Goal: Obtain resource: Download file/media

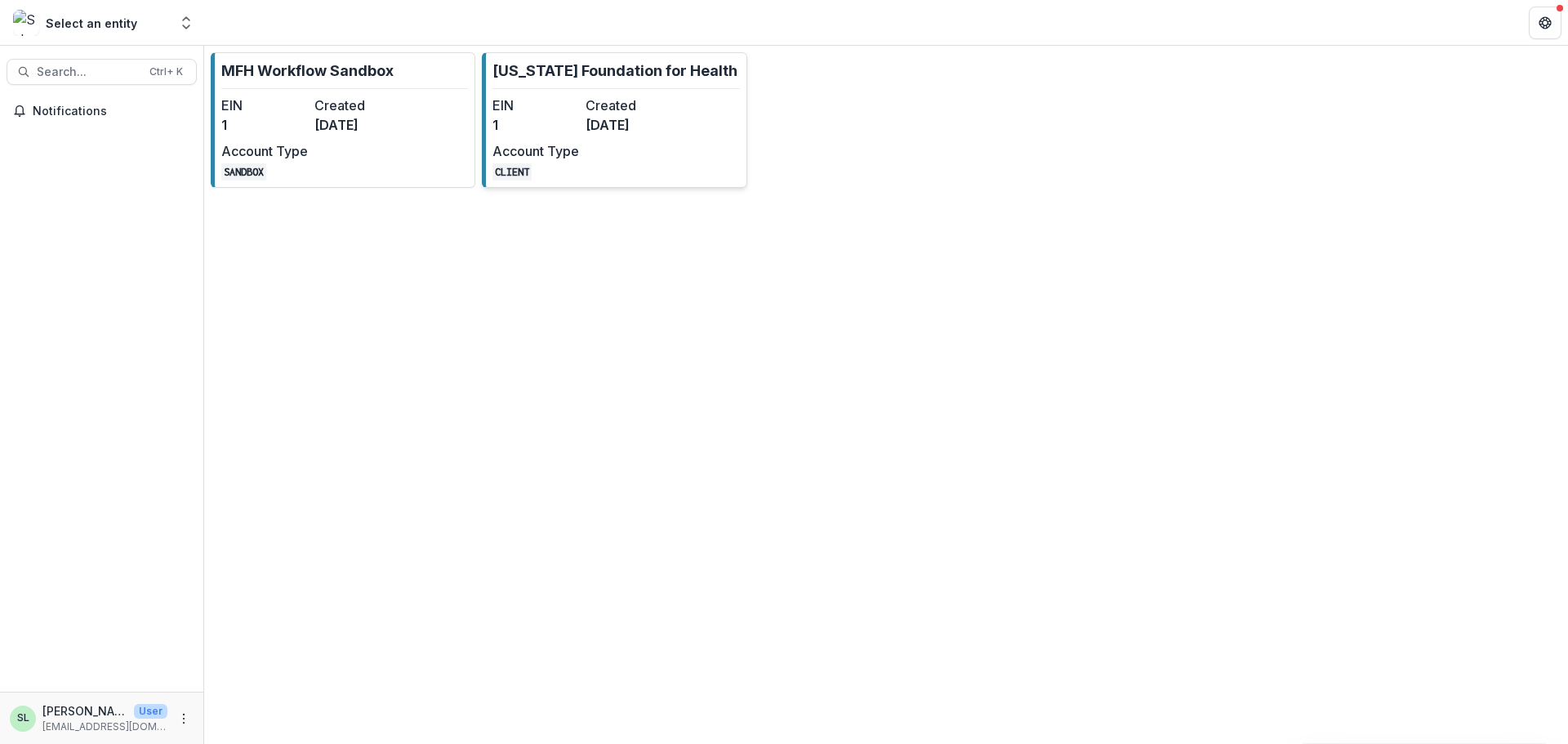
click at [607, 138] on div "EIN 1 Created 8 months ago Account Type CLIENT" at bounding box center [583, 138] width 180 height 85
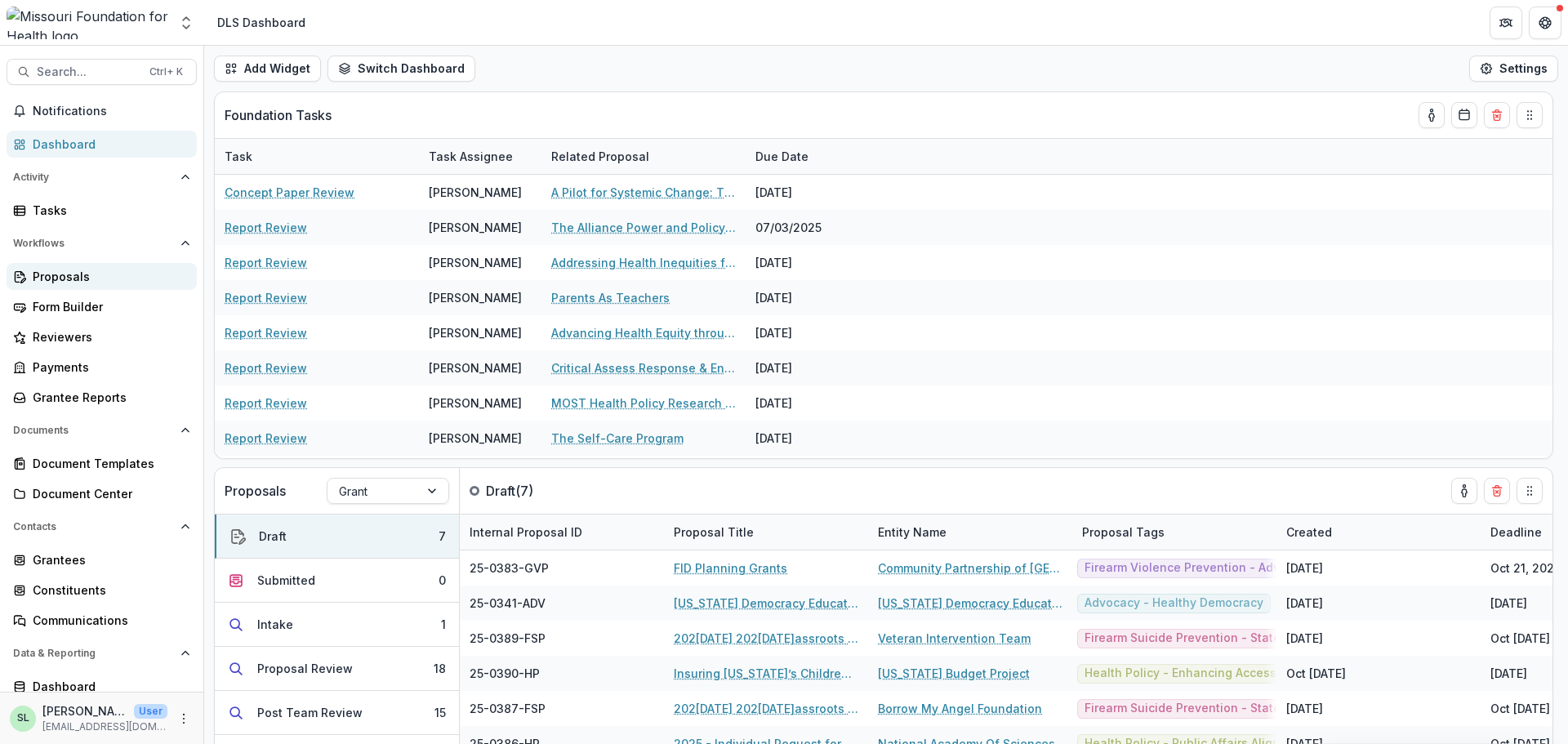
click at [59, 276] on div "Proposals" at bounding box center [109, 276] width 152 height 17
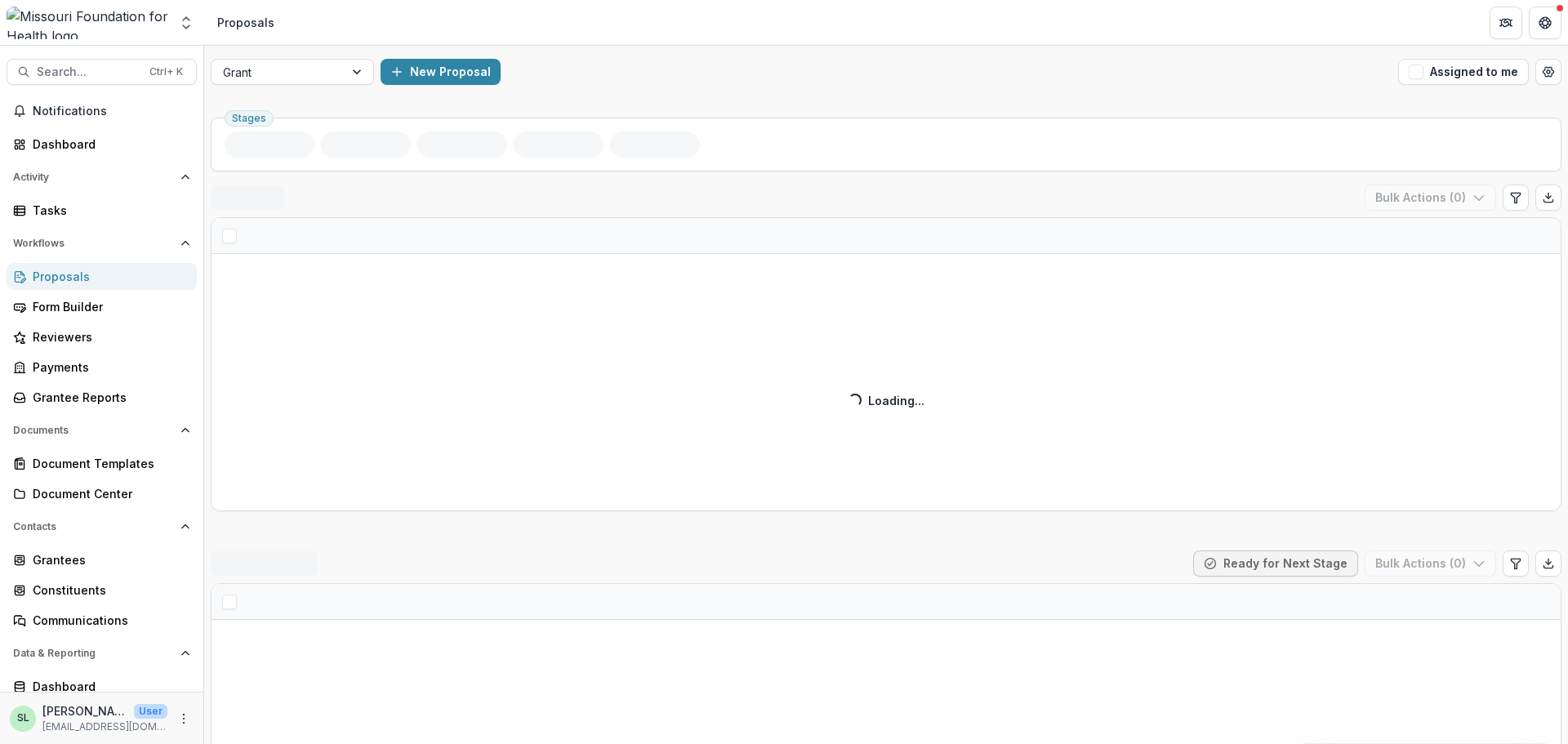
click at [304, 77] on div at bounding box center [278, 72] width 110 height 20
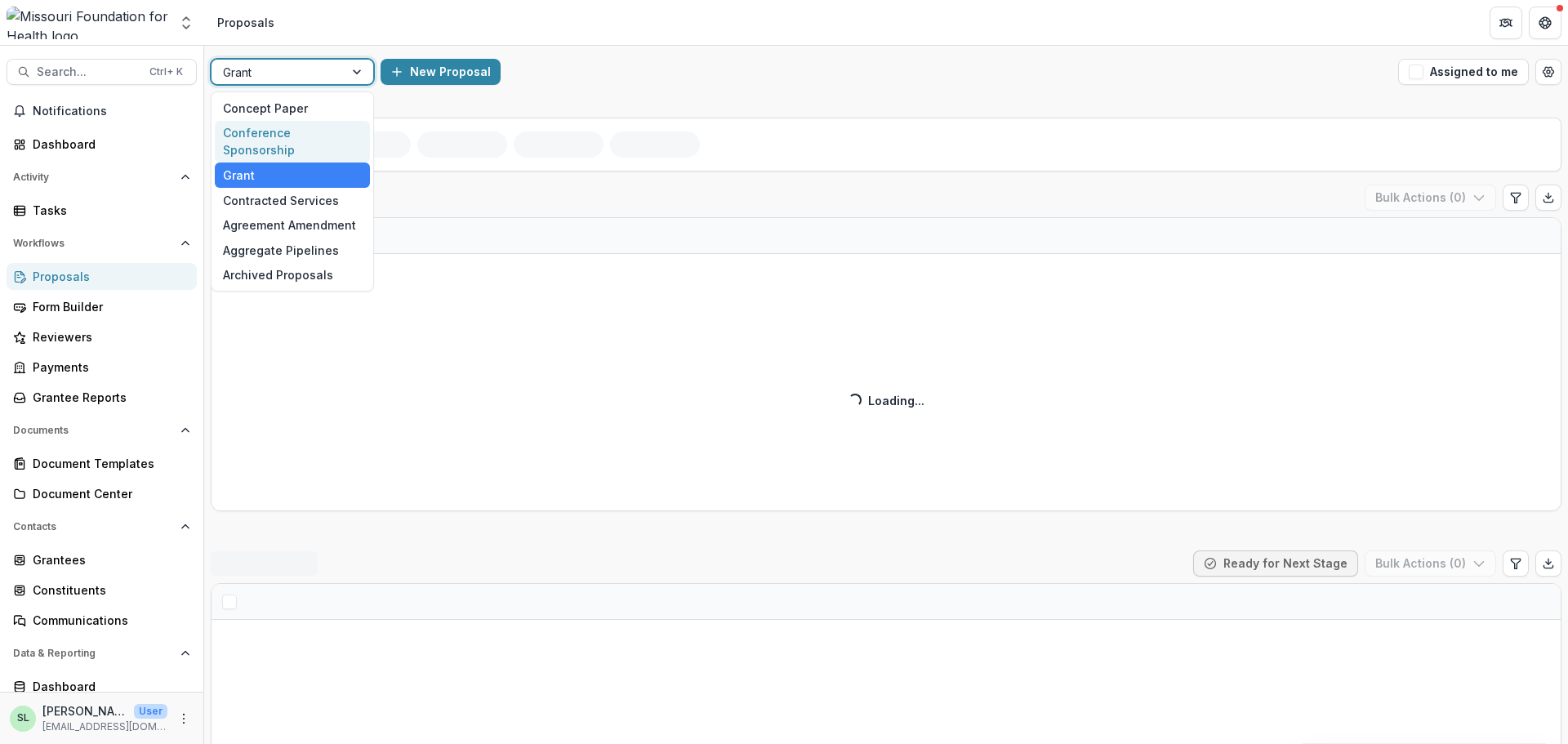
click at [294, 133] on div "Conference Sponsorship" at bounding box center [292, 142] width 156 height 43
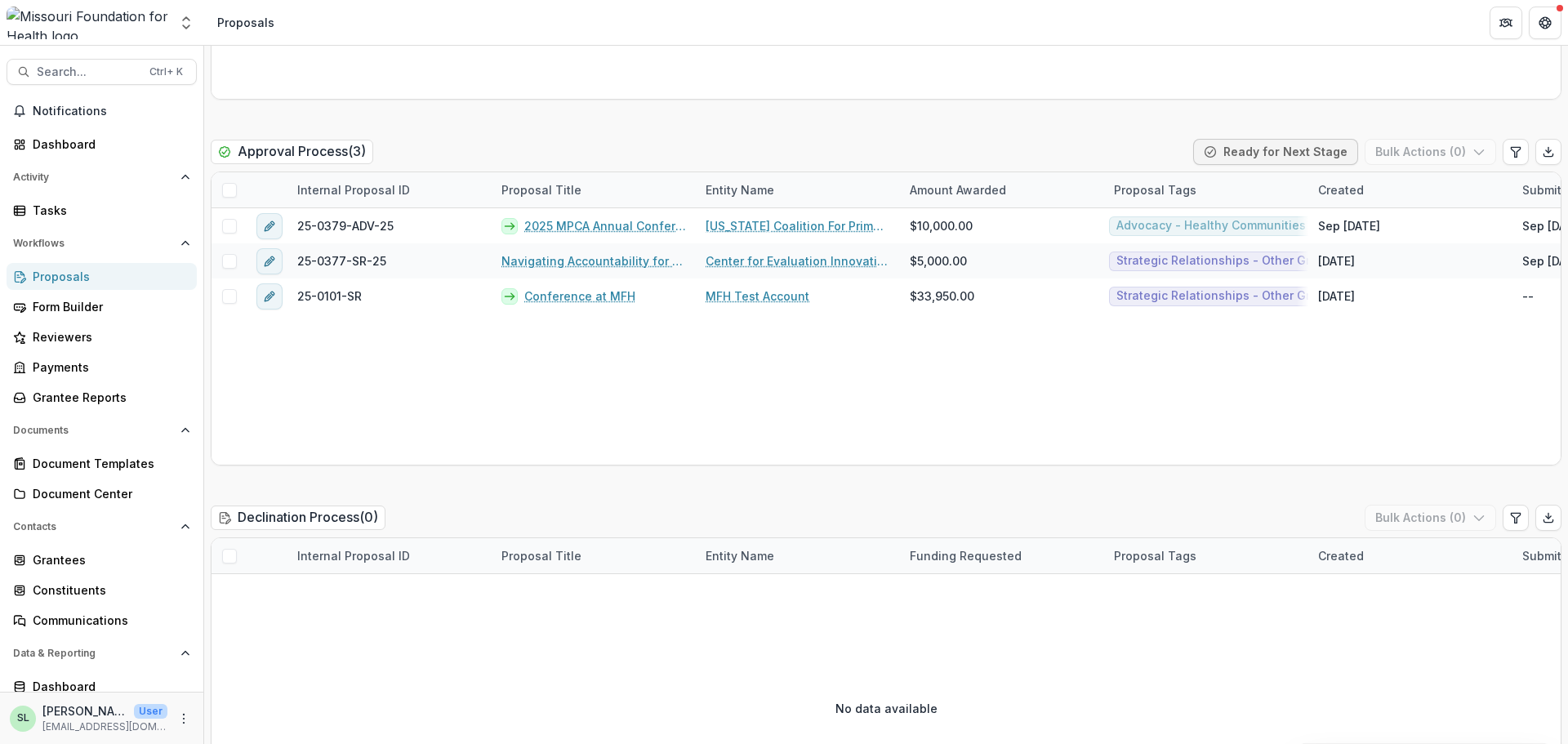
scroll to position [2287, 0]
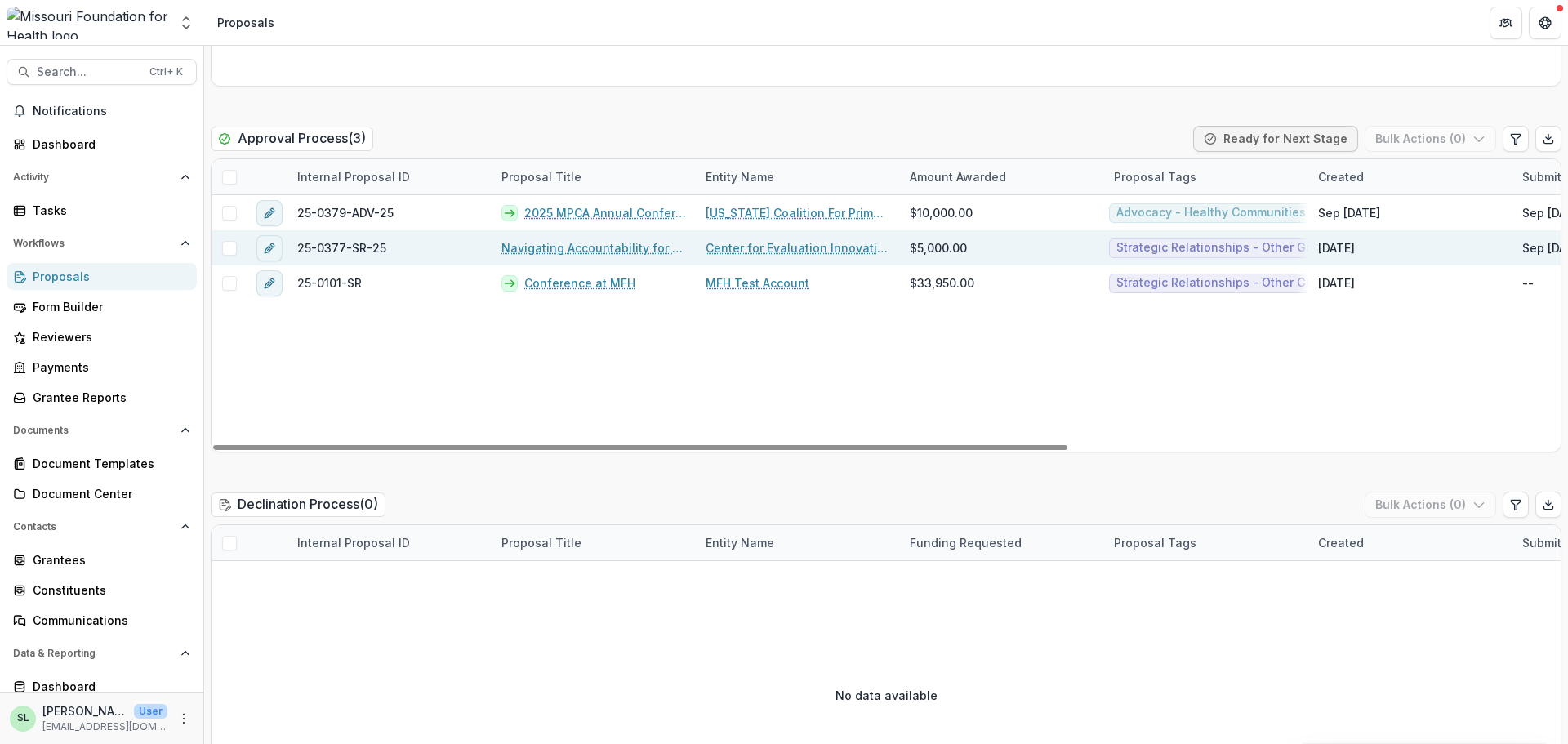
click at [581, 243] on link "Navigating Accountability for Systemic Impact" at bounding box center [593, 247] width 185 height 17
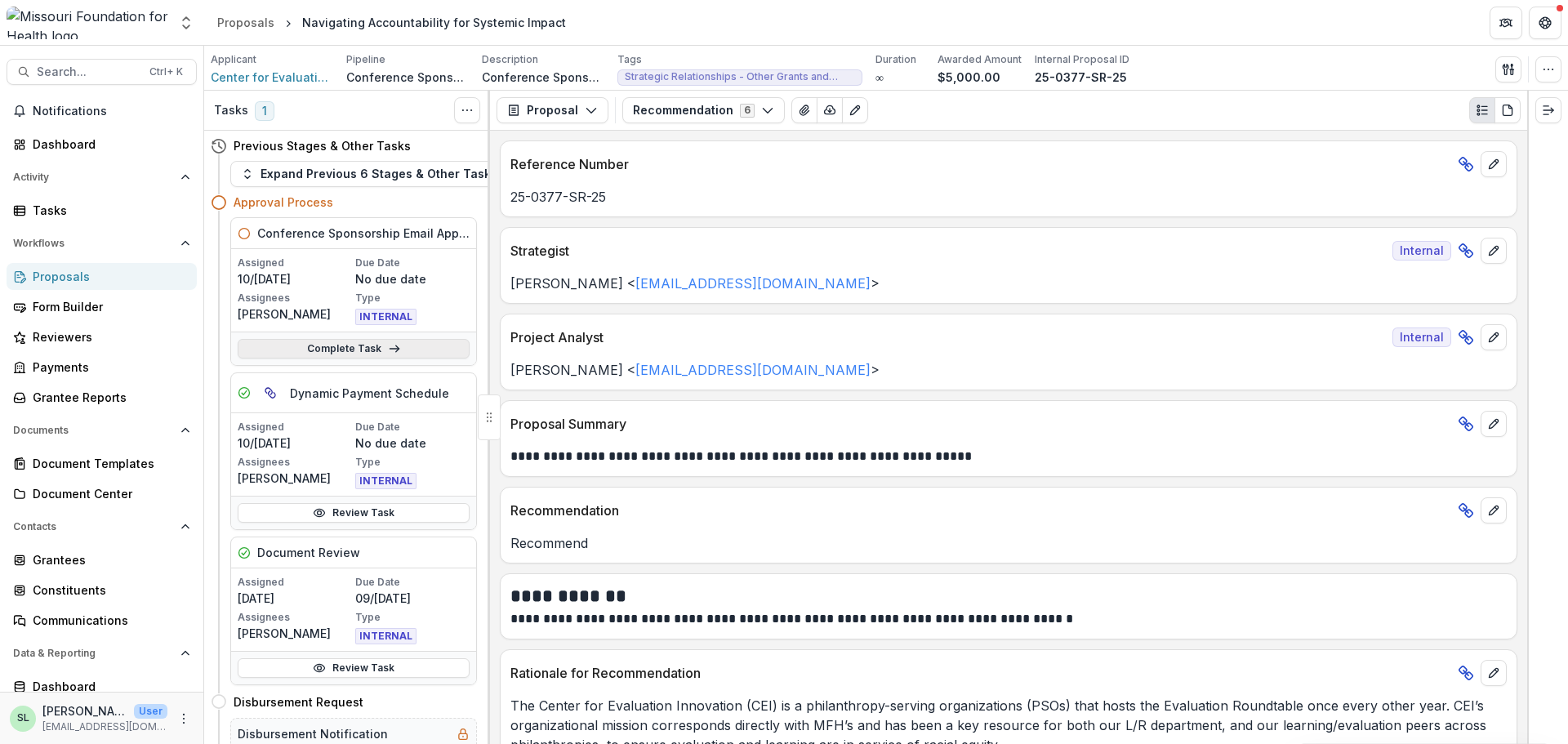
click at [346, 350] on link "Complete Task" at bounding box center [353, 349] width 232 height 20
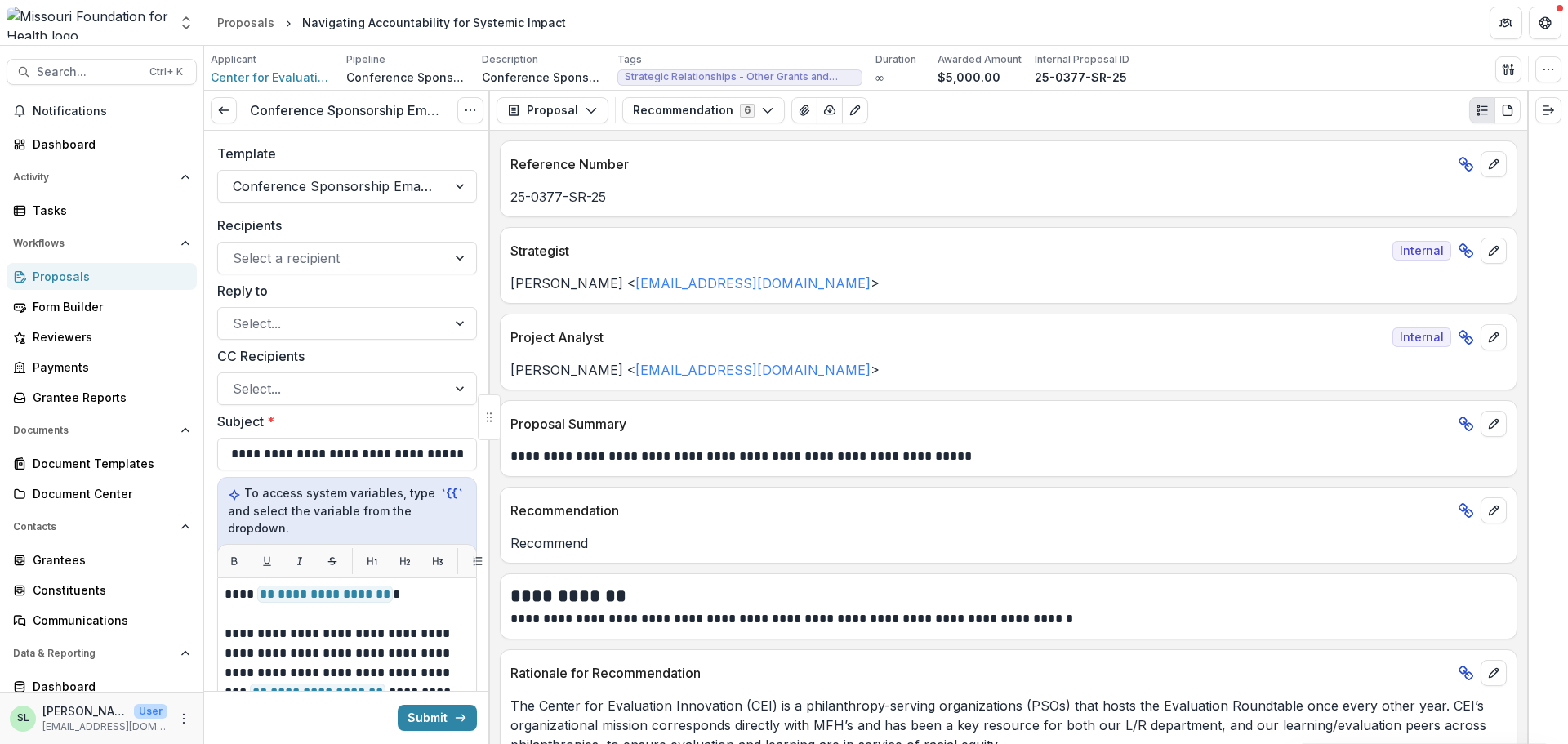
click at [66, 274] on div "Proposals" at bounding box center [109, 276] width 152 height 17
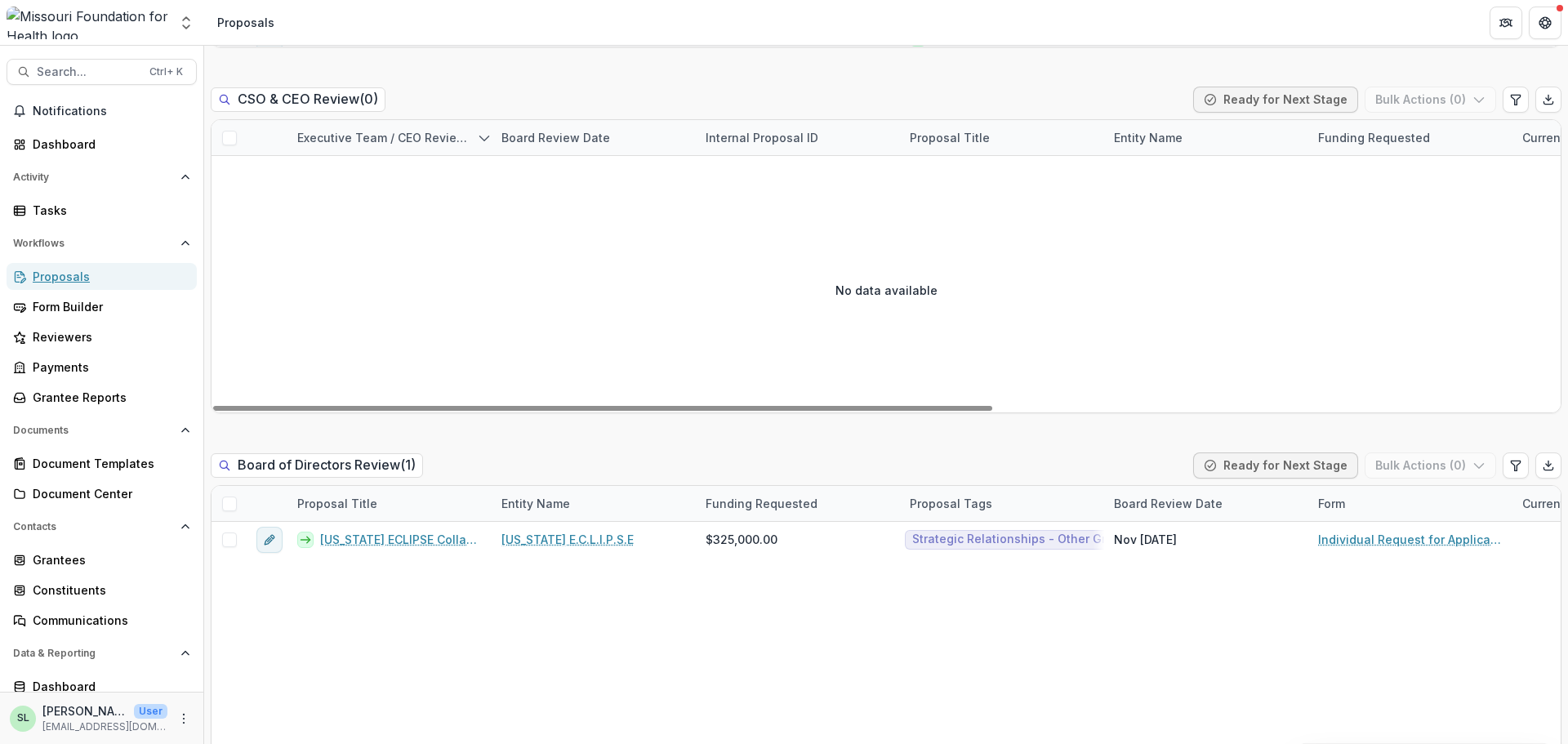
scroll to position [1993, 0]
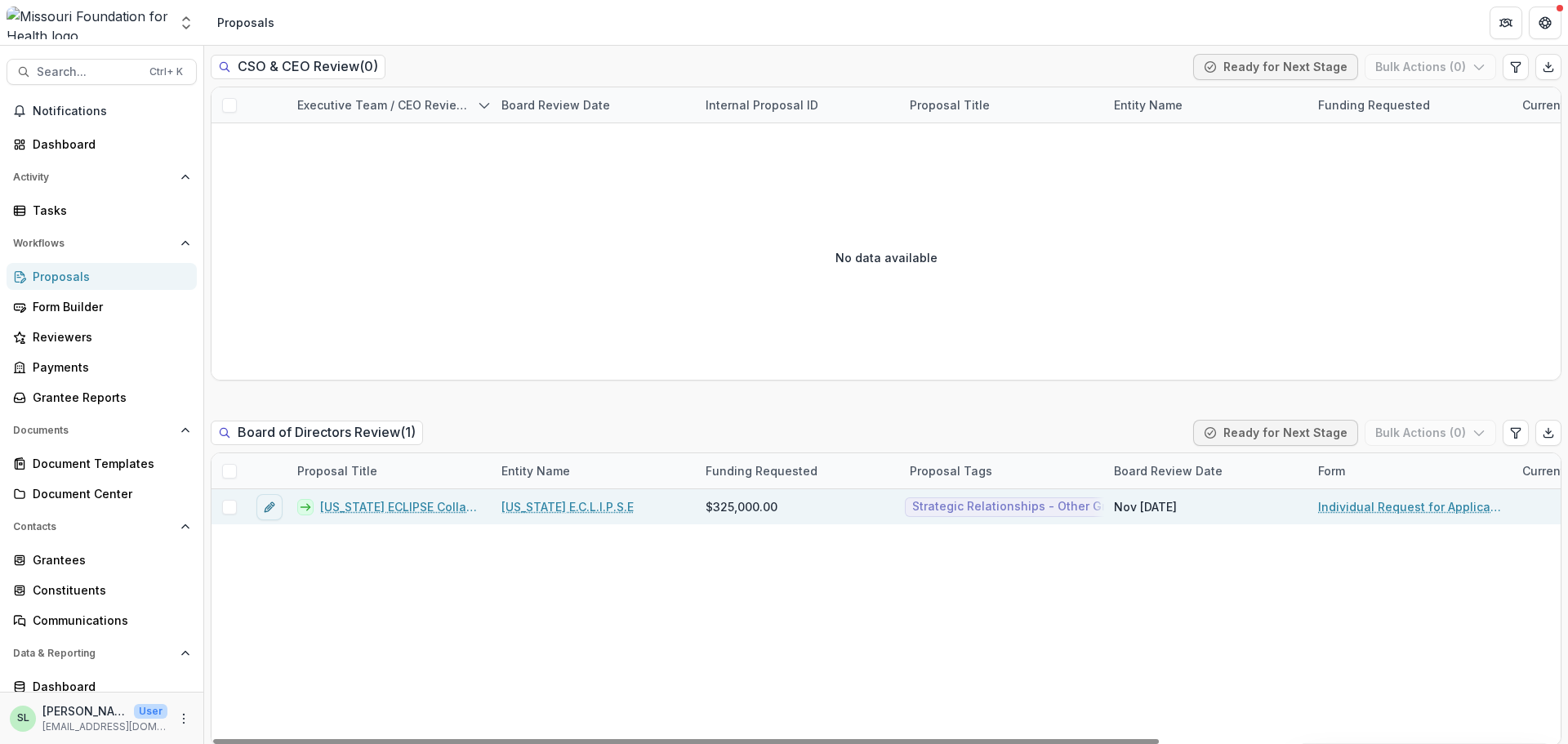
click at [441, 508] on link "Missouri ECLIPSE Collaborative Fund" at bounding box center [401, 507] width 162 height 17
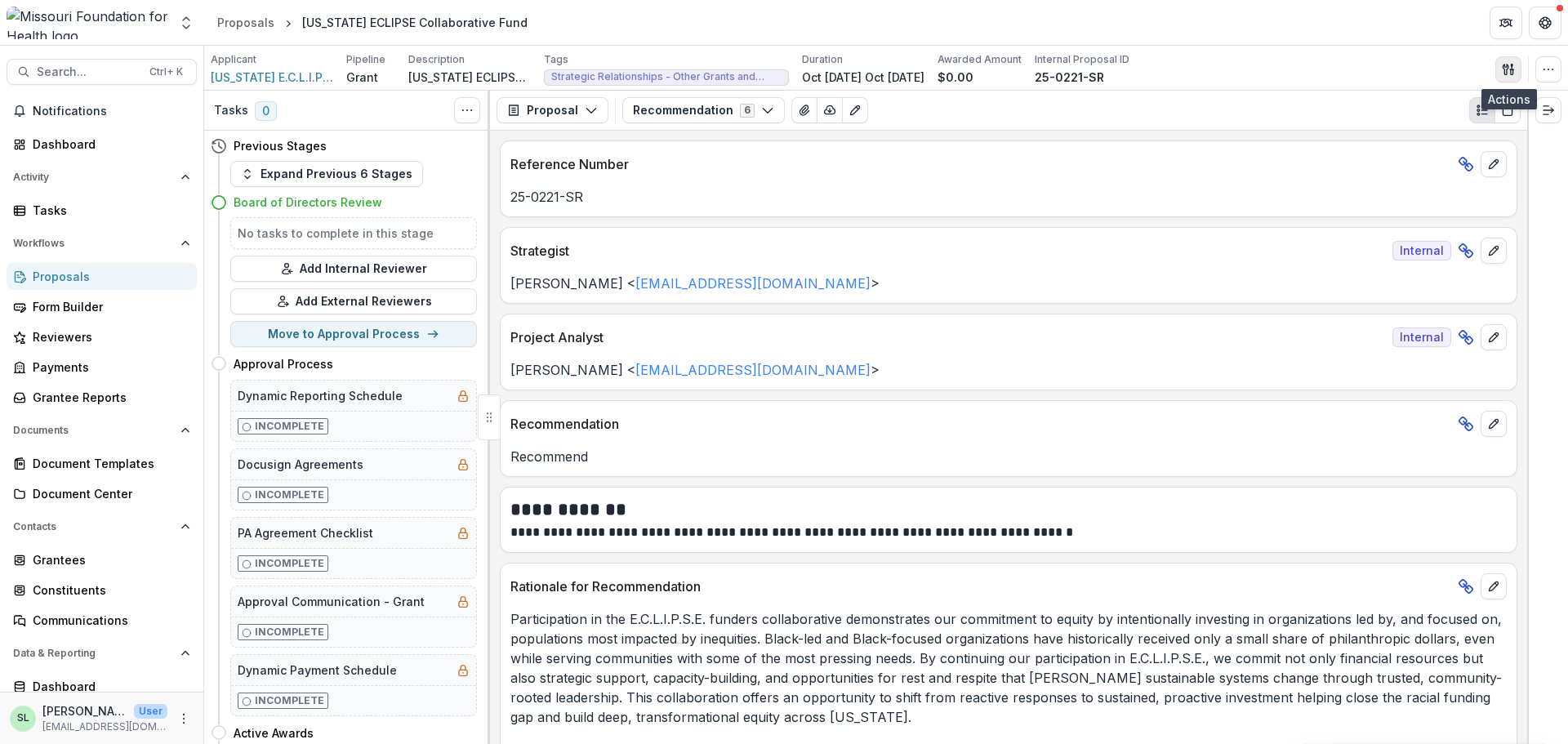
click at [1510, 73] on icon "button" at bounding box center [1508, 69] width 13 height 13
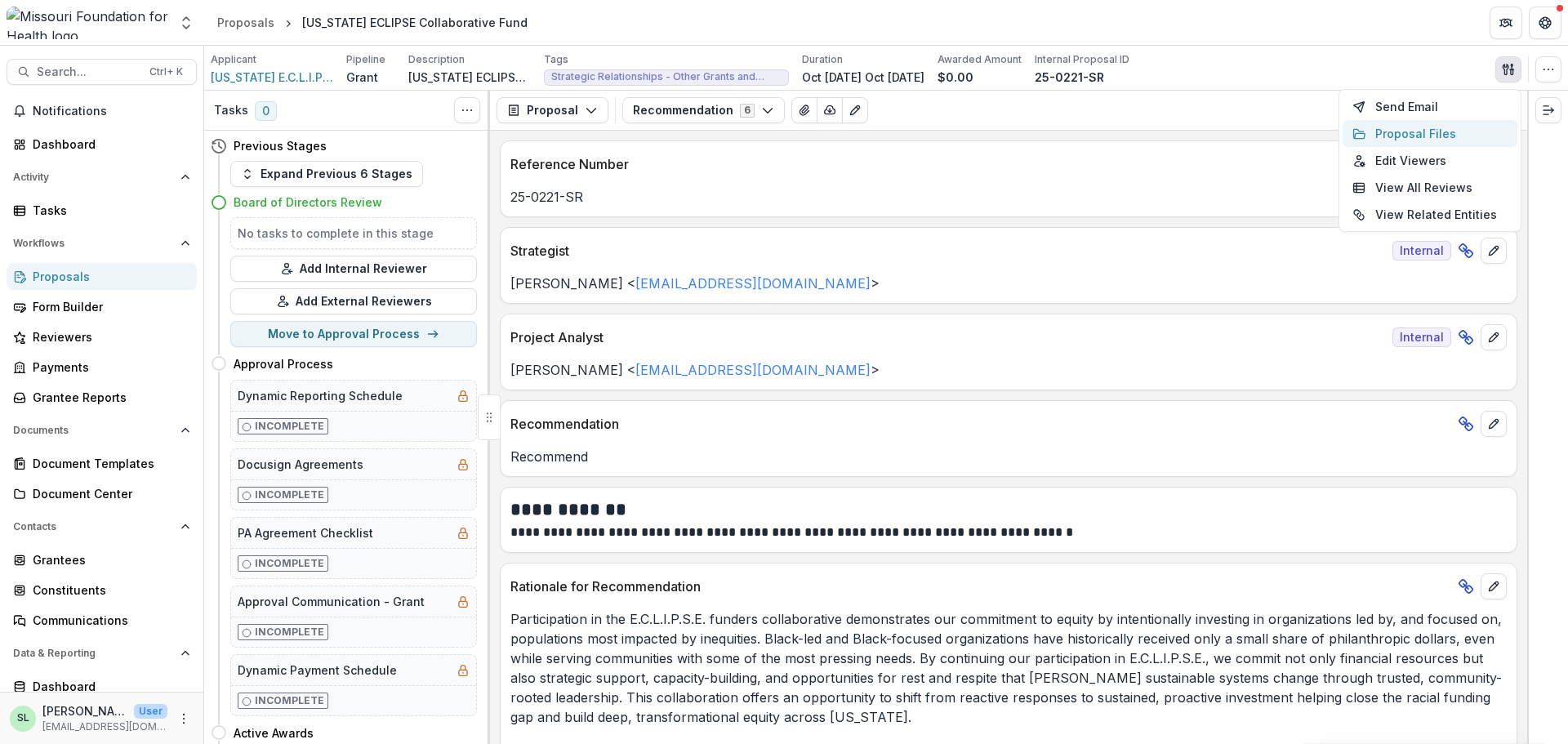
click at [1451, 128] on button "Proposal Files" at bounding box center [1429, 133] width 175 height 27
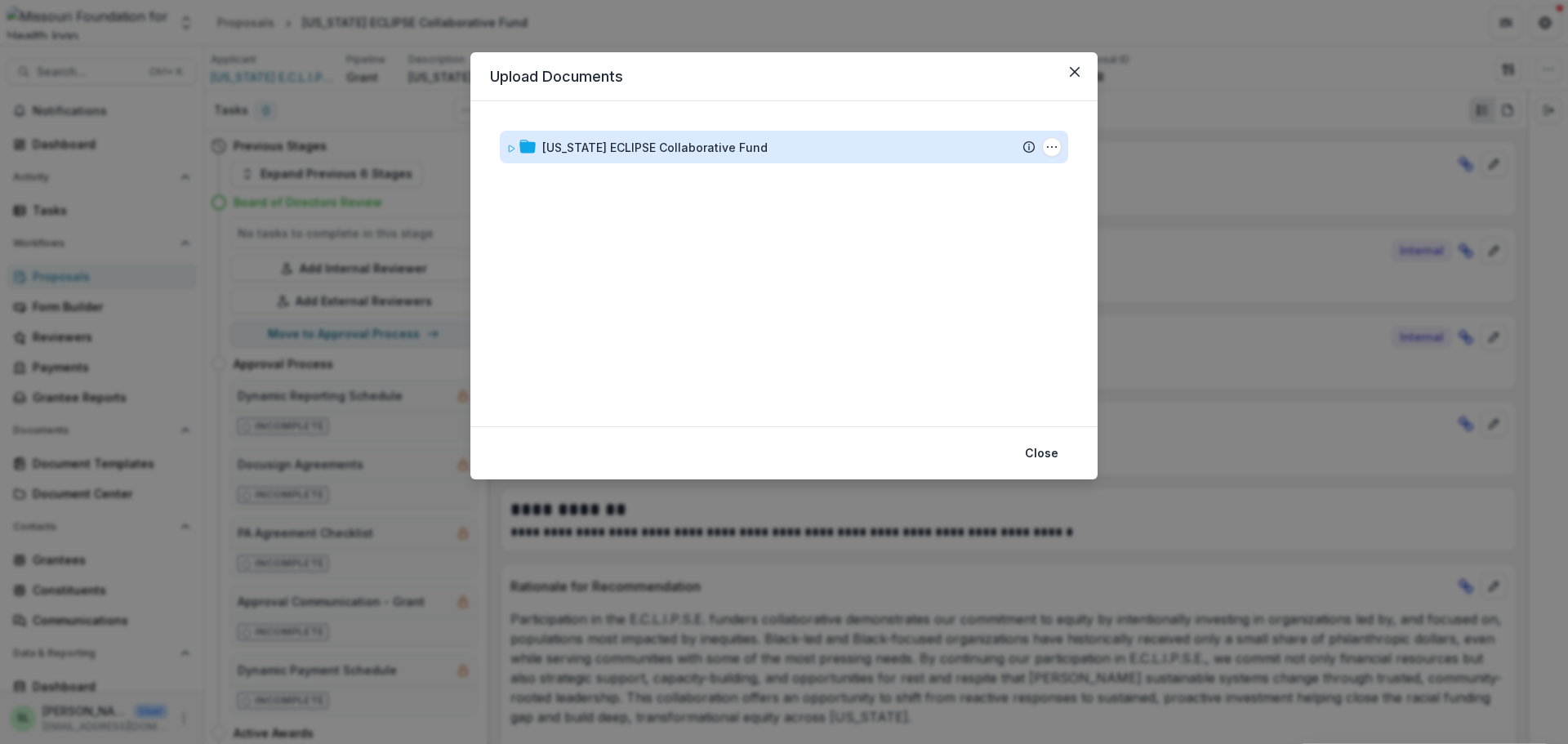
click at [724, 156] on div "Missouri ECLIPSE Collaborative Fund" at bounding box center [655, 147] width 225 height 17
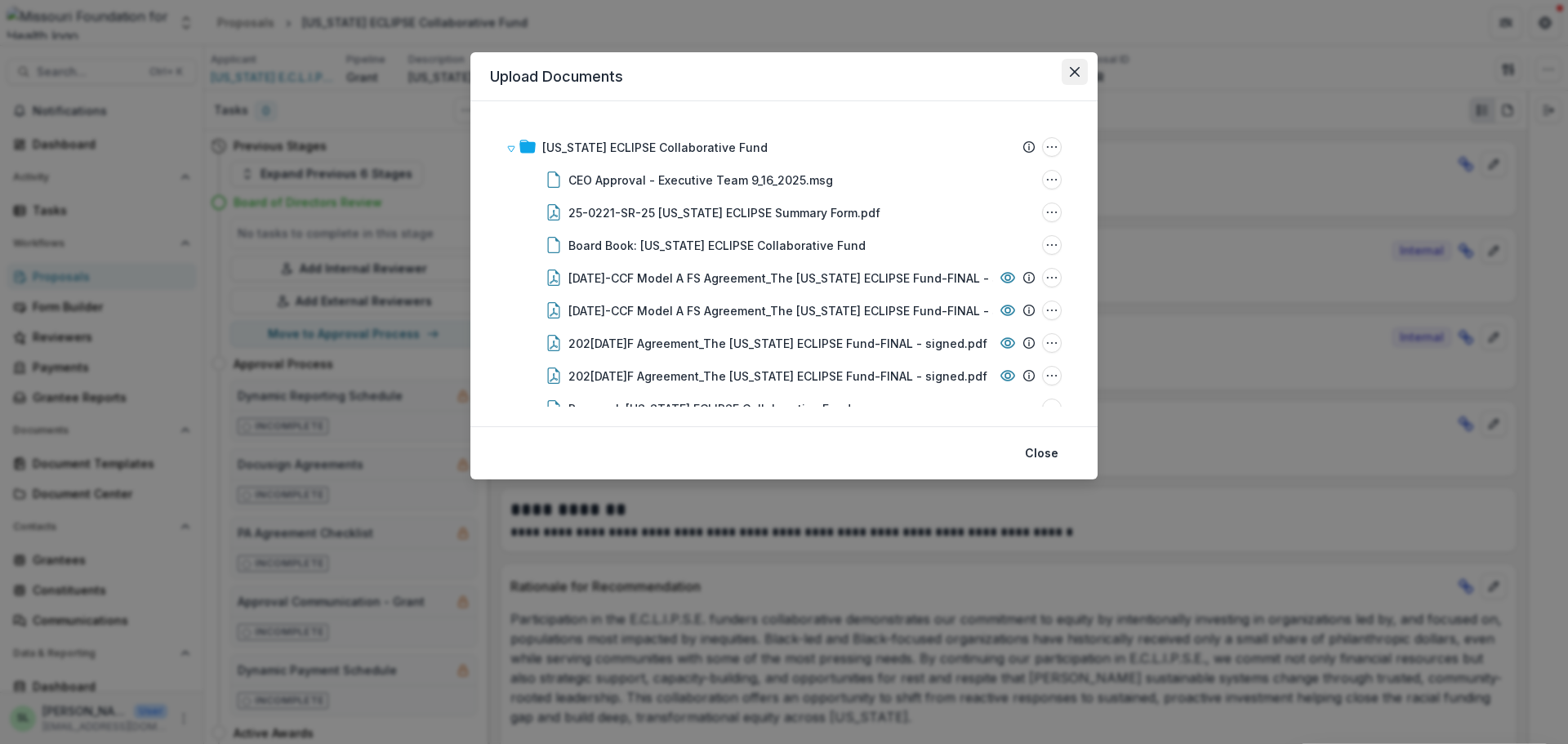
click at [1076, 77] on button "Close" at bounding box center [1075, 72] width 26 height 26
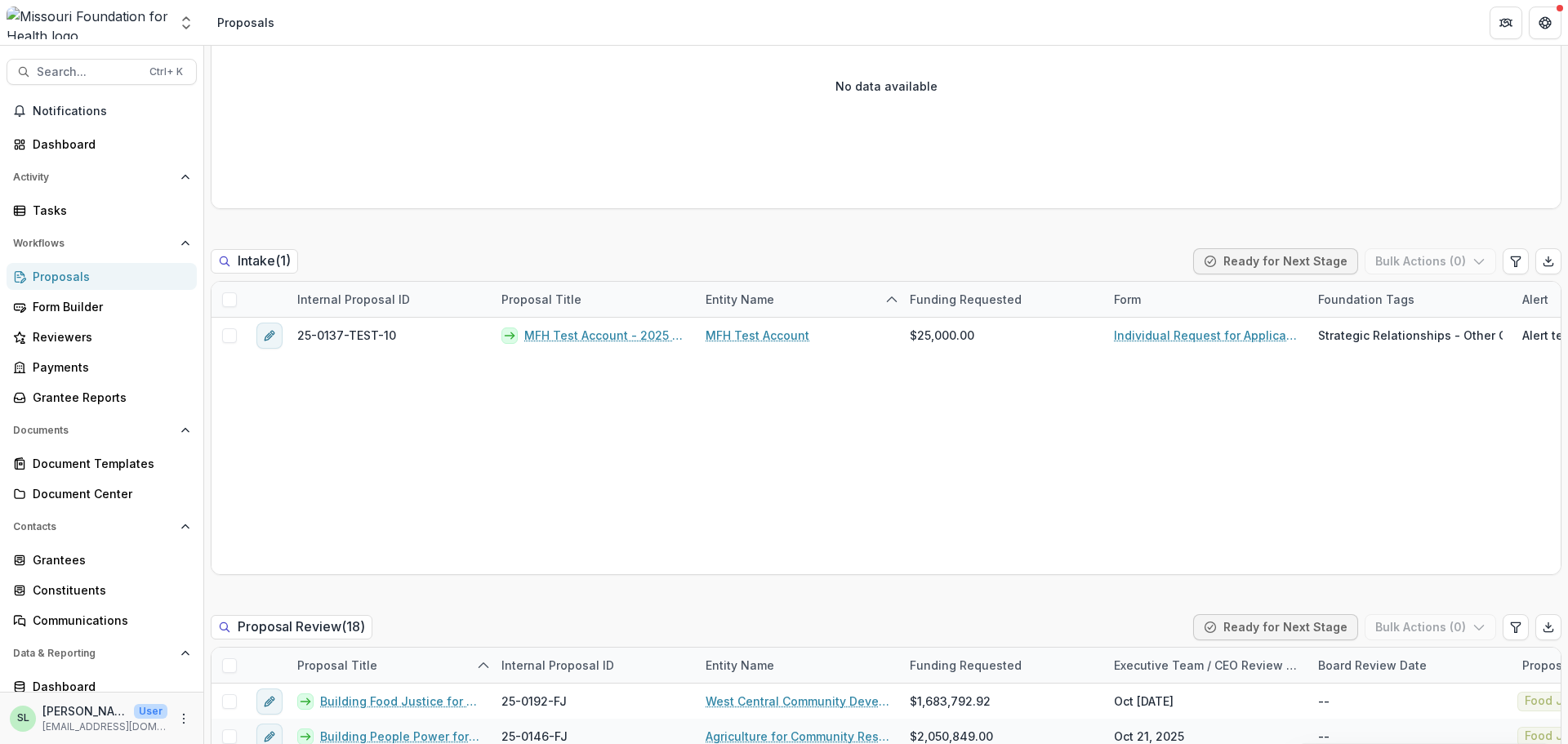
scroll to position [1062, 0]
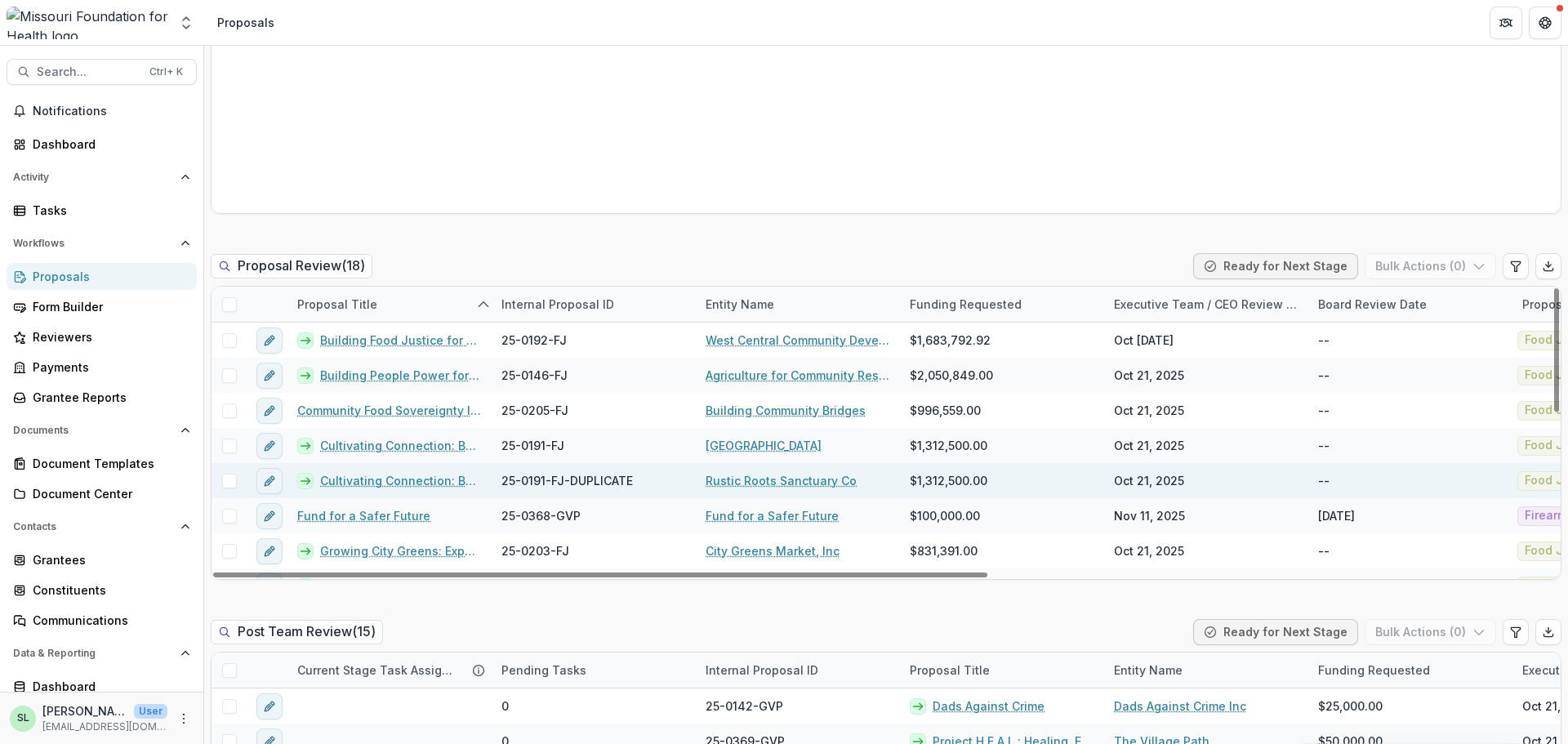
click at [388, 485] on link "Cultivating Connection: Building a Human-Scale Food System" at bounding box center [401, 480] width 162 height 17
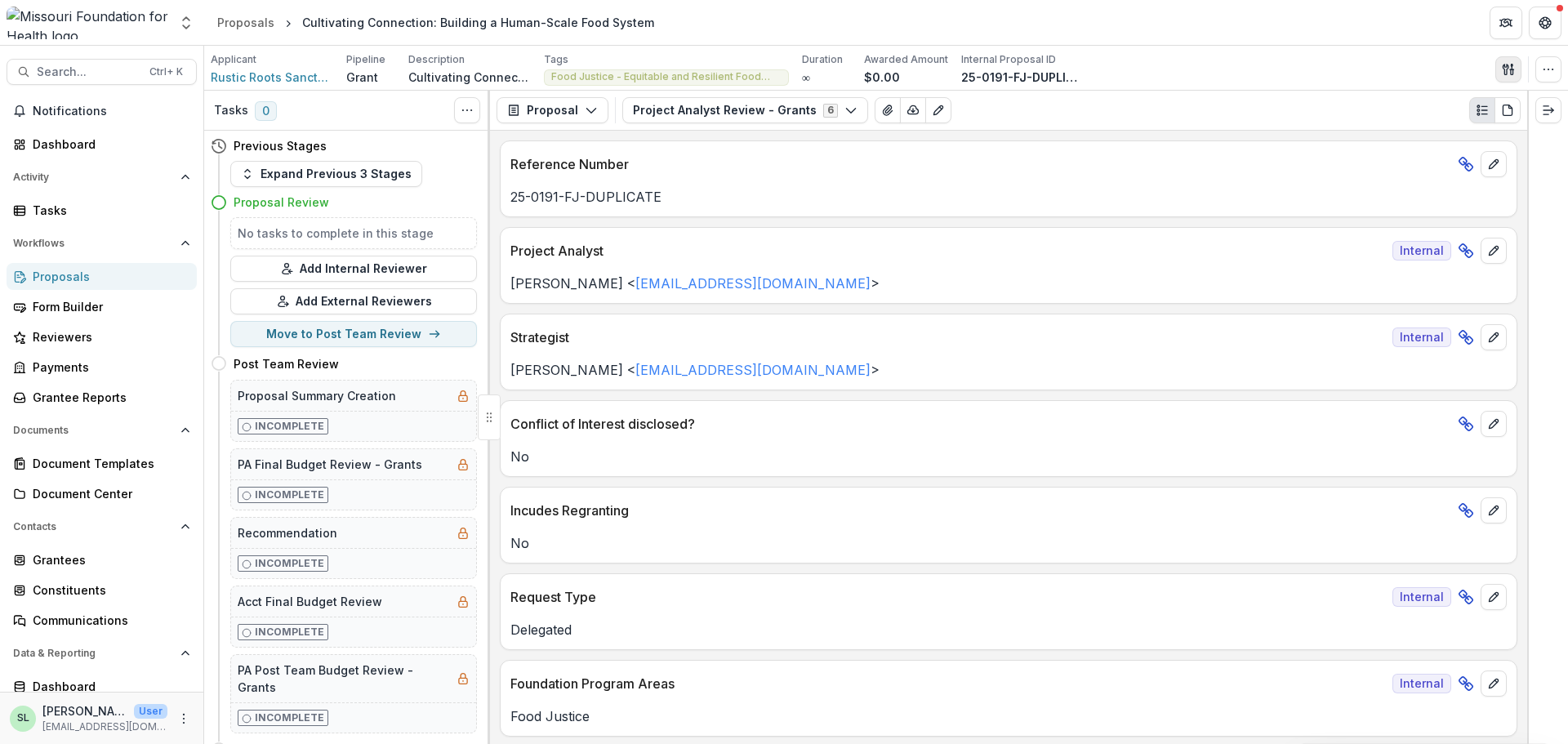
click at [1508, 73] on icon "button" at bounding box center [1508, 69] width 13 height 13
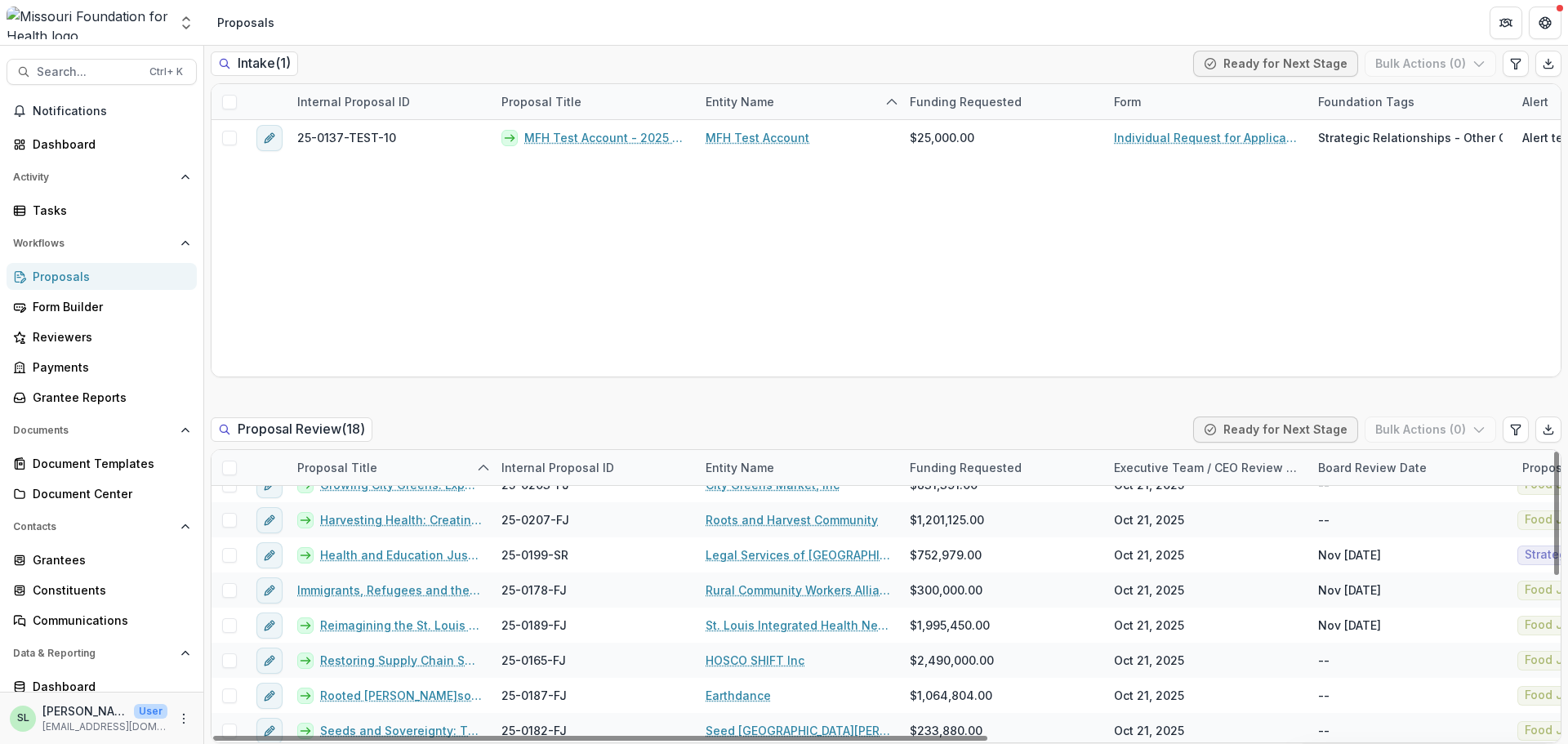
scroll to position [245, 0]
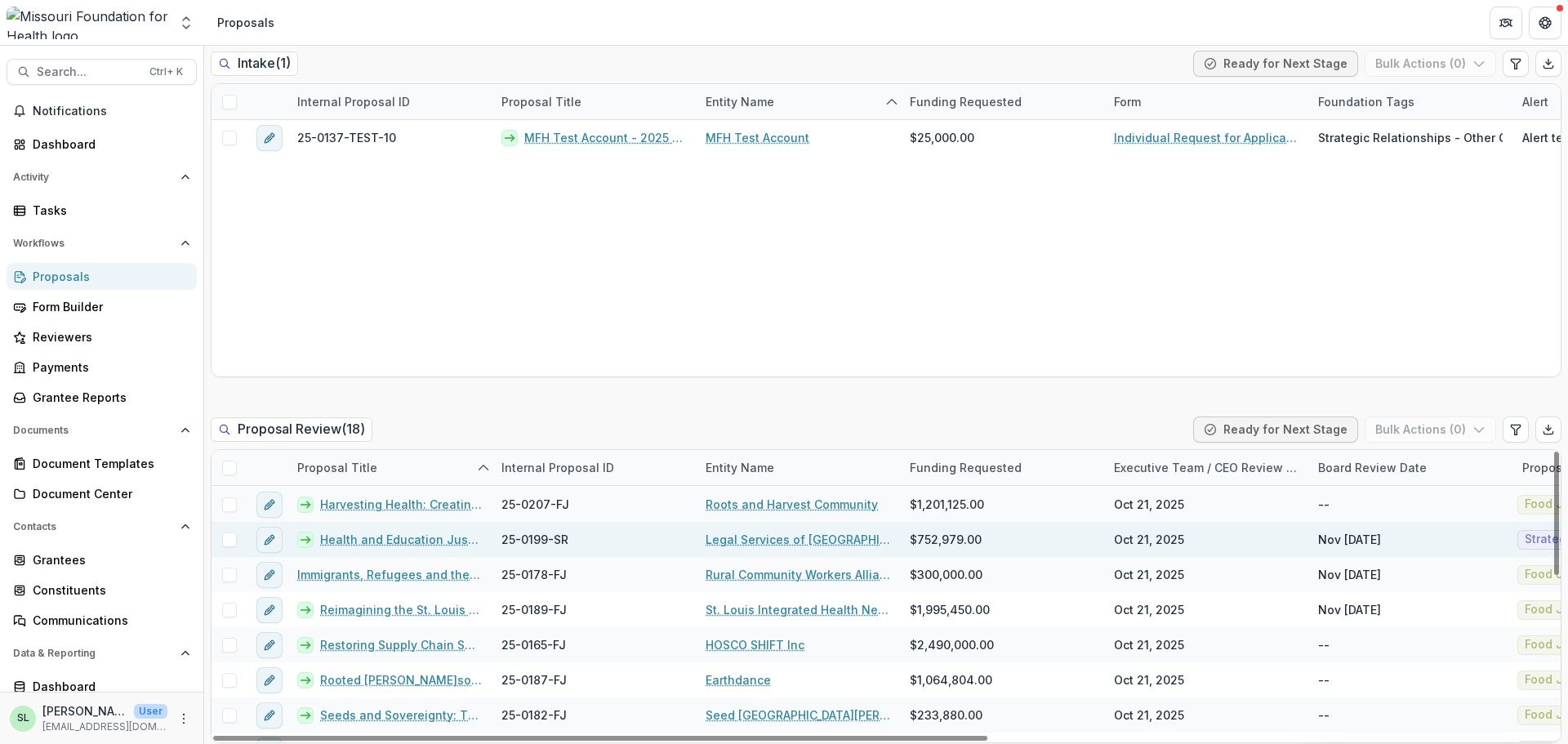
click at [409, 535] on link "Health and Education Justice Initiative" at bounding box center [401, 539] width 162 height 17
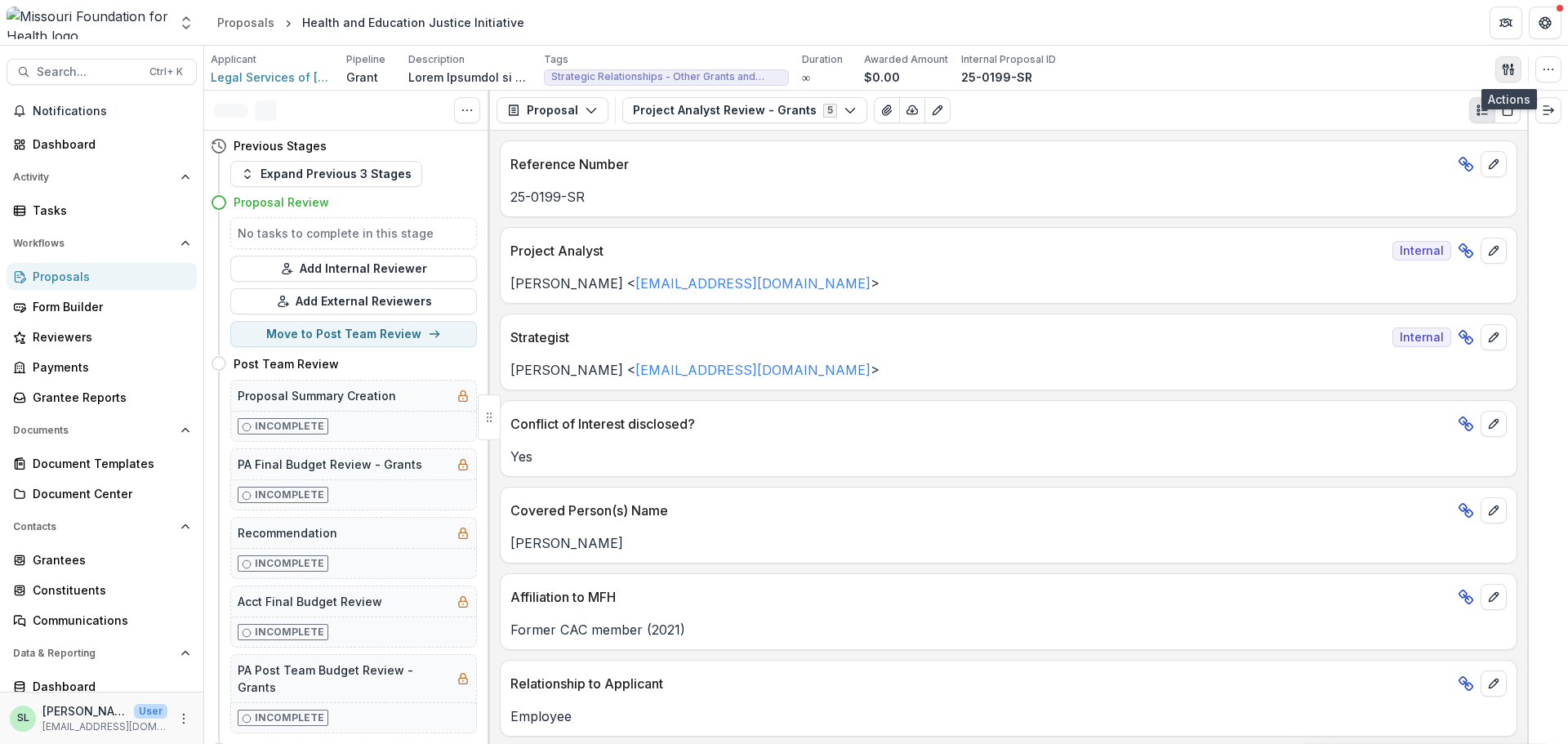
click at [1516, 72] on button "button" at bounding box center [1509, 70] width 26 height 26
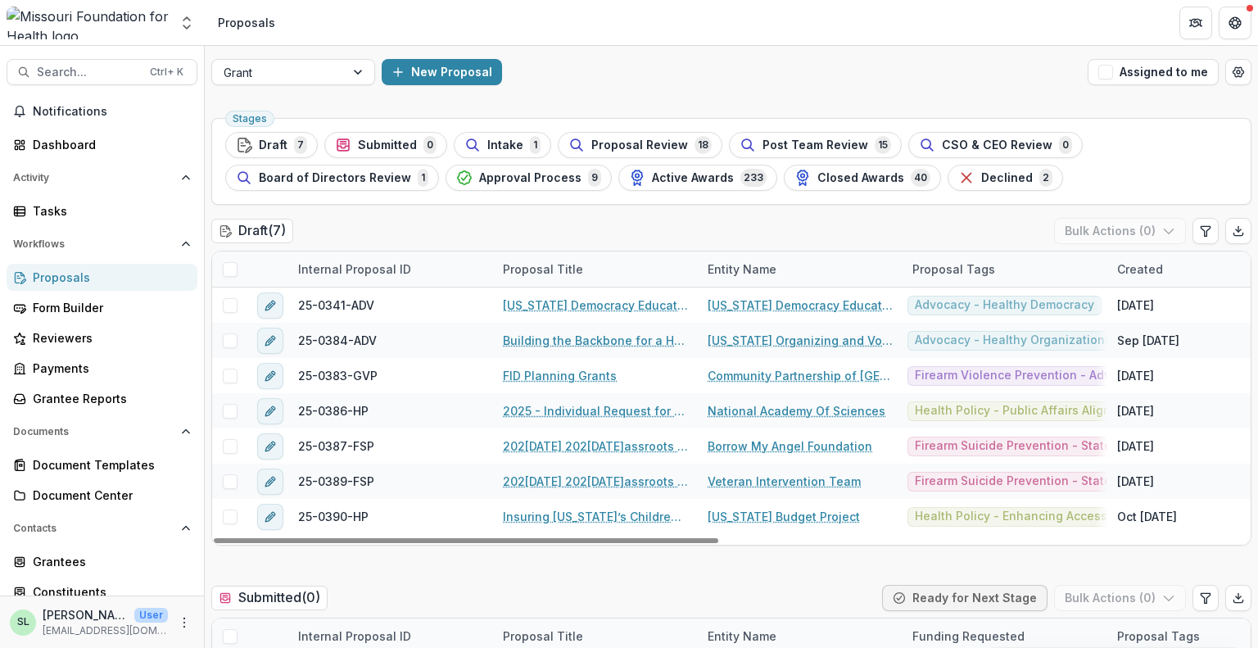
drag, startPoint x: 1170, startPoint y: 81, endPoint x: 1161, endPoint y: 85, distance: 9.9
click at [1170, 81] on button "Assigned to me" at bounding box center [1153, 72] width 131 height 26
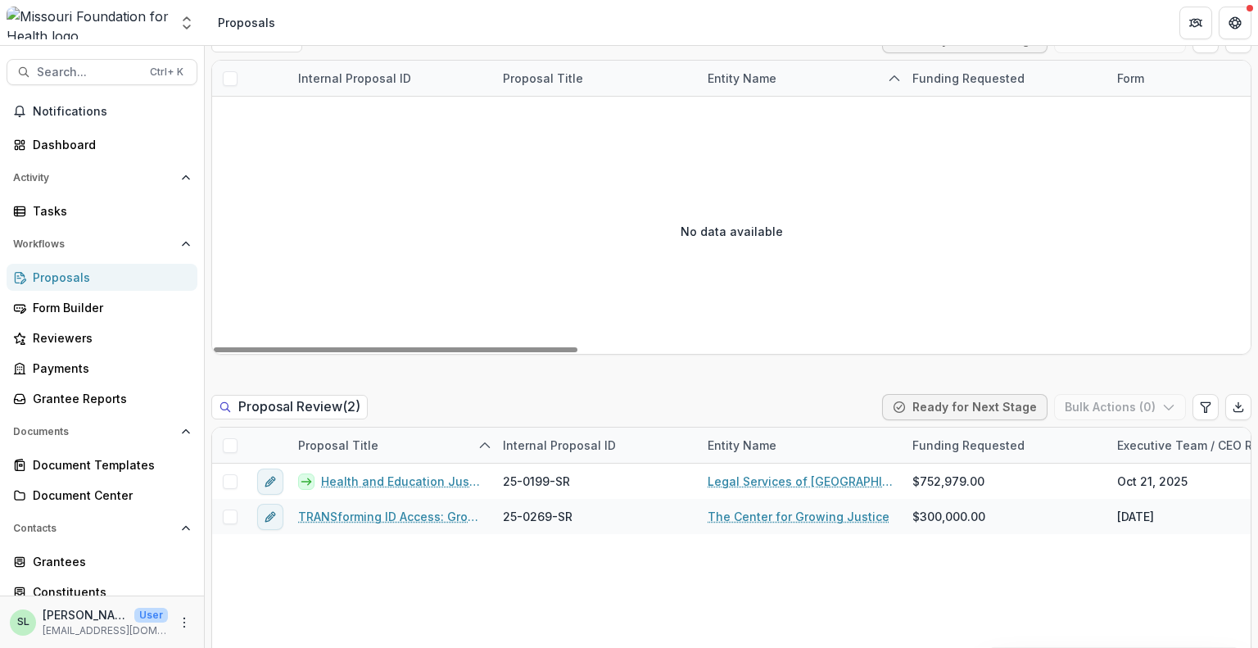
scroll to position [1147, 0]
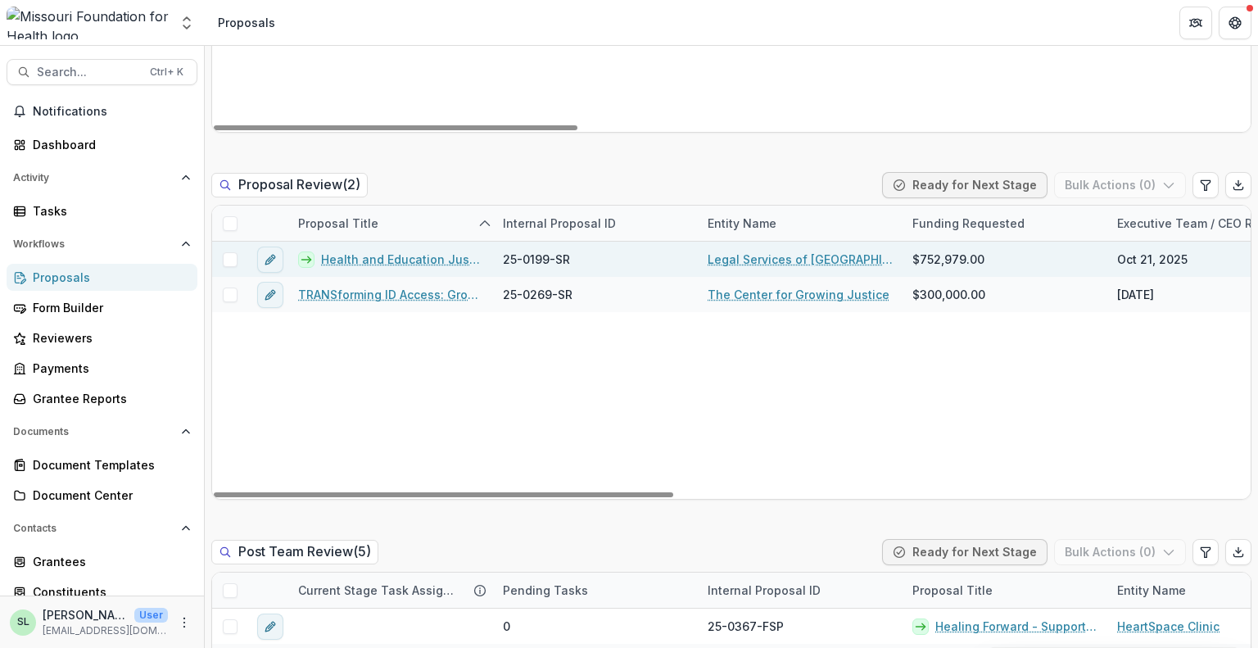
click at [429, 251] on link "Health and Education Justice Initiative" at bounding box center [402, 259] width 162 height 17
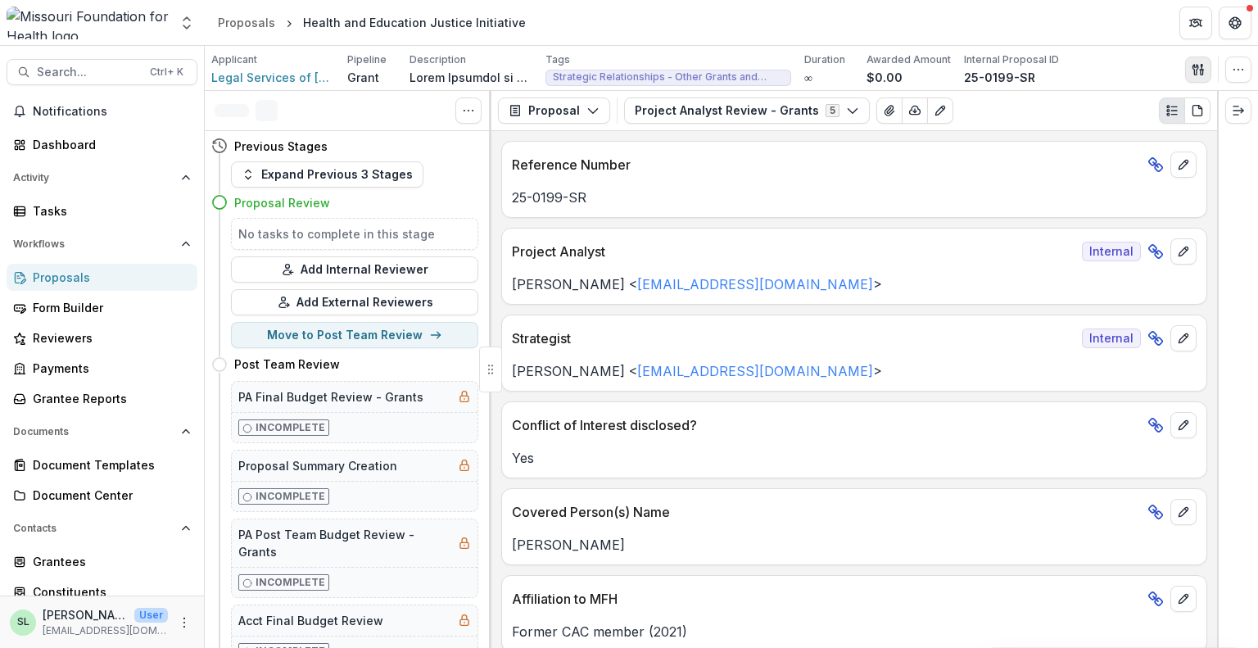
click at [1192, 66] on icon "button" at bounding box center [1195, 69] width 6 height 11
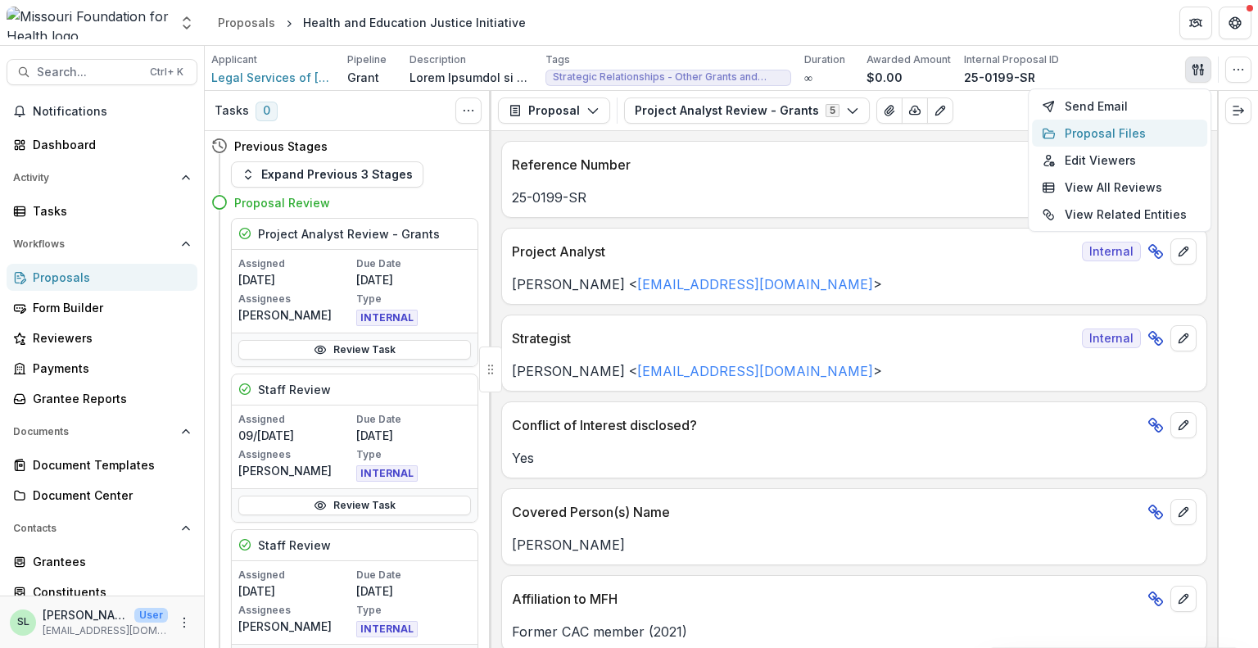
click at [1107, 130] on button "Proposal Files" at bounding box center [1119, 133] width 175 height 27
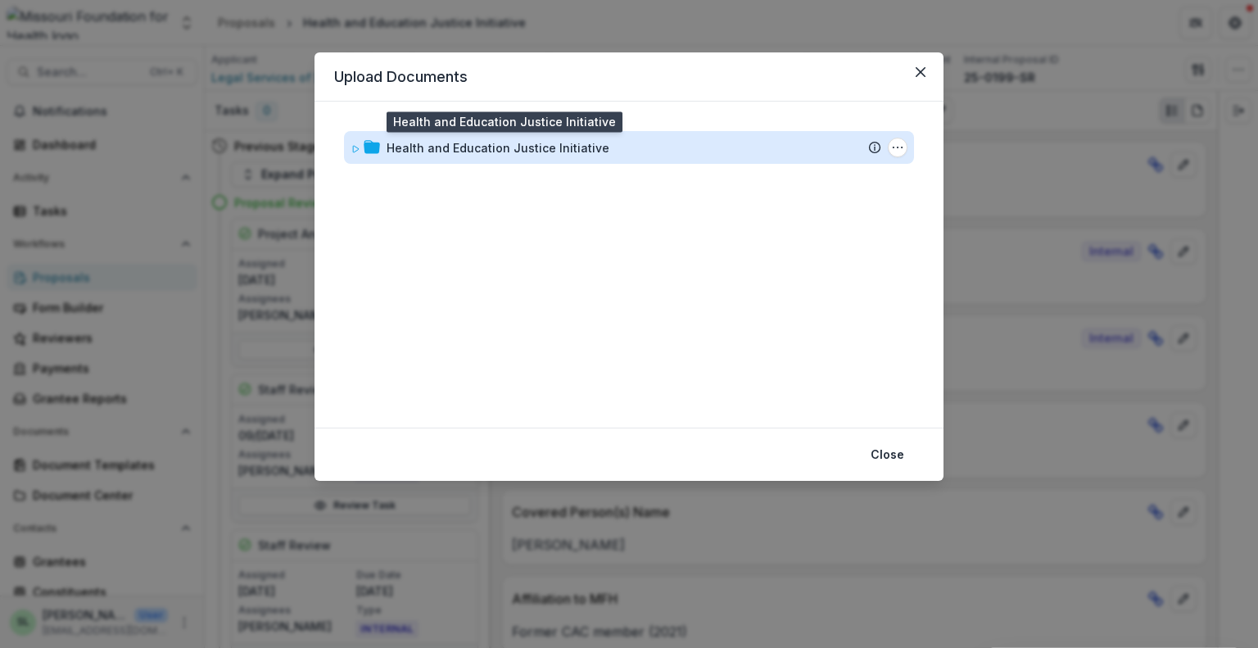
click at [541, 154] on div "Health and Education Justice Initiative" at bounding box center [498, 147] width 223 height 17
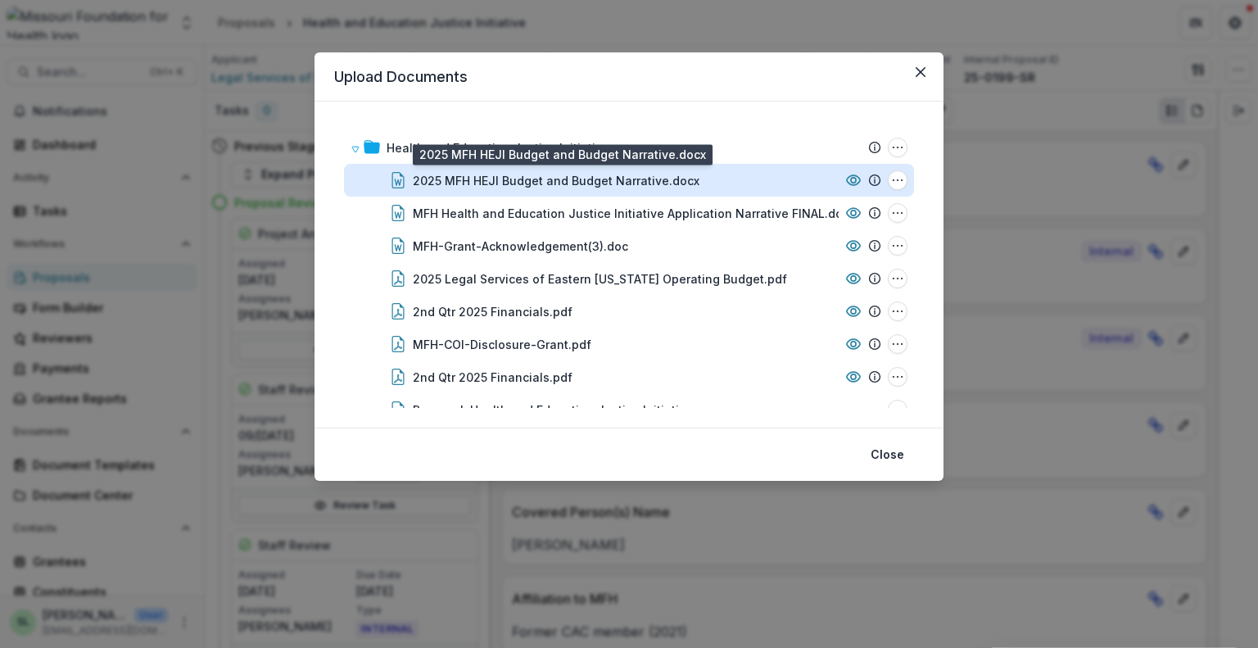
click at [563, 179] on div "2025 MFH HEJI Budget and Budget Narrative.docx" at bounding box center [556, 180] width 287 height 17
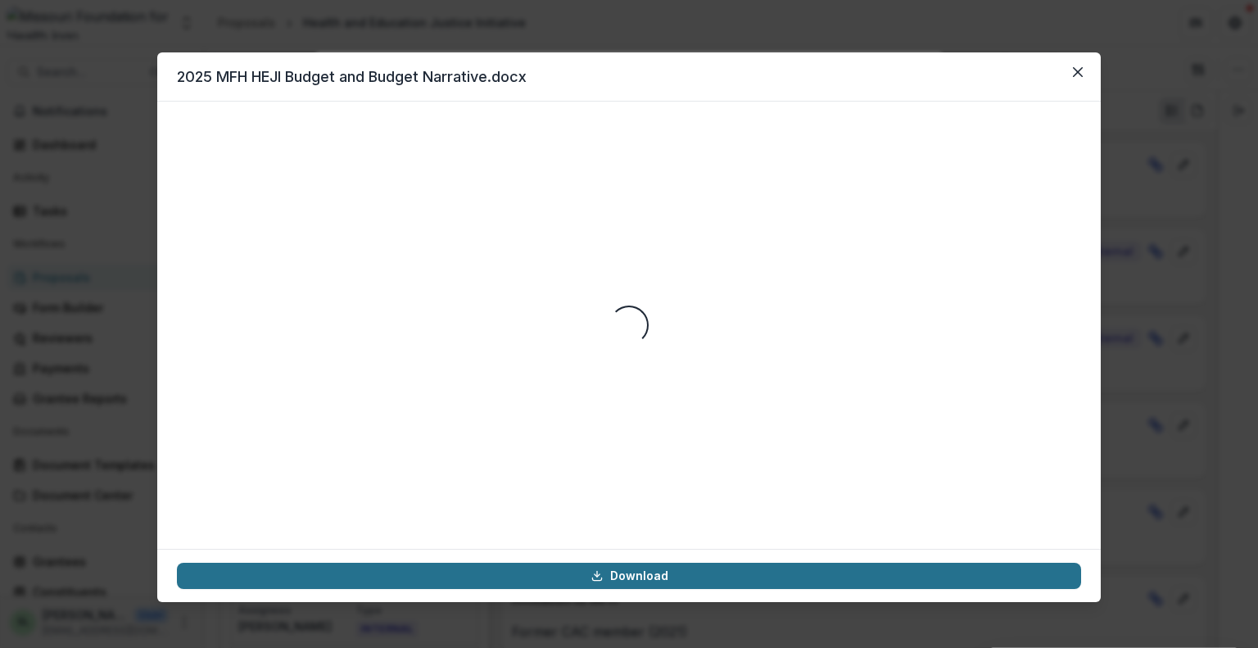
click at [681, 566] on link "Download" at bounding box center [629, 576] width 904 height 26
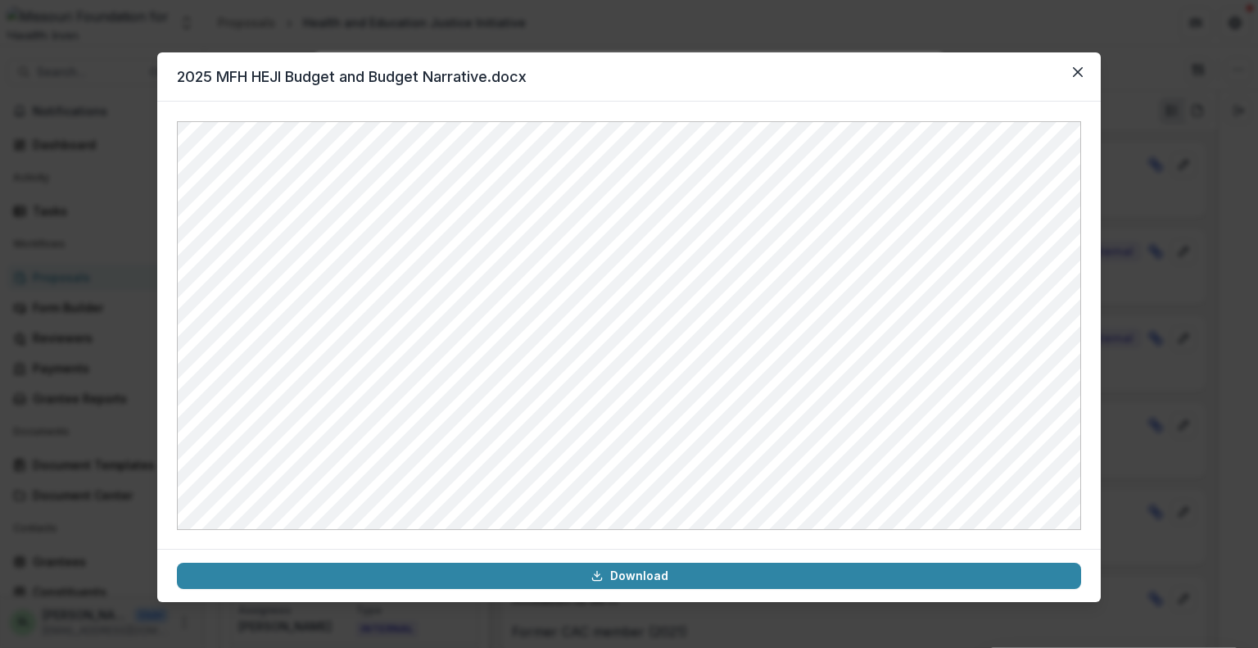
drag, startPoint x: 1078, startPoint y: 76, endPoint x: 582, endPoint y: 75, distance: 495.5
click at [1078, 77] on button "Close" at bounding box center [1078, 72] width 26 height 26
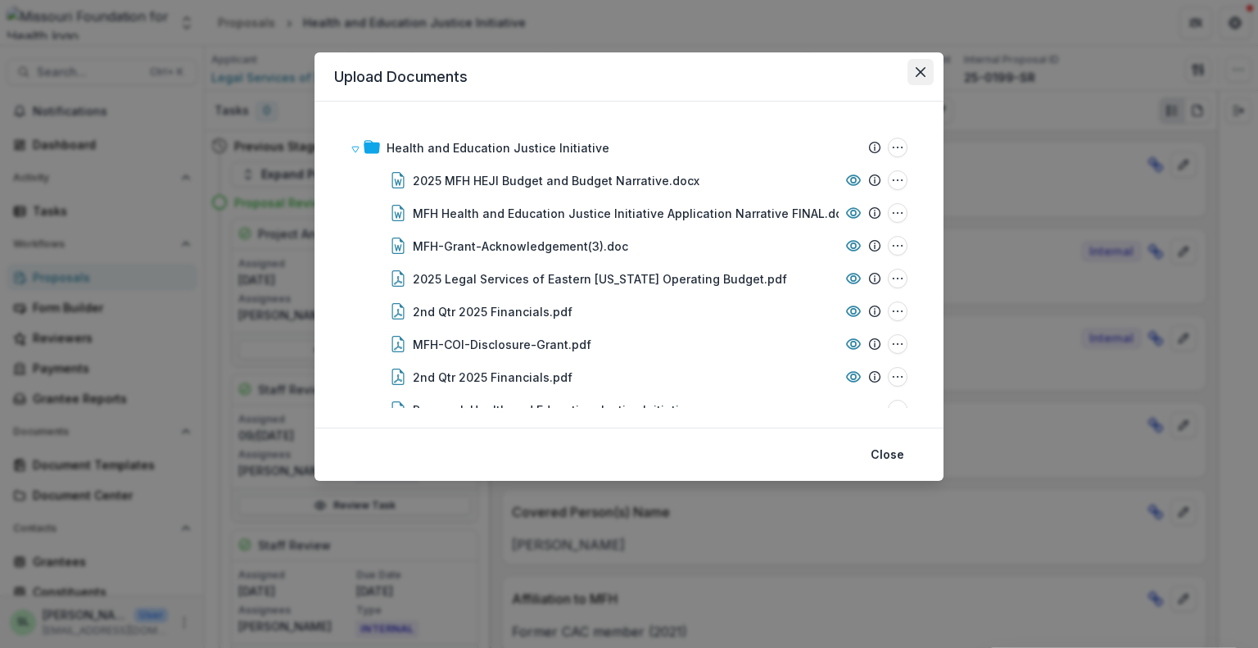
click at [930, 66] on button "Close" at bounding box center [920, 72] width 26 height 26
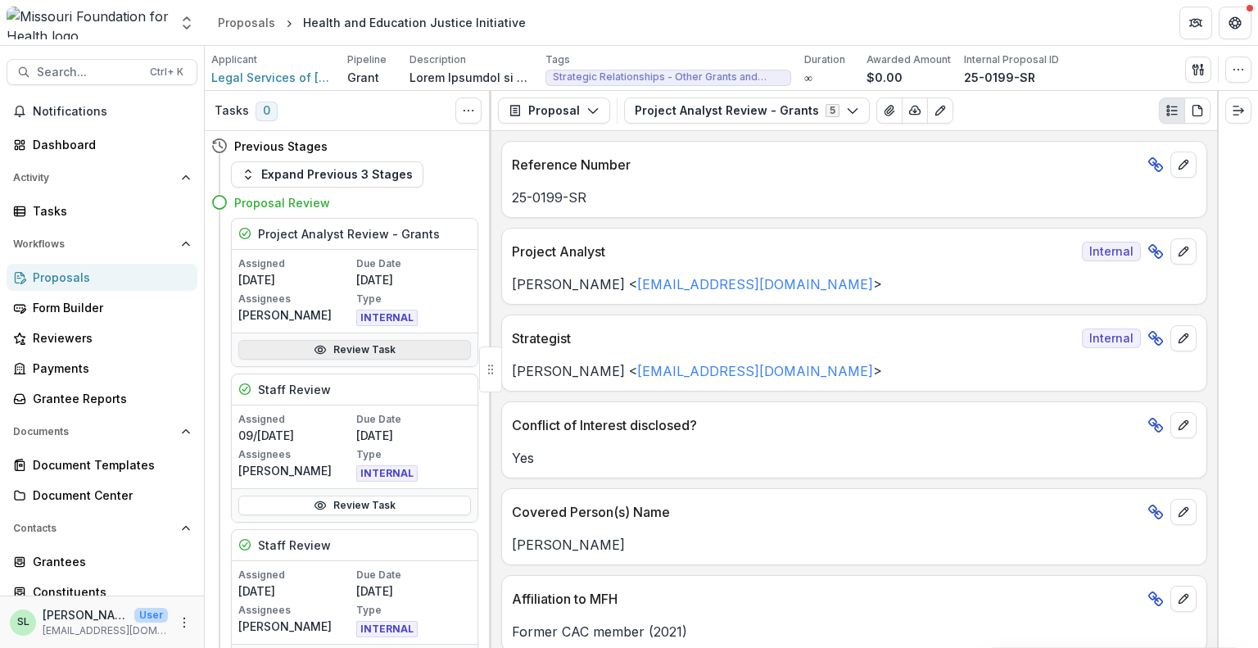
click at [346, 355] on link "Review Task" at bounding box center [354, 350] width 233 height 20
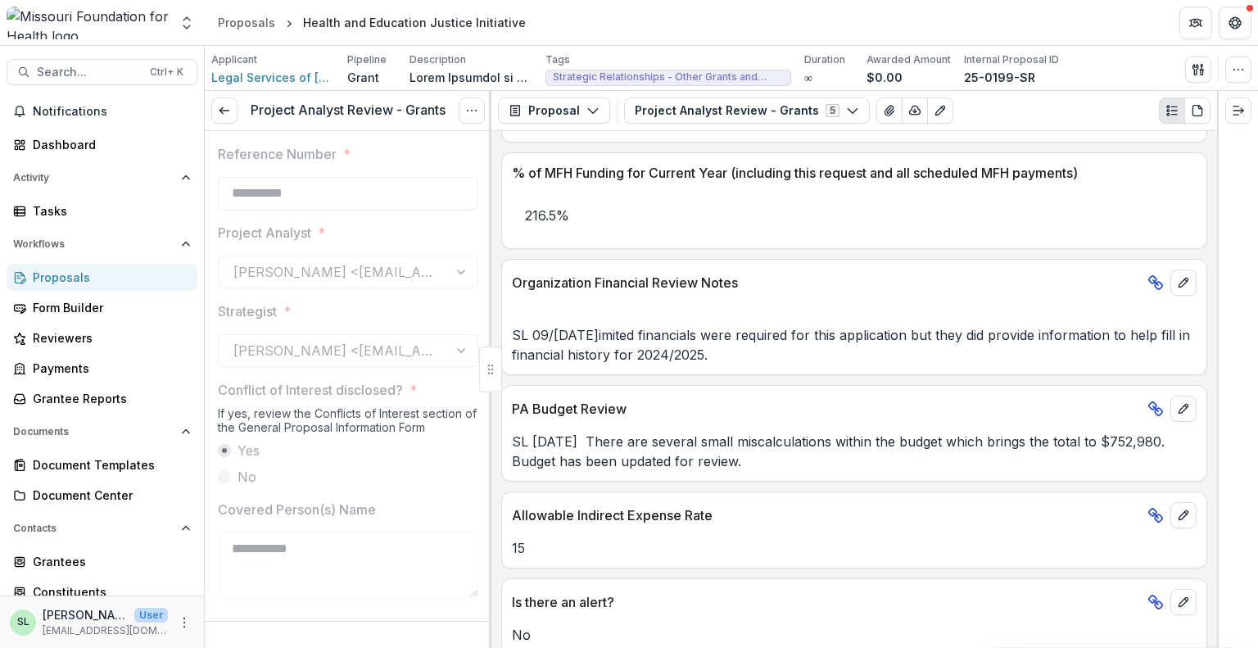
scroll to position [3307, 0]
click at [268, 78] on span "Legal Services of Eastern Missouri, Inc." at bounding box center [272, 77] width 123 height 17
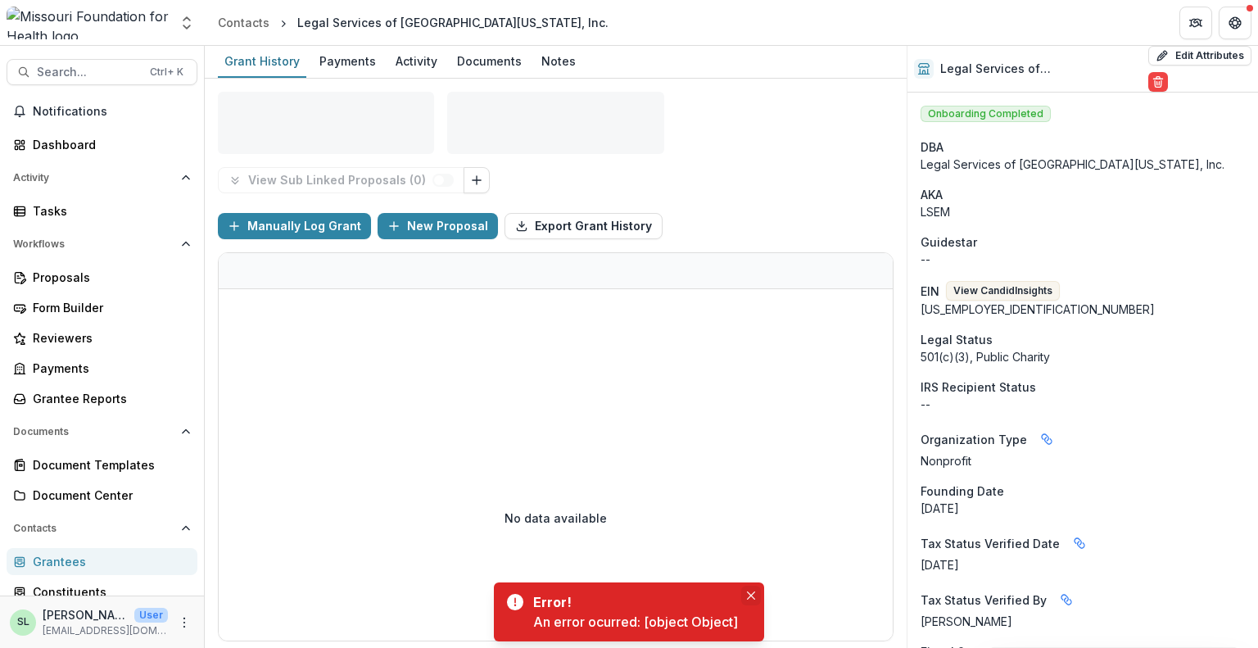
click at [749, 601] on button "Close" at bounding box center [751, 596] width 20 height 20
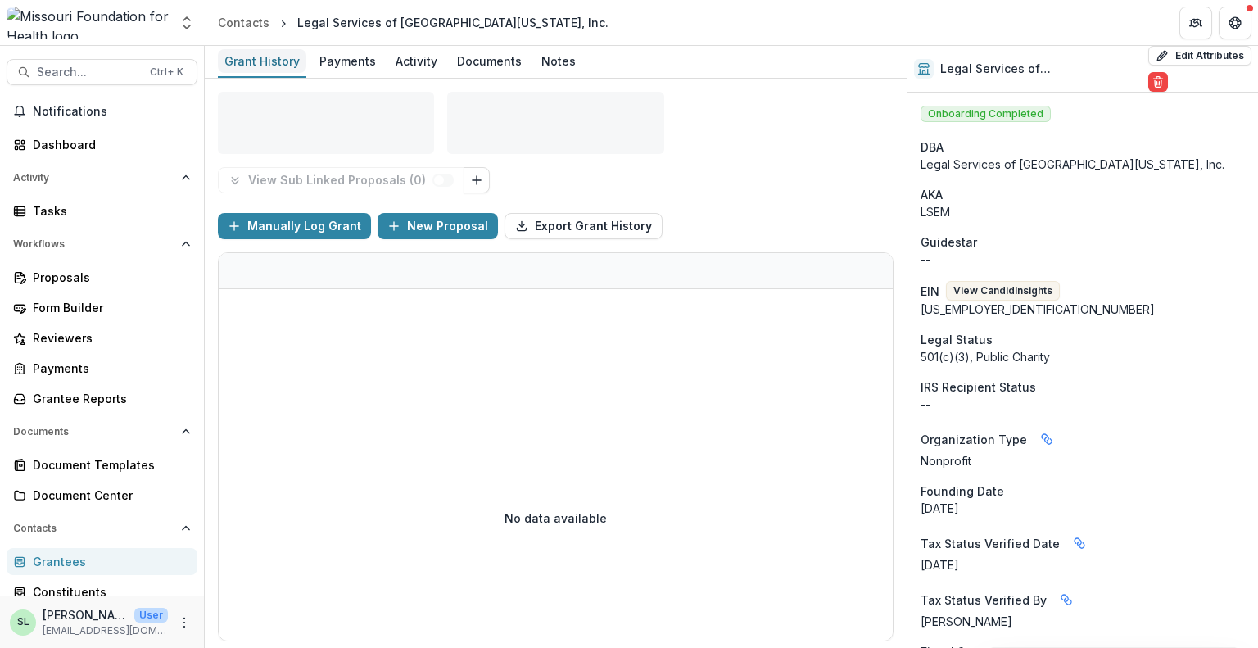
click at [292, 65] on div "Grant History" at bounding box center [262, 61] width 88 height 24
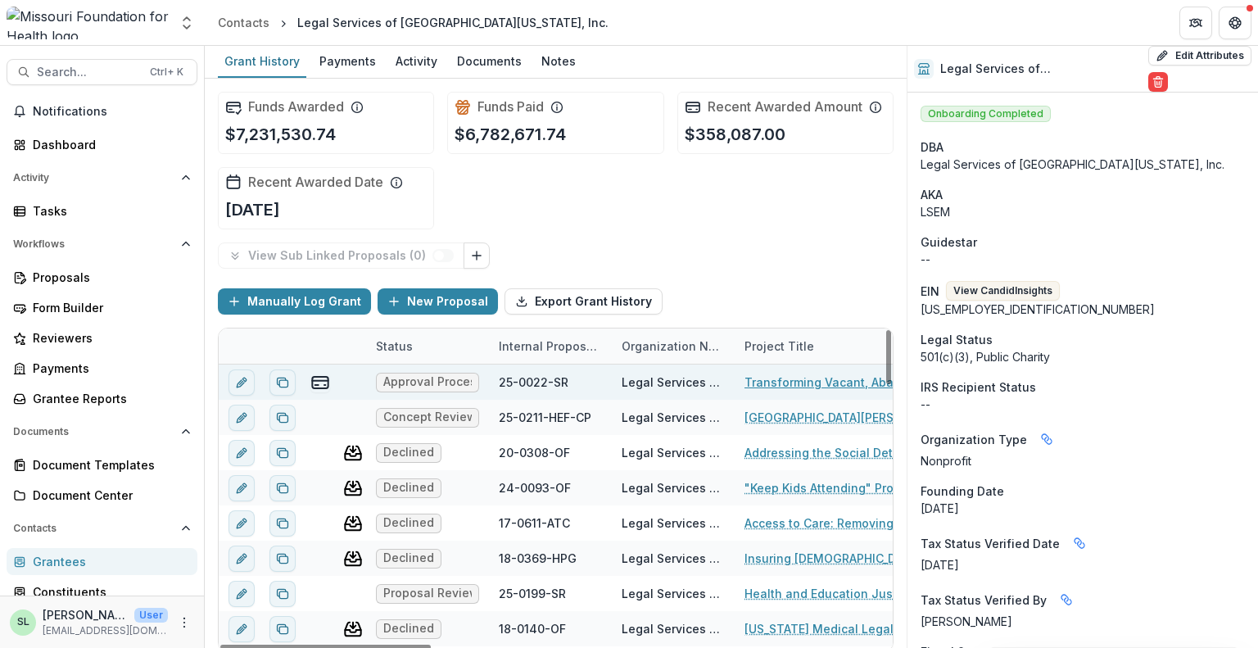
click at [803, 388] on link "Transforming Vacant, Abandoned, and Deteriorated (VAD) Properties through Court…" at bounding box center [836, 381] width 185 height 17
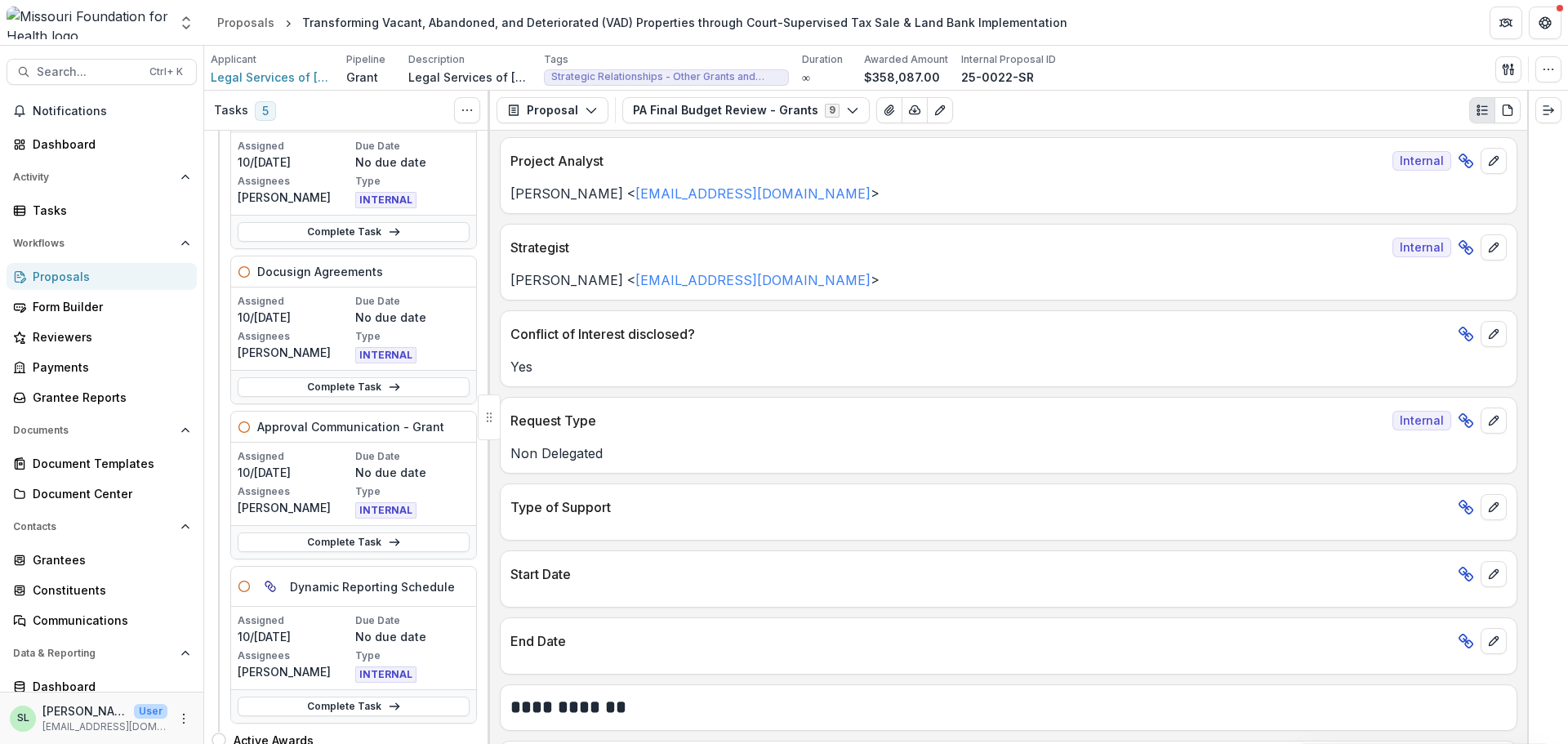
scroll to position [245, 0]
click at [28, 281] on link "Proposals" at bounding box center [102, 276] width 191 height 27
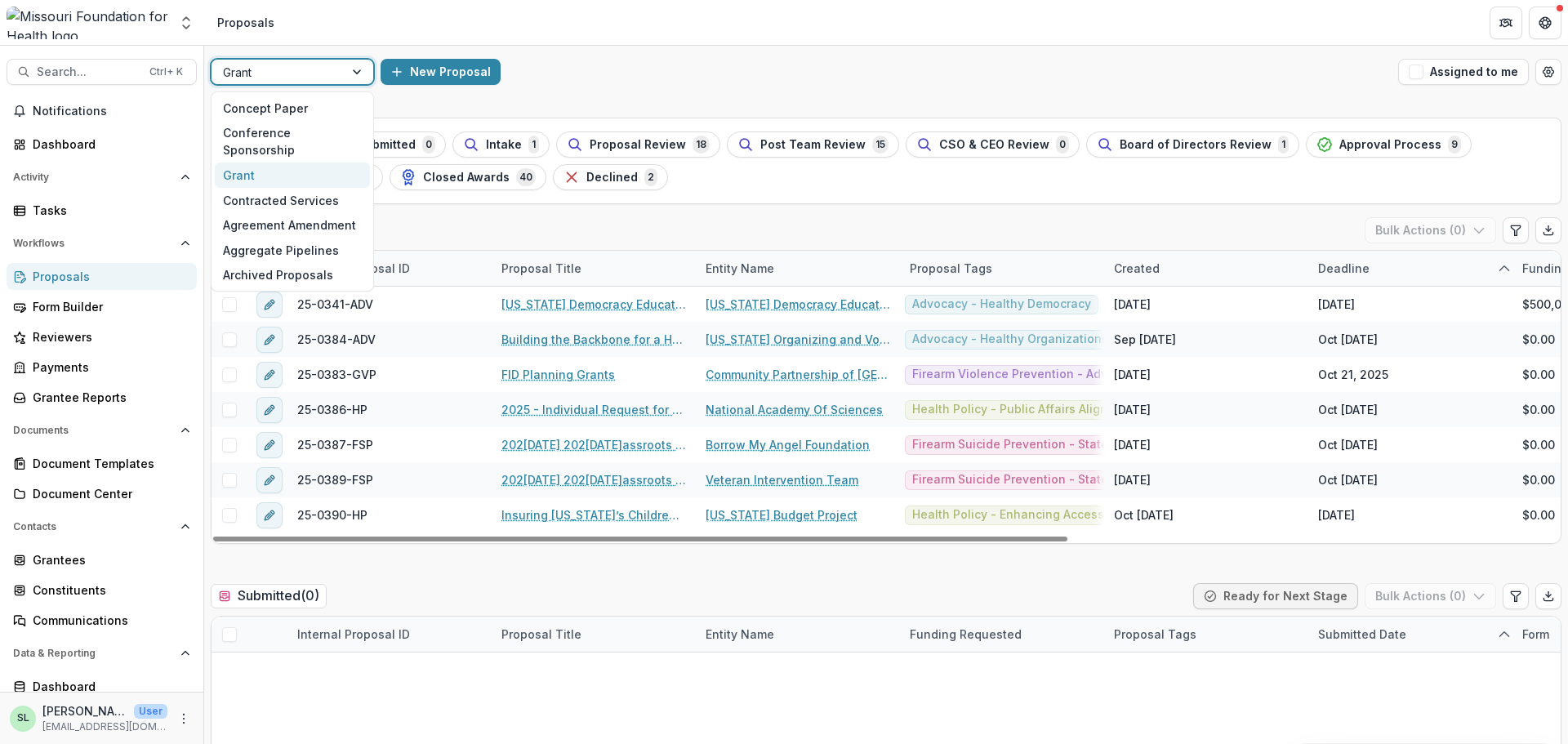
click at [252, 70] on div at bounding box center [278, 72] width 110 height 20
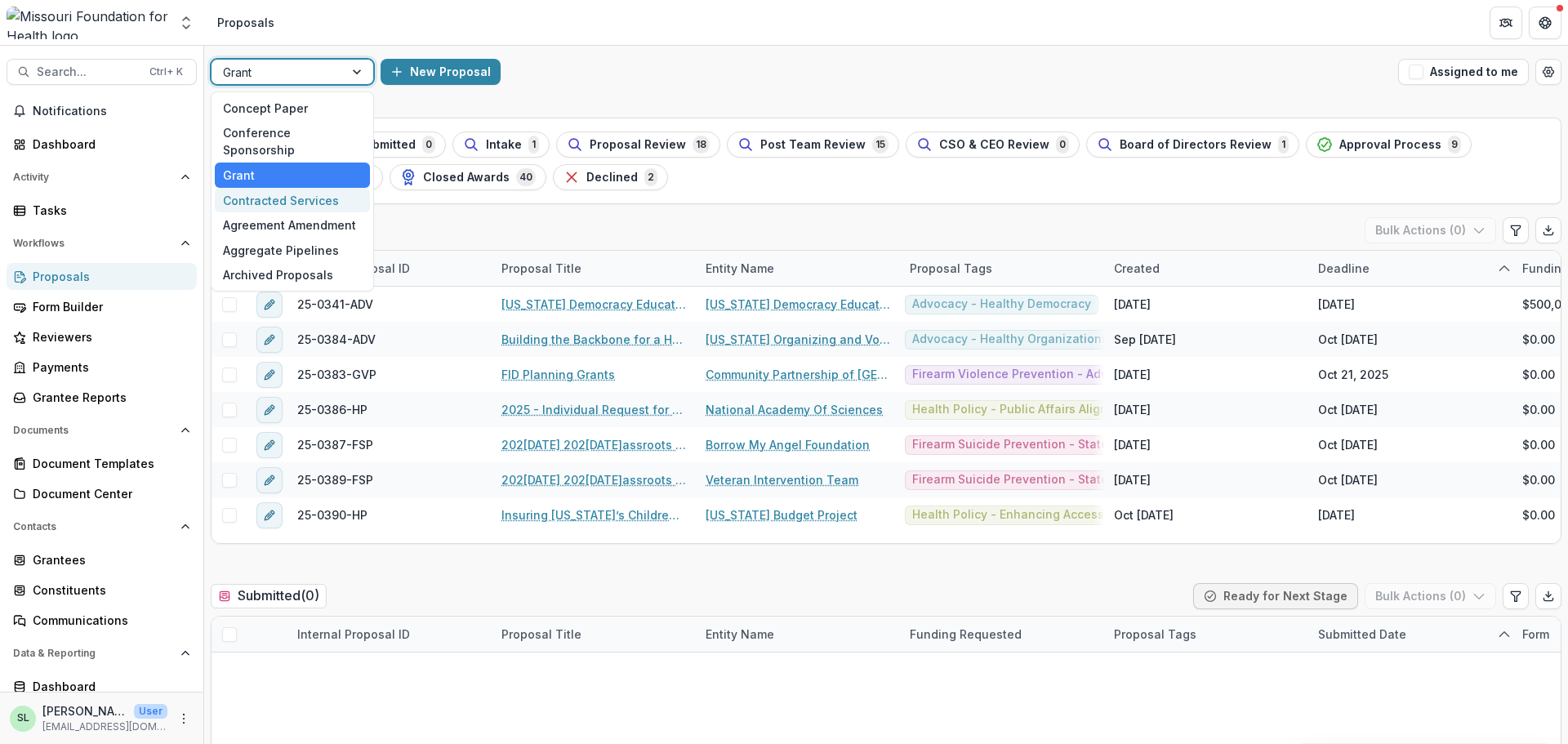
click at [259, 187] on div "Contracted Services" at bounding box center [292, 199] width 156 height 25
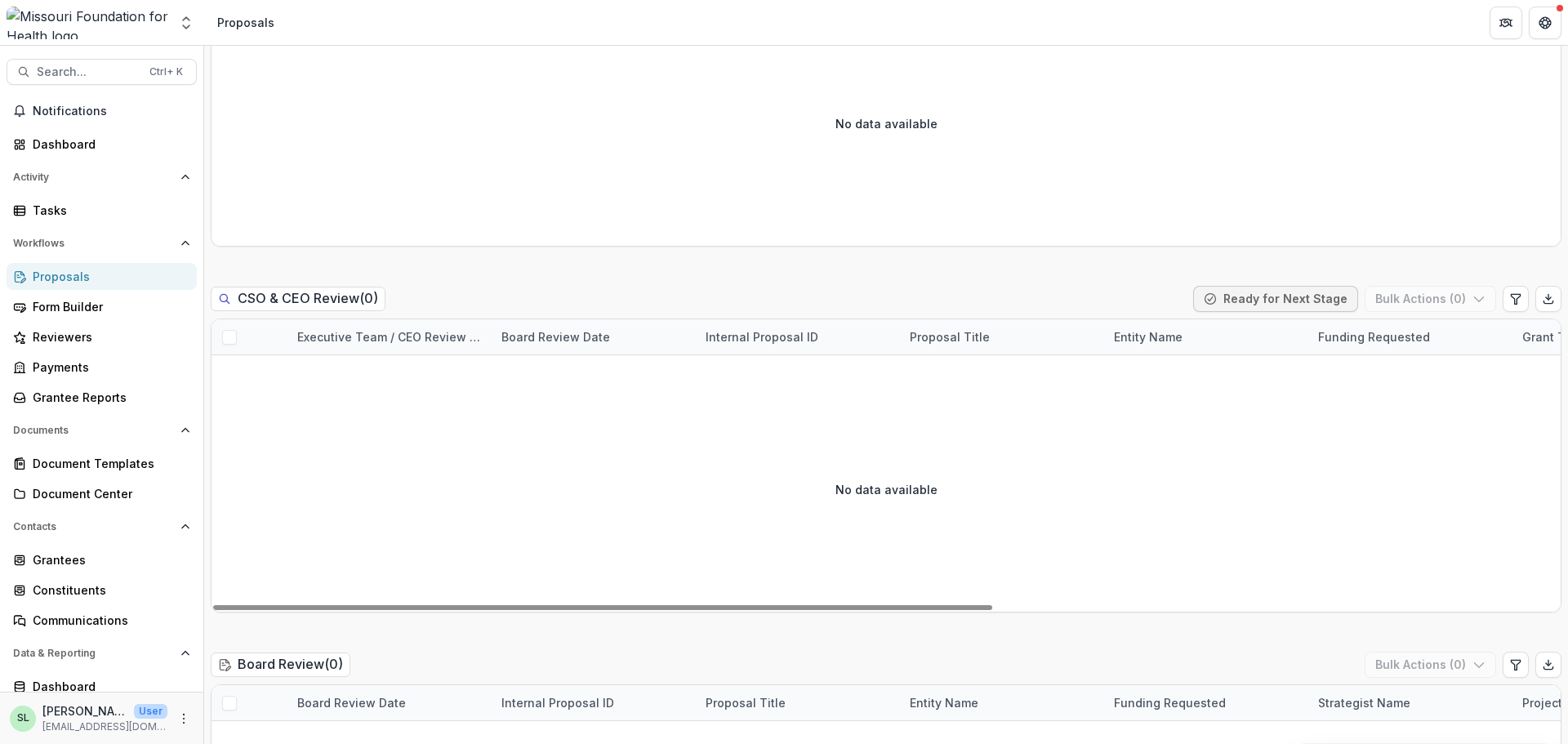
scroll to position [1634, 0]
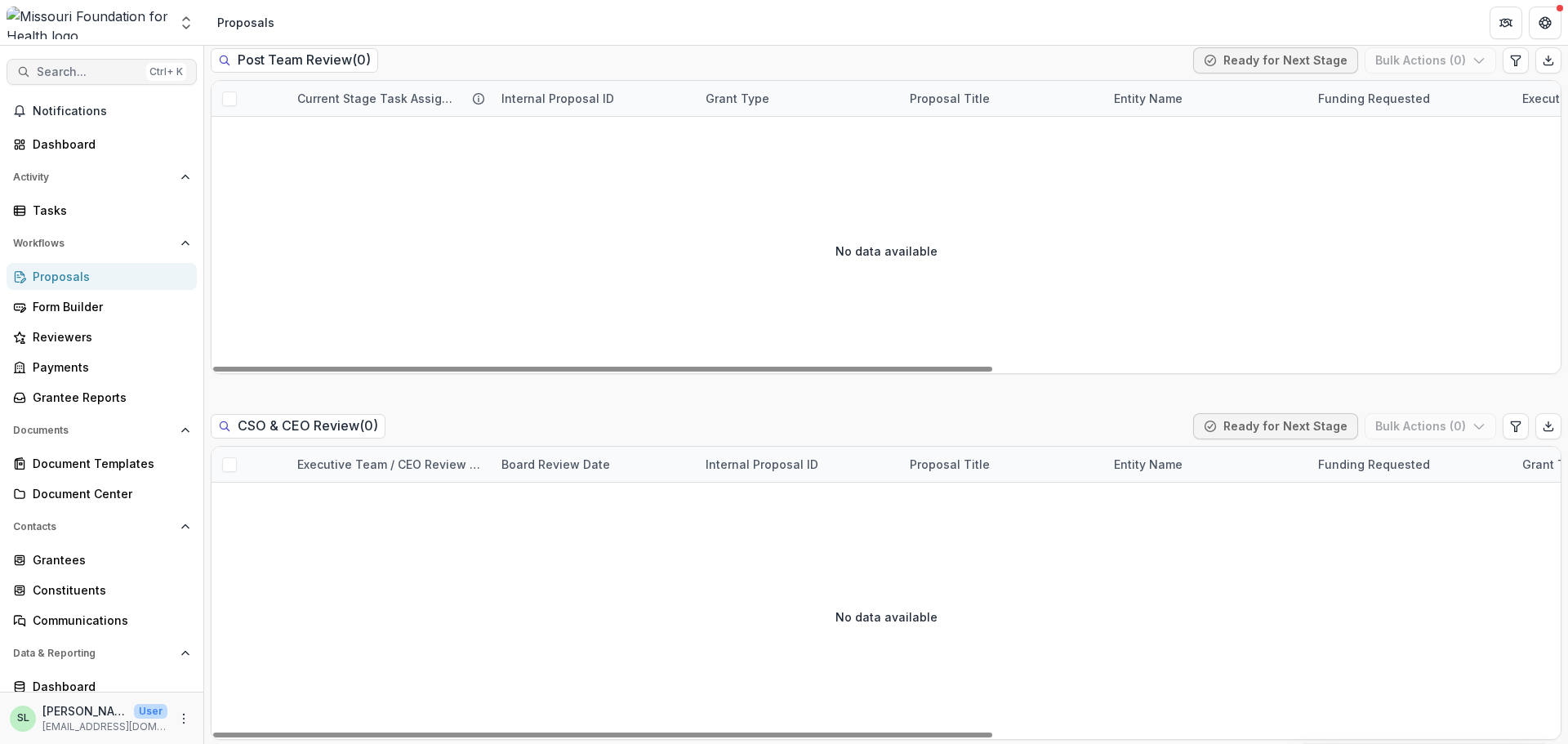
click at [69, 70] on span "Search..." at bounding box center [88, 73] width 103 height 14
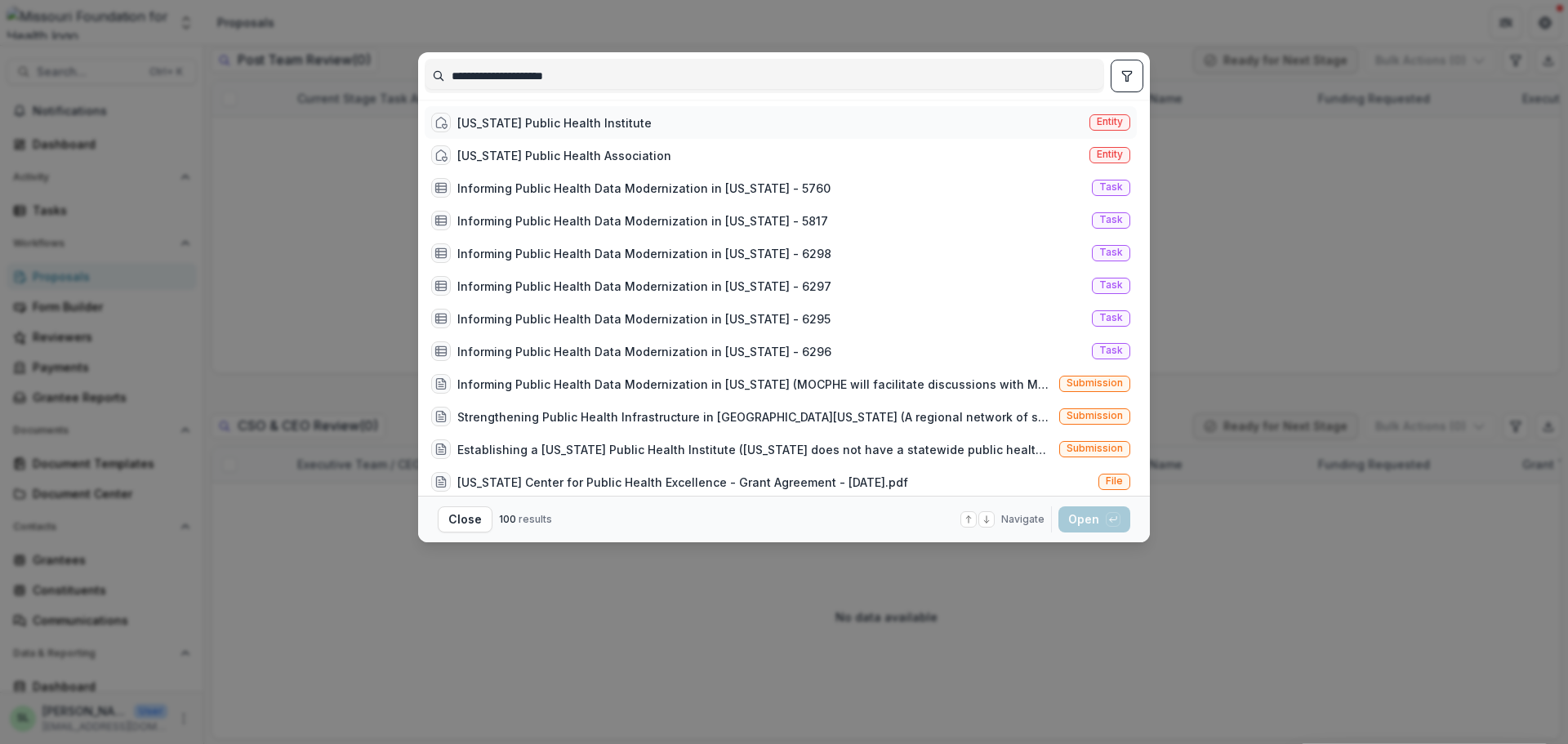
type input "**********"
click at [562, 123] on div "Missouri Public Health Institute" at bounding box center [555, 123] width 195 height 17
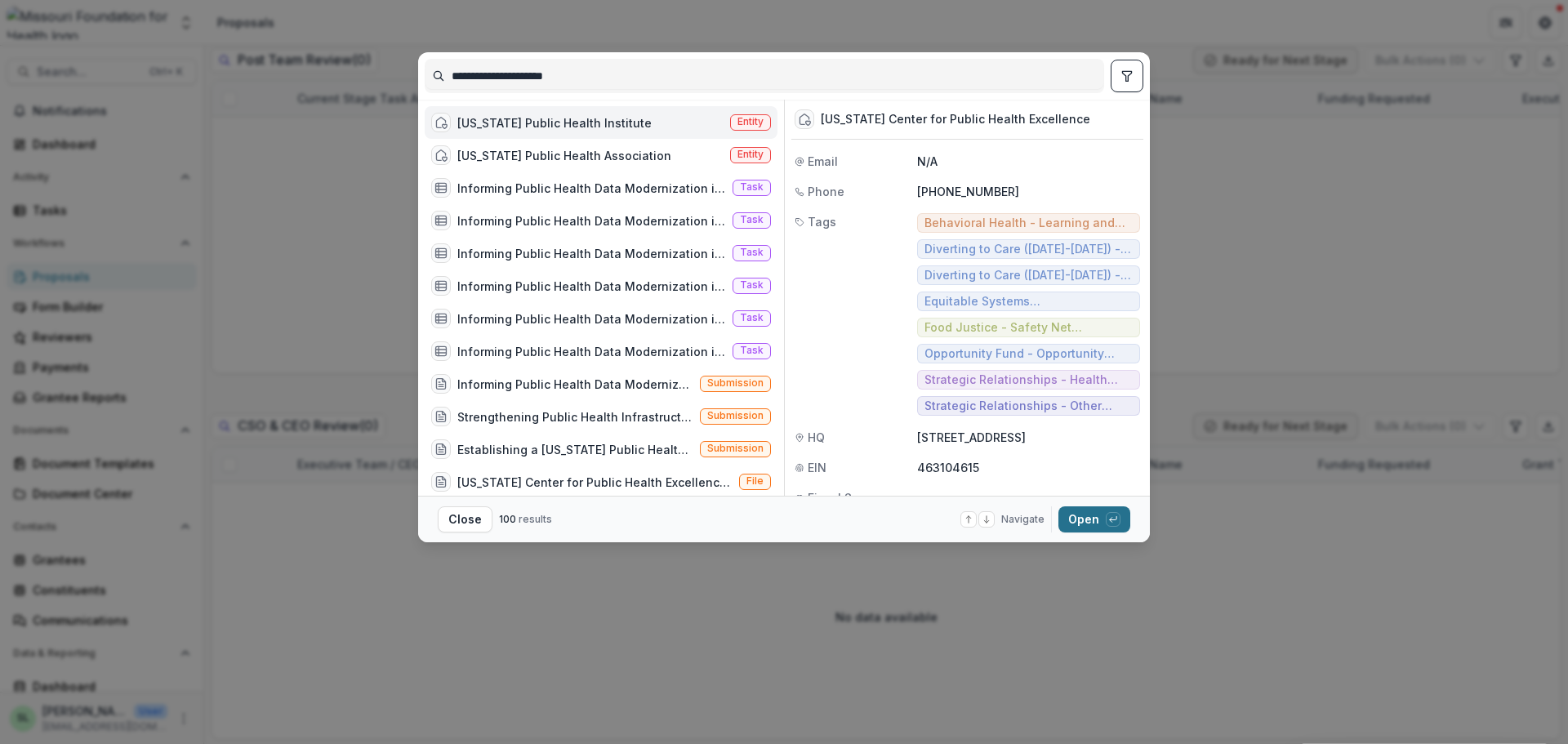
click at [1081, 510] on button "Open with enter key" at bounding box center [1094, 520] width 72 height 26
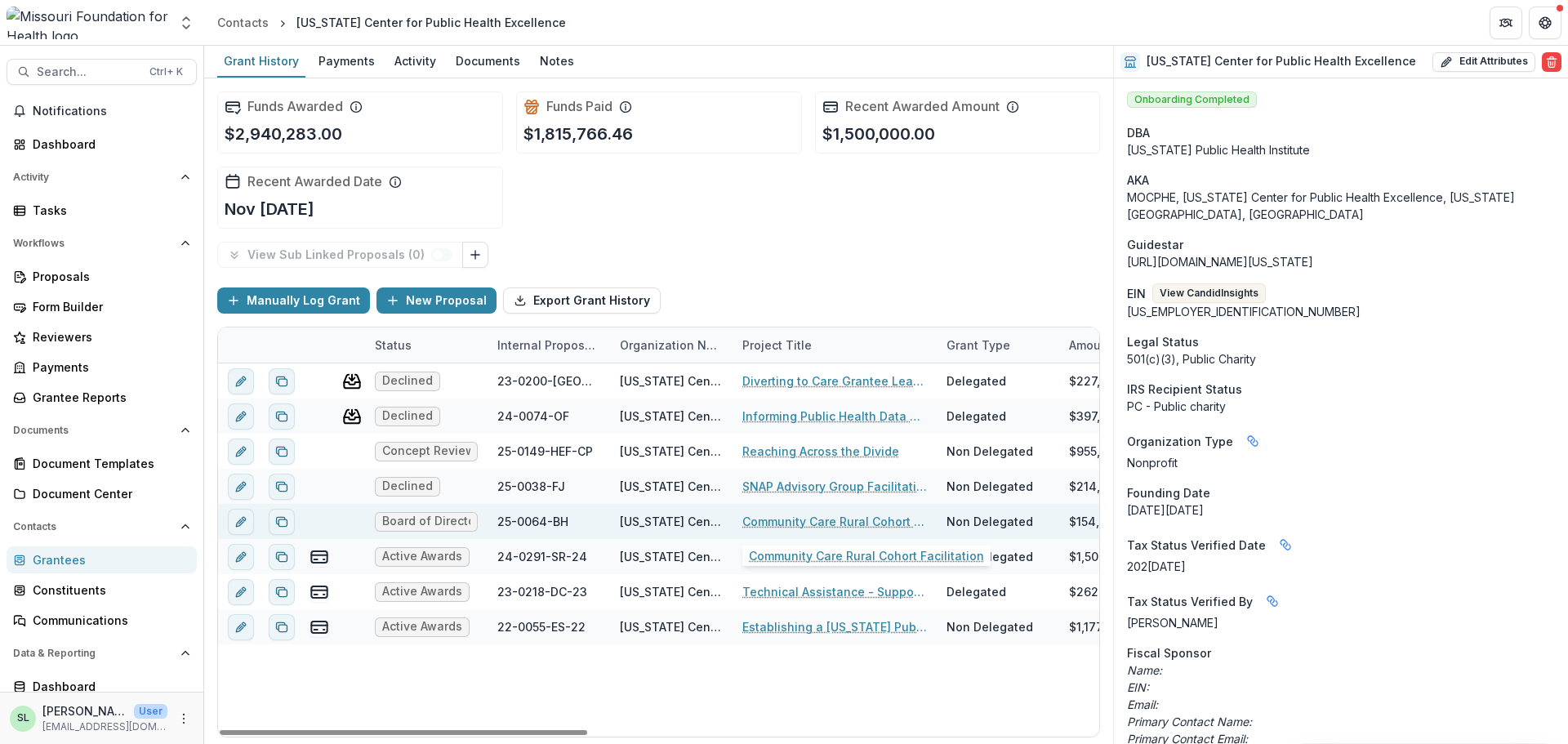
click at [823, 517] on link "Community Care Rural Cohort Facilitation" at bounding box center [834, 521] width 185 height 17
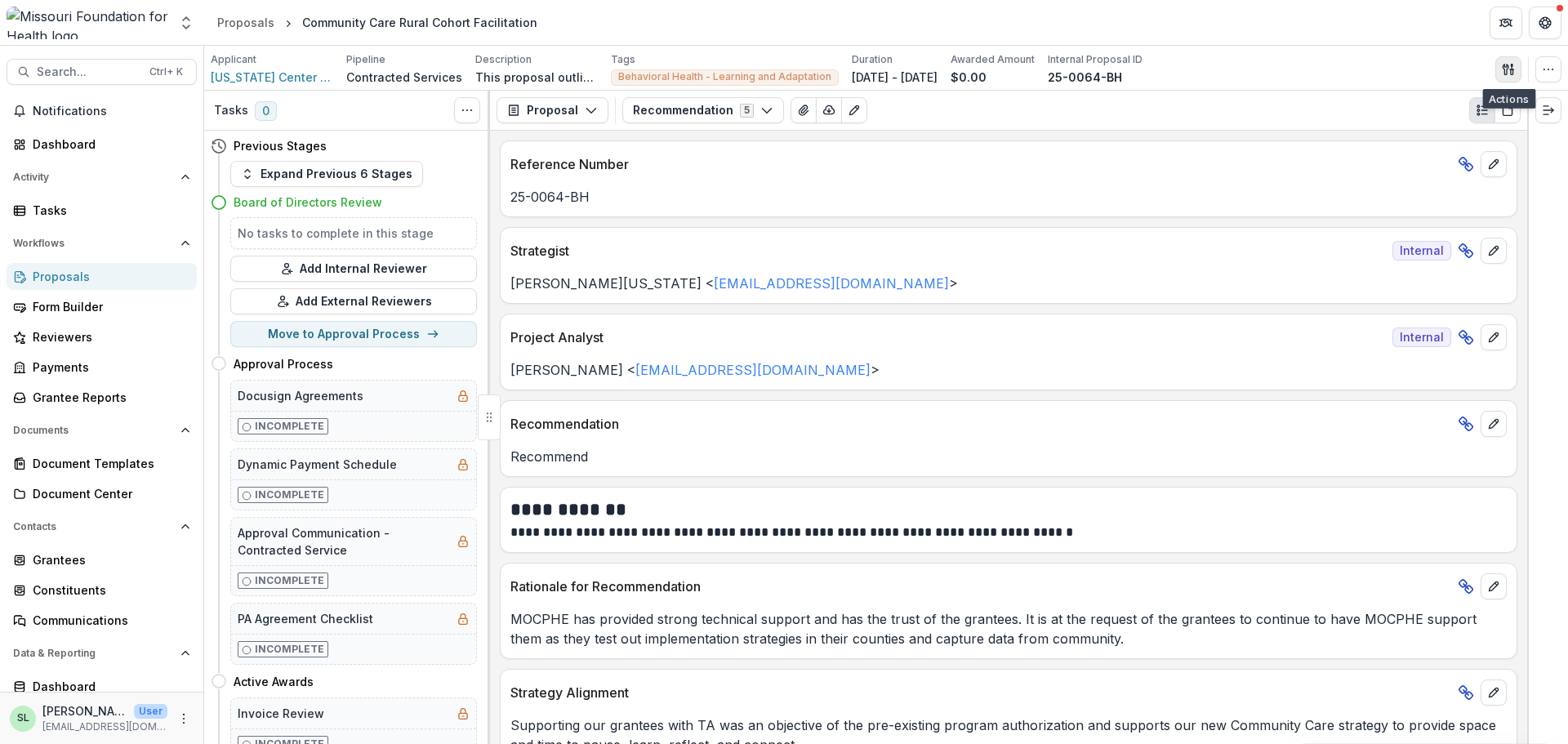
click at [1512, 75] on icon "button" at bounding box center [1508, 69] width 13 height 13
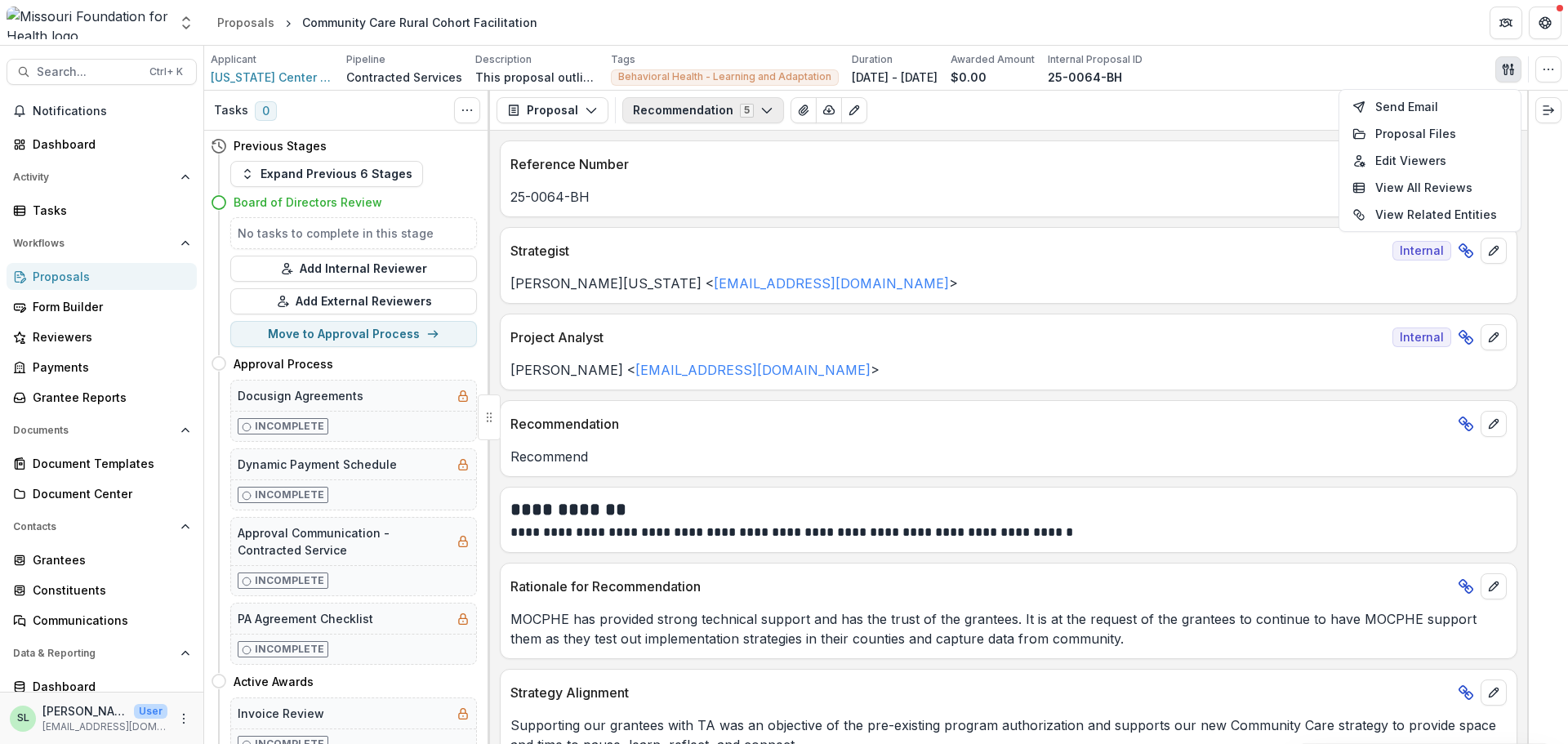
click at [652, 105] on button "Recommendation 5" at bounding box center [703, 110] width 162 height 26
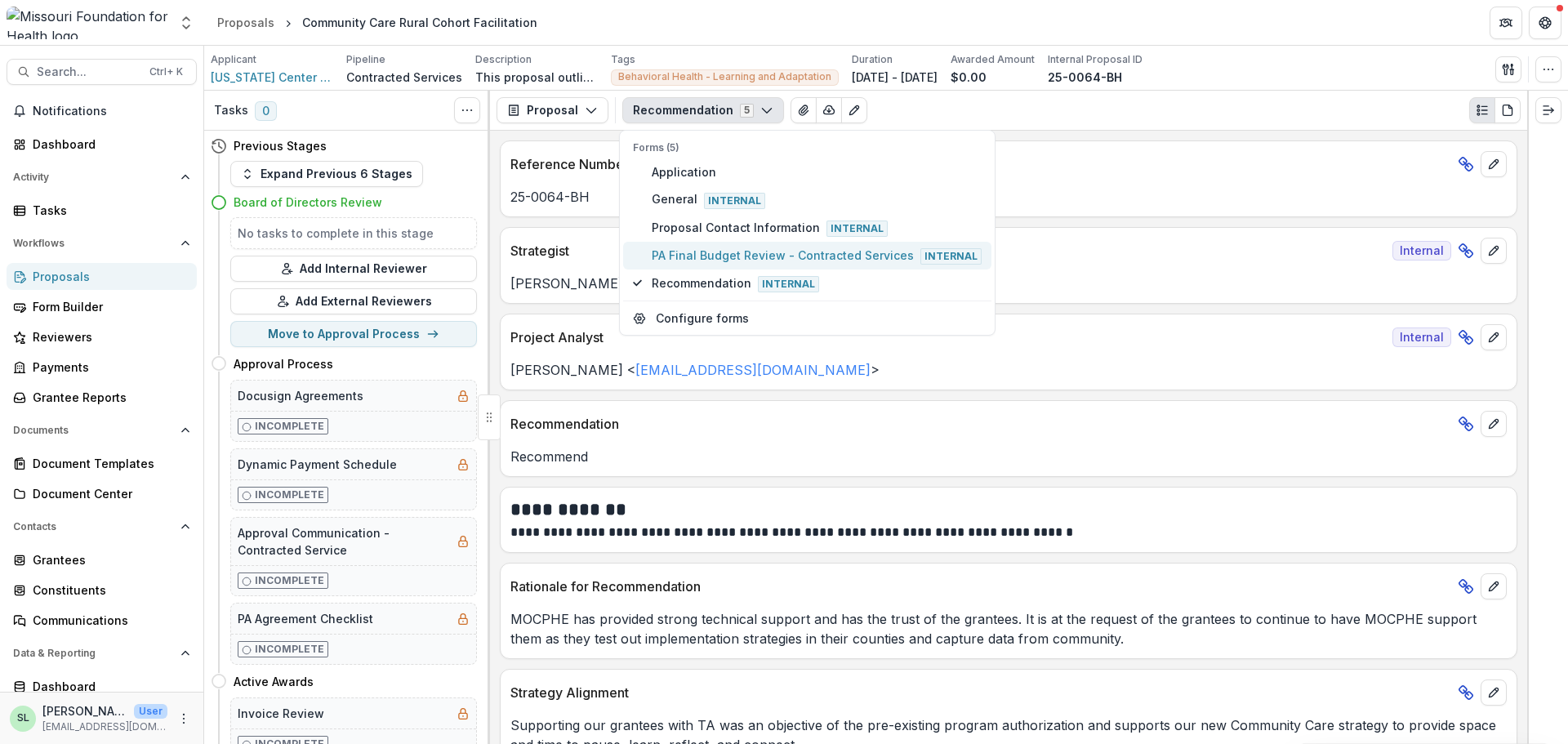
click at [669, 250] on span "PA Final Budget Review - Contracted Services Internal" at bounding box center [817, 255] width 330 height 18
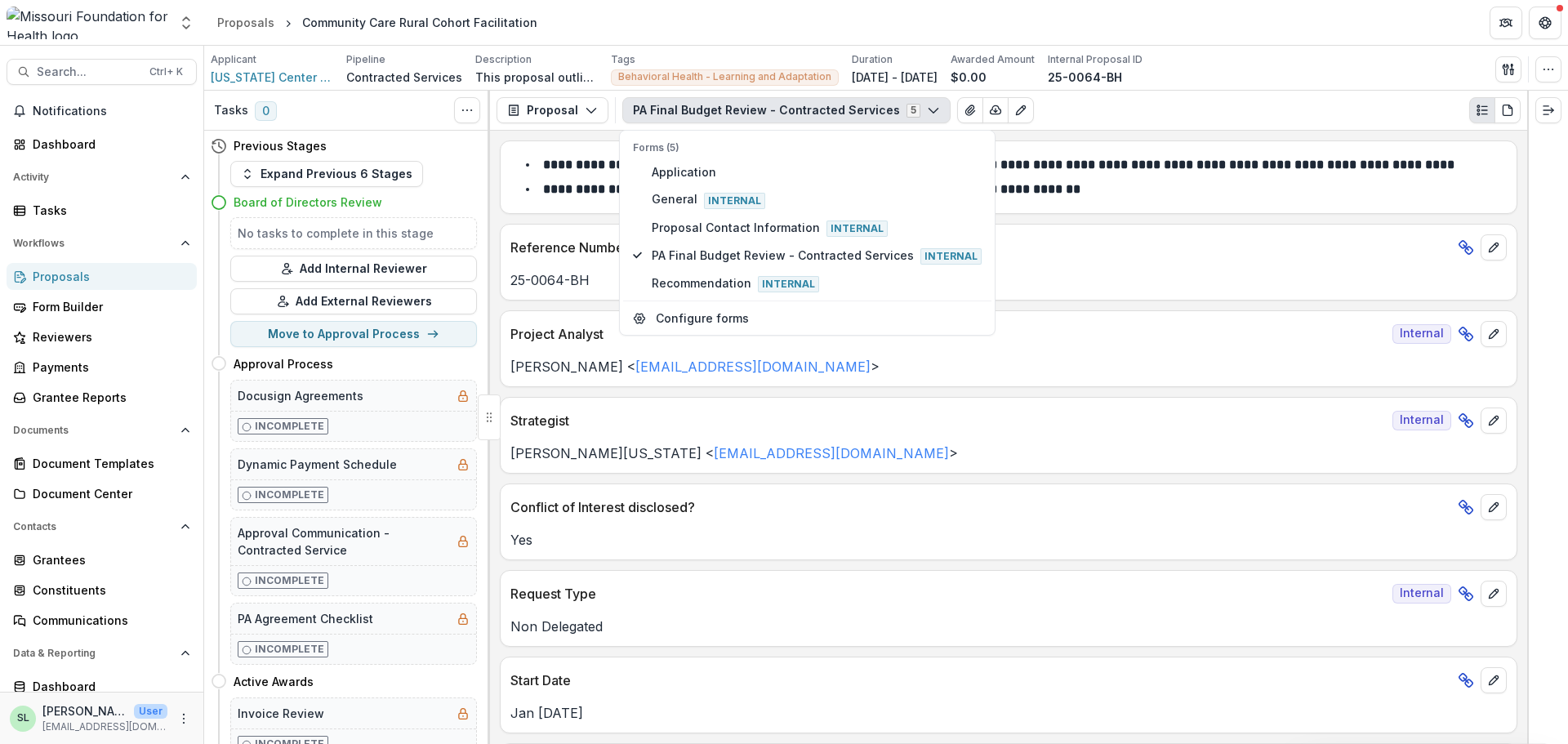
click at [1072, 389] on div "**********" at bounding box center [1008, 437] width 1037 height 613
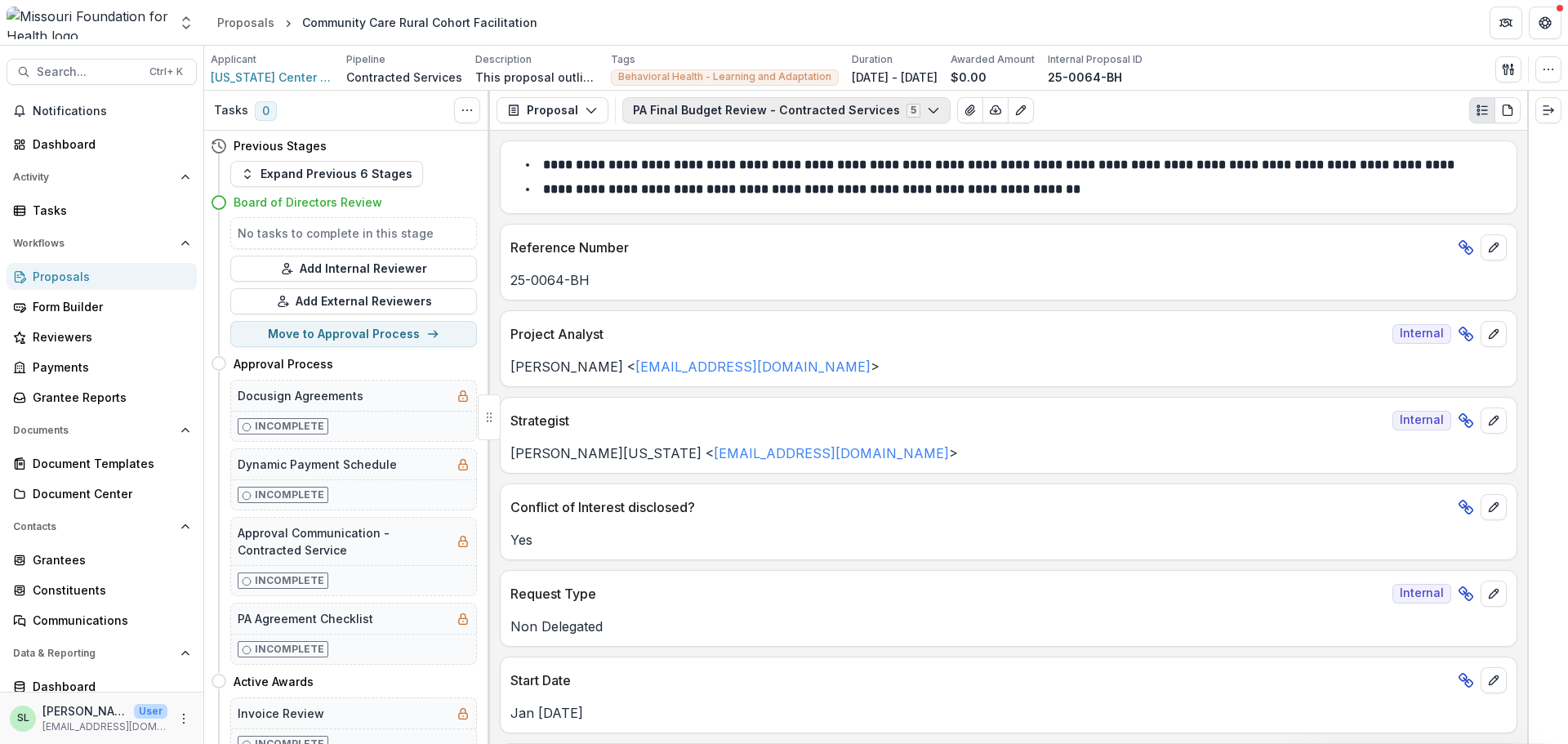
click at [714, 121] on button "PA Final Budget Review - Contracted Services 5" at bounding box center [786, 110] width 328 height 26
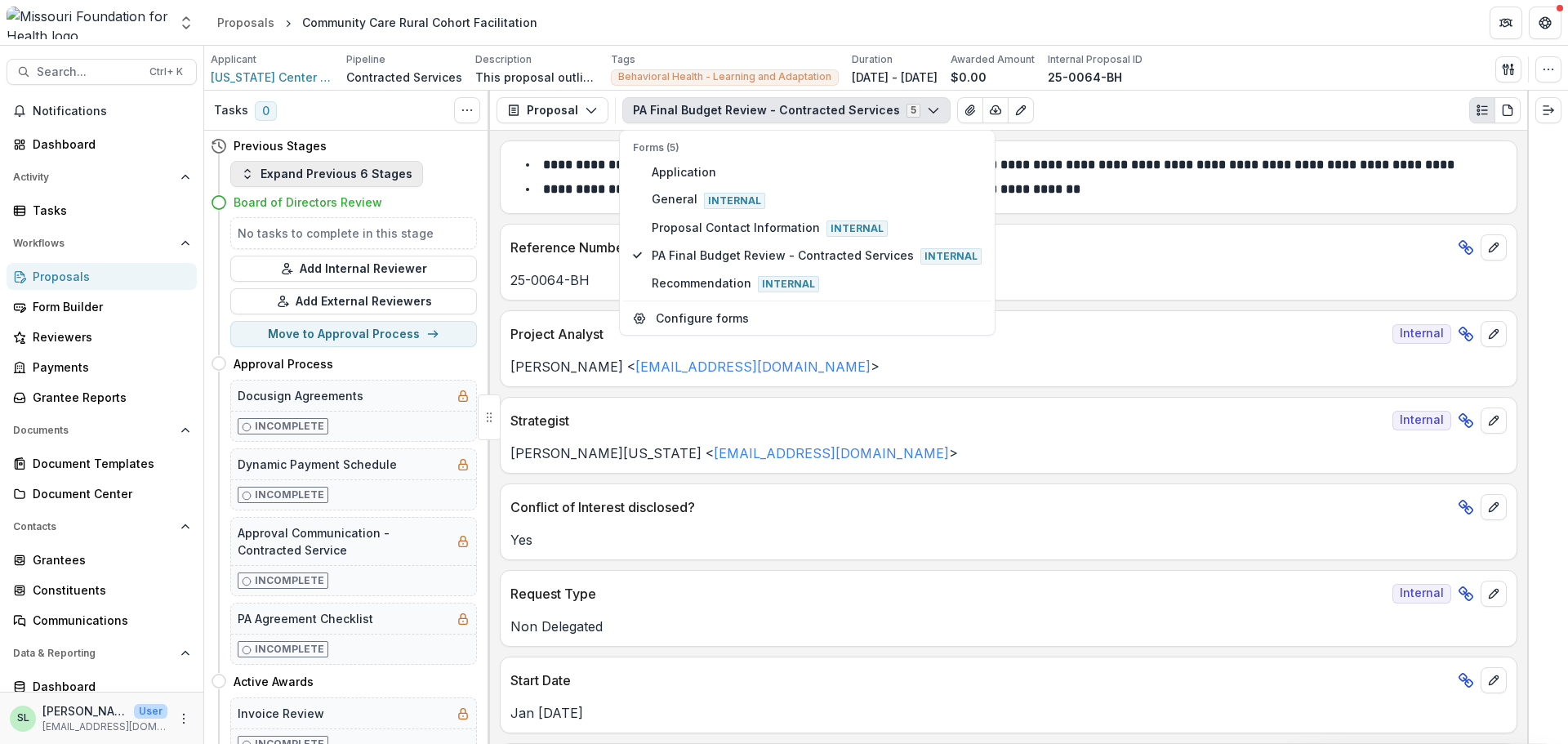
click at [303, 186] on button "Expand Previous 6 Stages" at bounding box center [326, 174] width 193 height 26
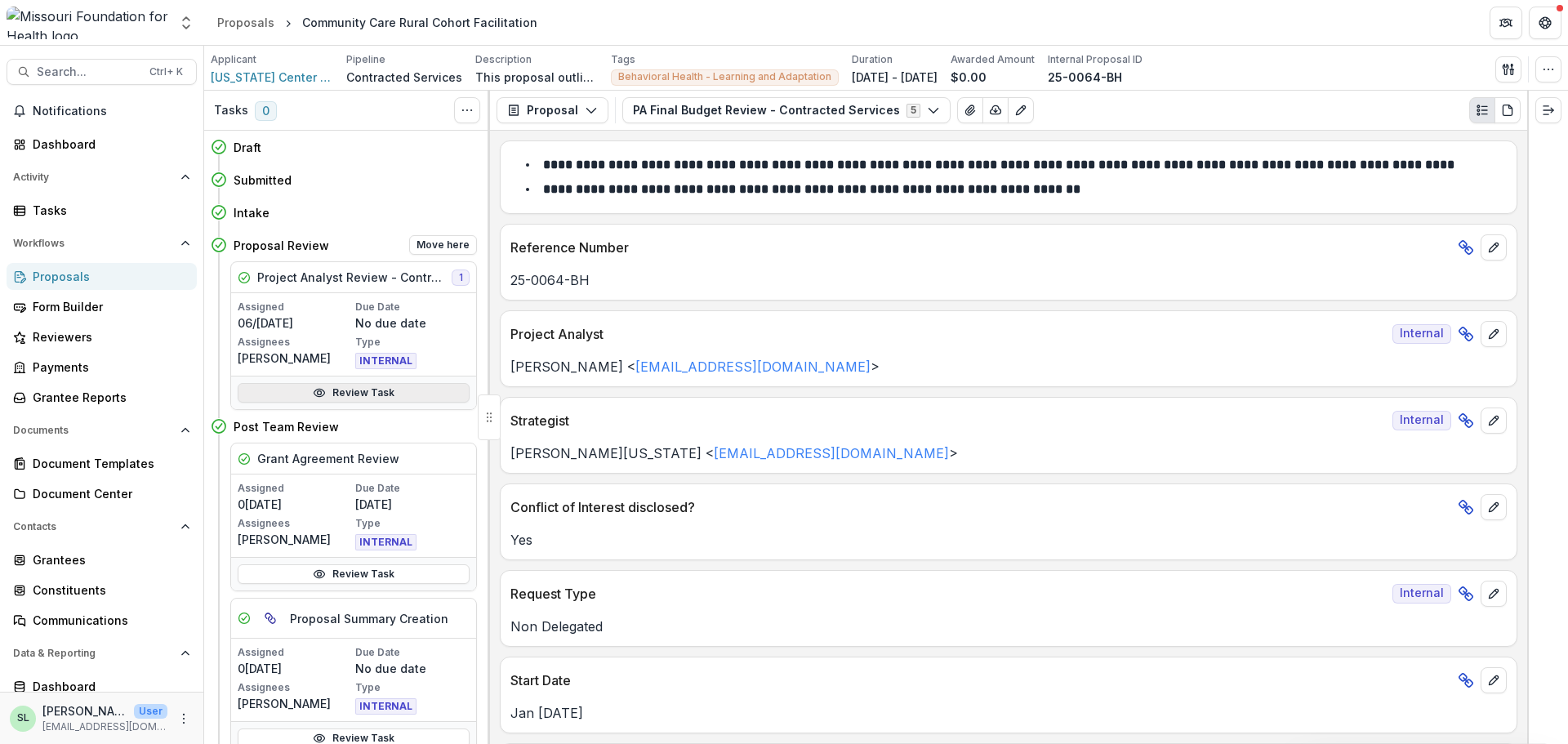
click at [355, 387] on link "Review Task" at bounding box center [353, 393] width 232 height 20
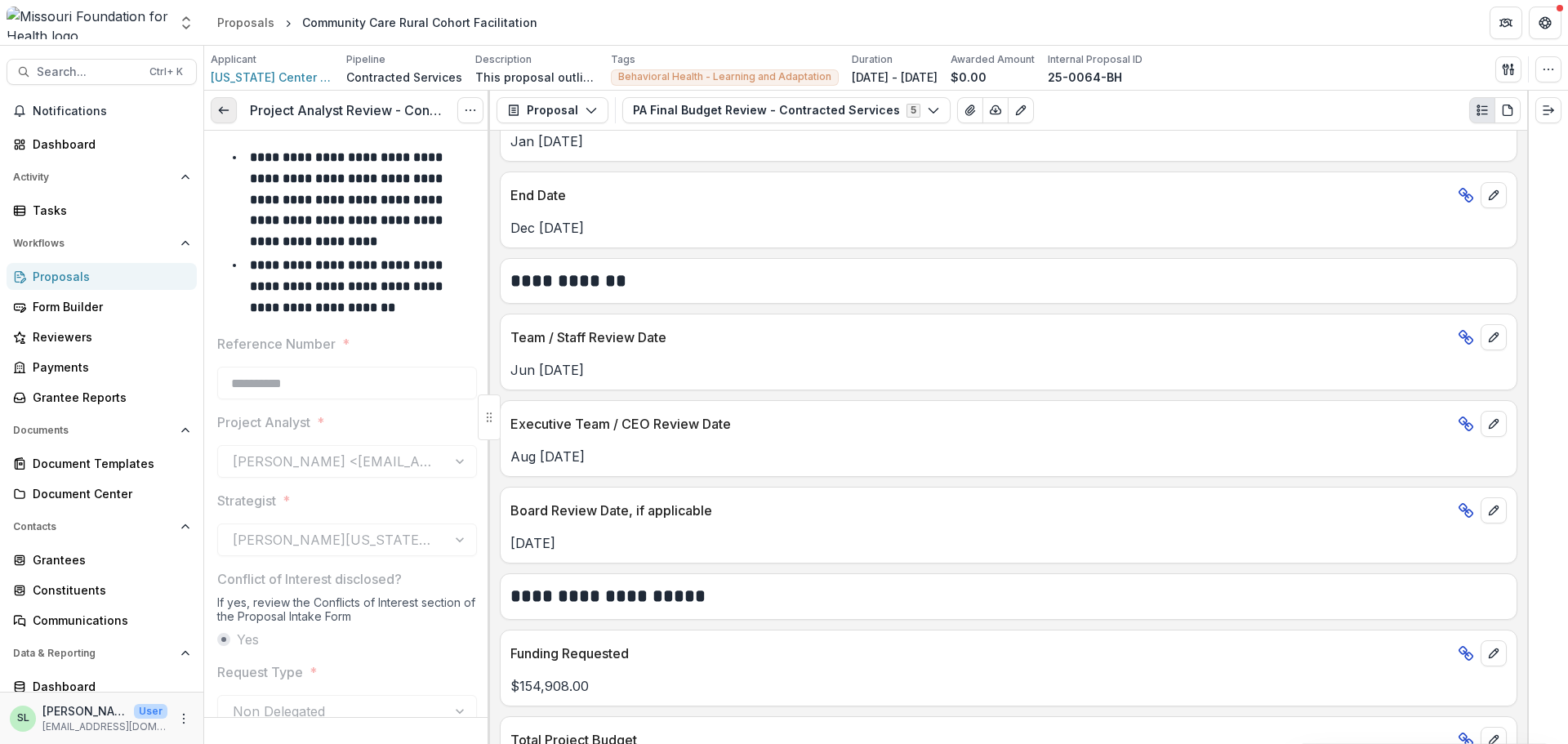
click at [218, 104] on icon at bounding box center [223, 110] width 13 height 13
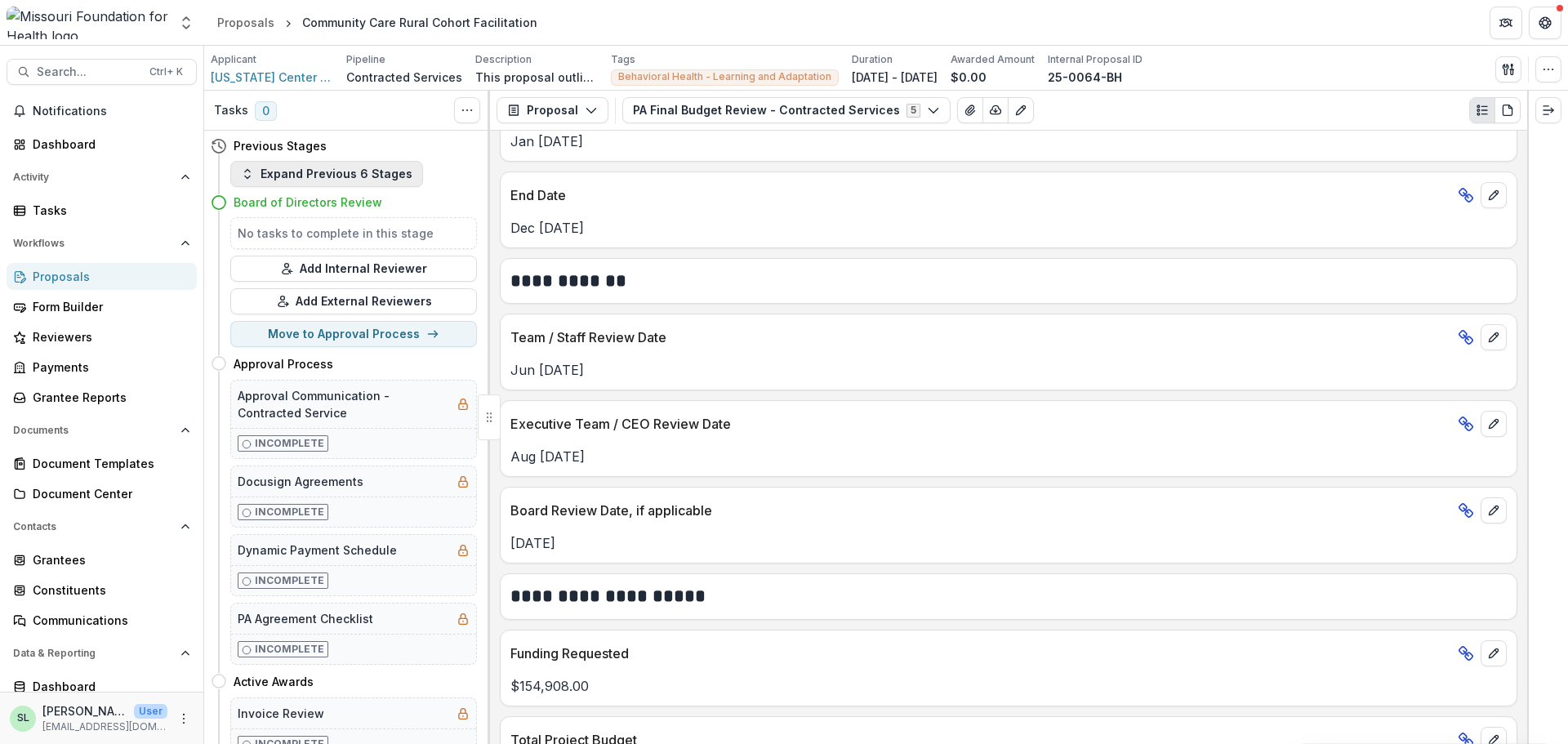
click at [315, 179] on button "Expand Previous 6 Stages" at bounding box center [326, 174] width 193 height 26
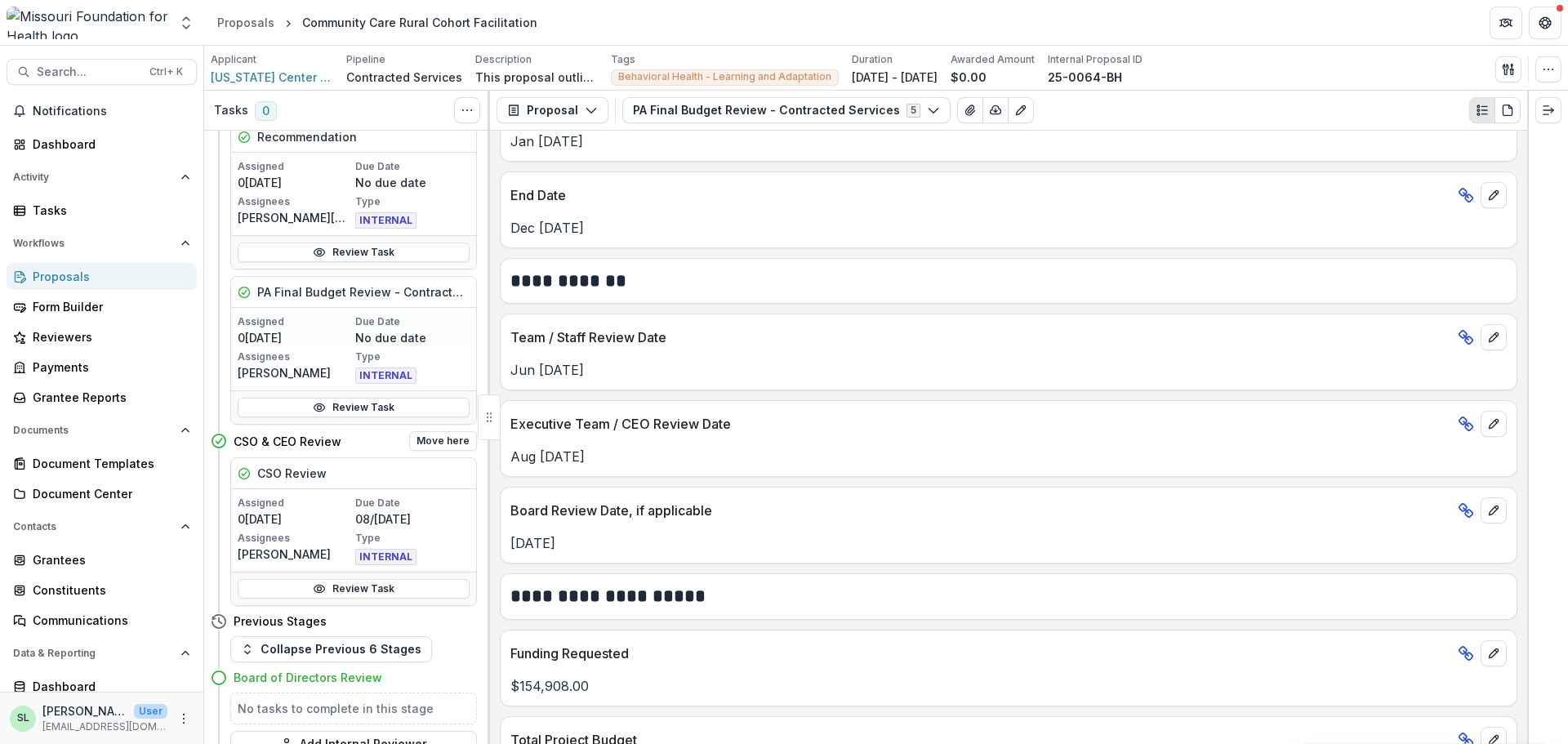
scroll to position [653, 0]
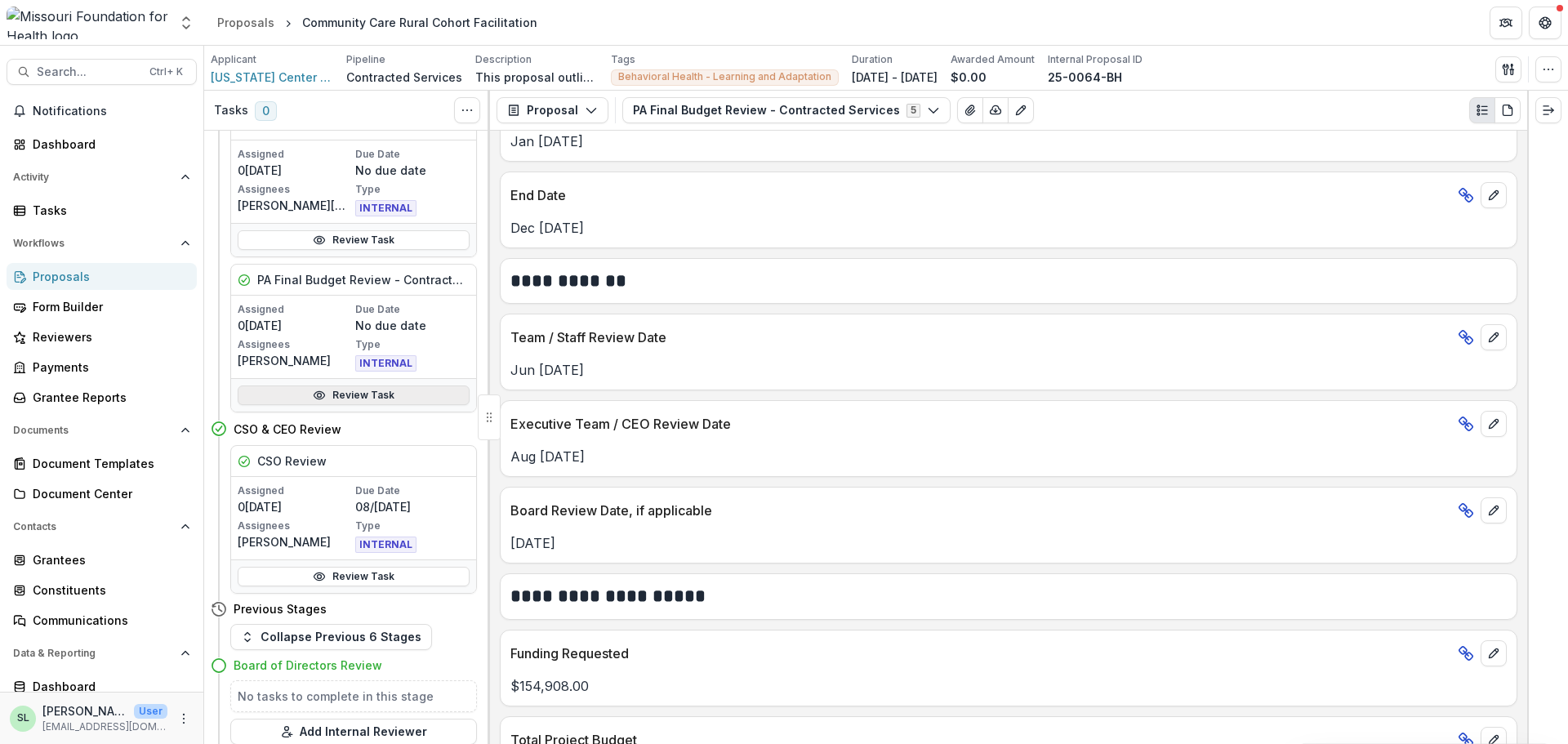
click at [367, 397] on link "Review Task" at bounding box center [353, 396] width 232 height 20
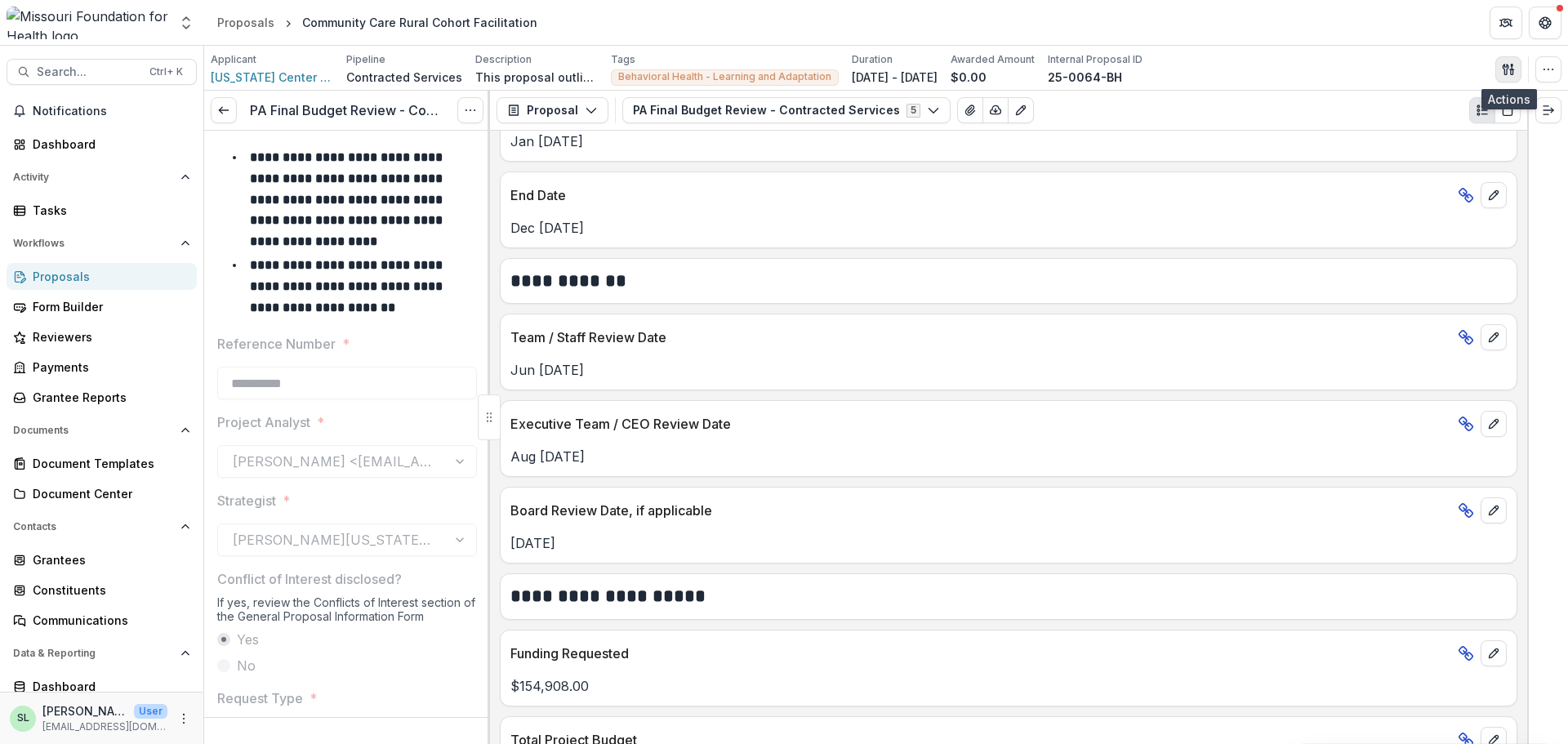
click at [1500, 63] on button "button" at bounding box center [1509, 70] width 26 height 26
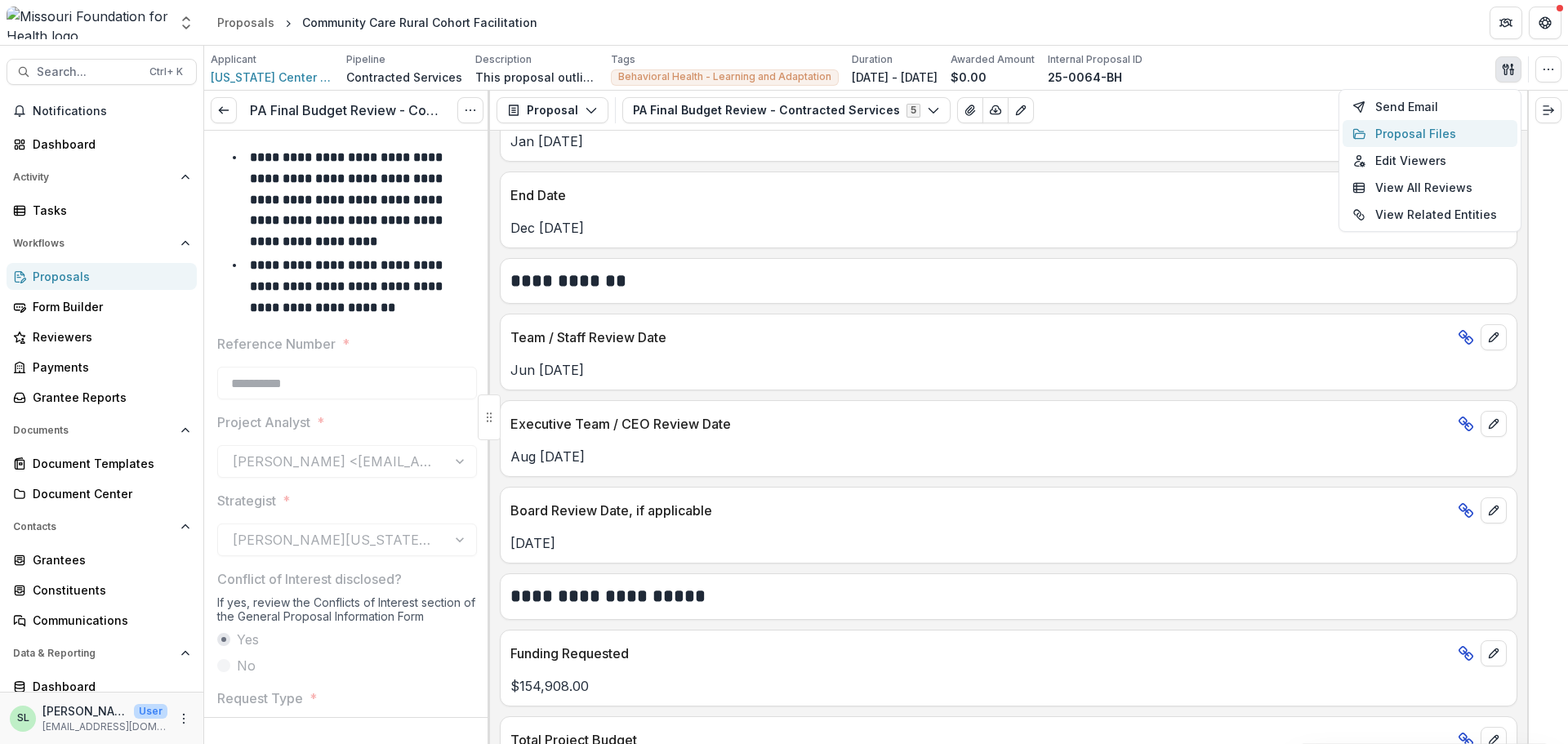
click at [1432, 132] on button "Proposal Files" at bounding box center [1429, 133] width 175 height 27
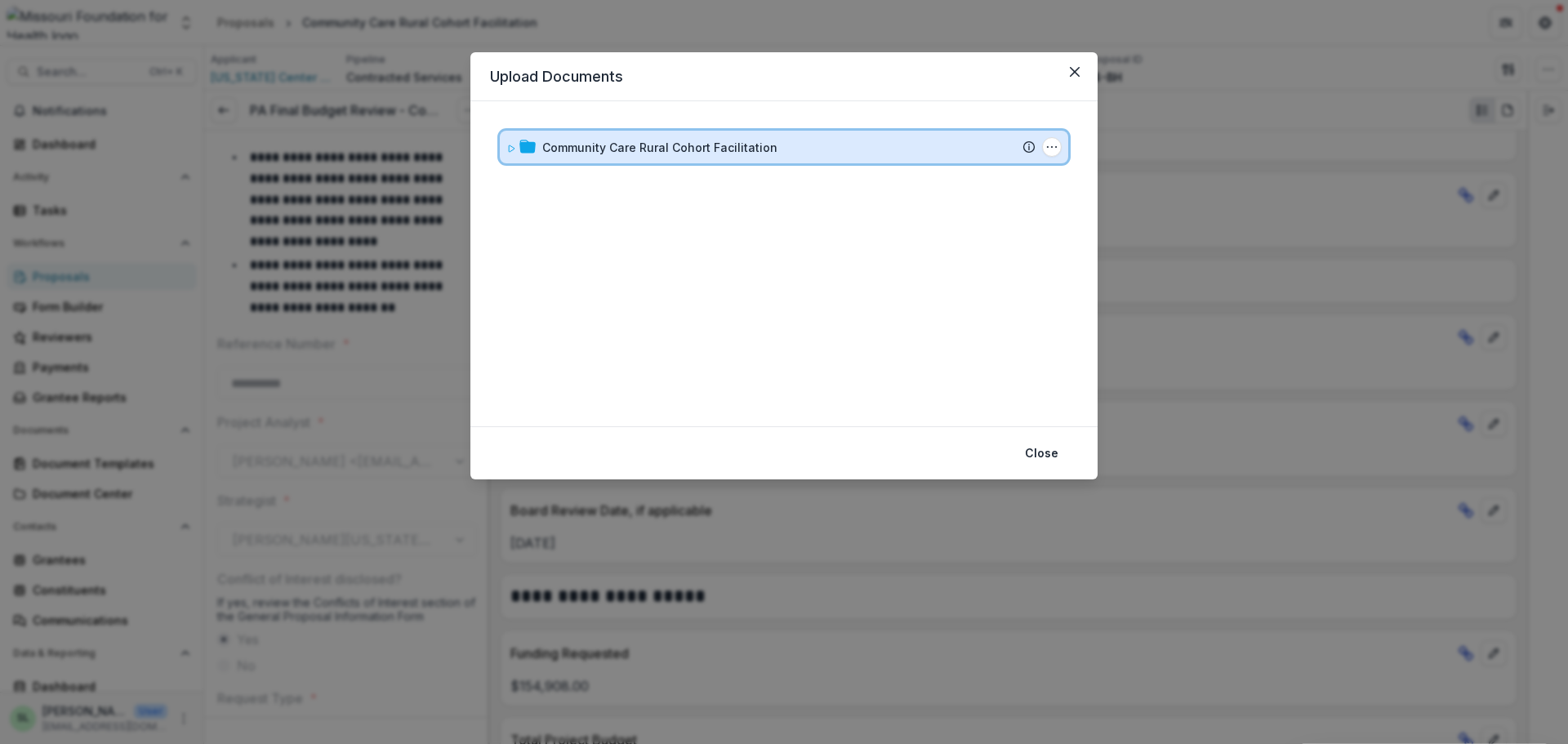
click at [711, 161] on div "Community Care Rural Cohort Facilitation Submission Temelio Proposal Attached p…" at bounding box center [784, 147] width 569 height 33
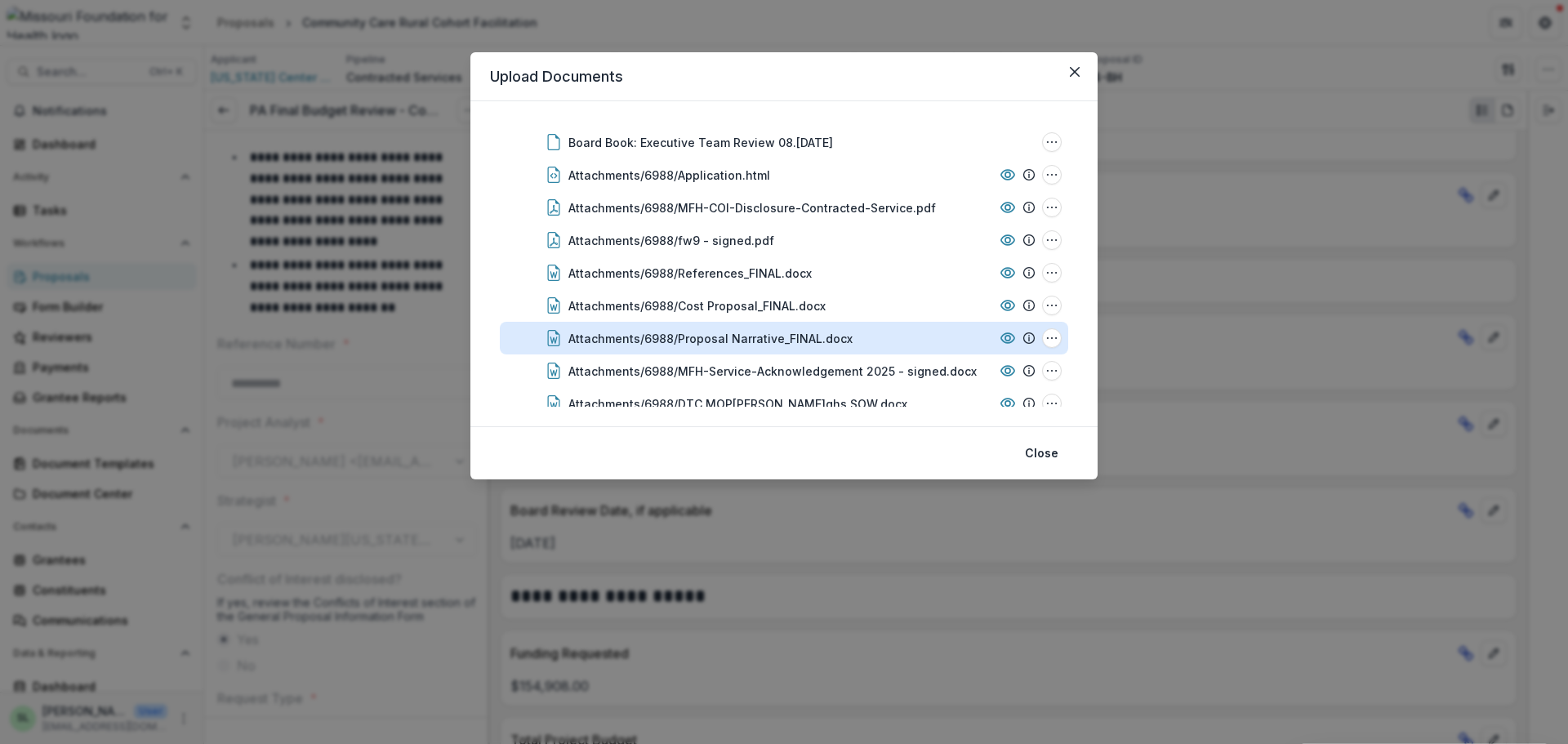
scroll to position [44, 0]
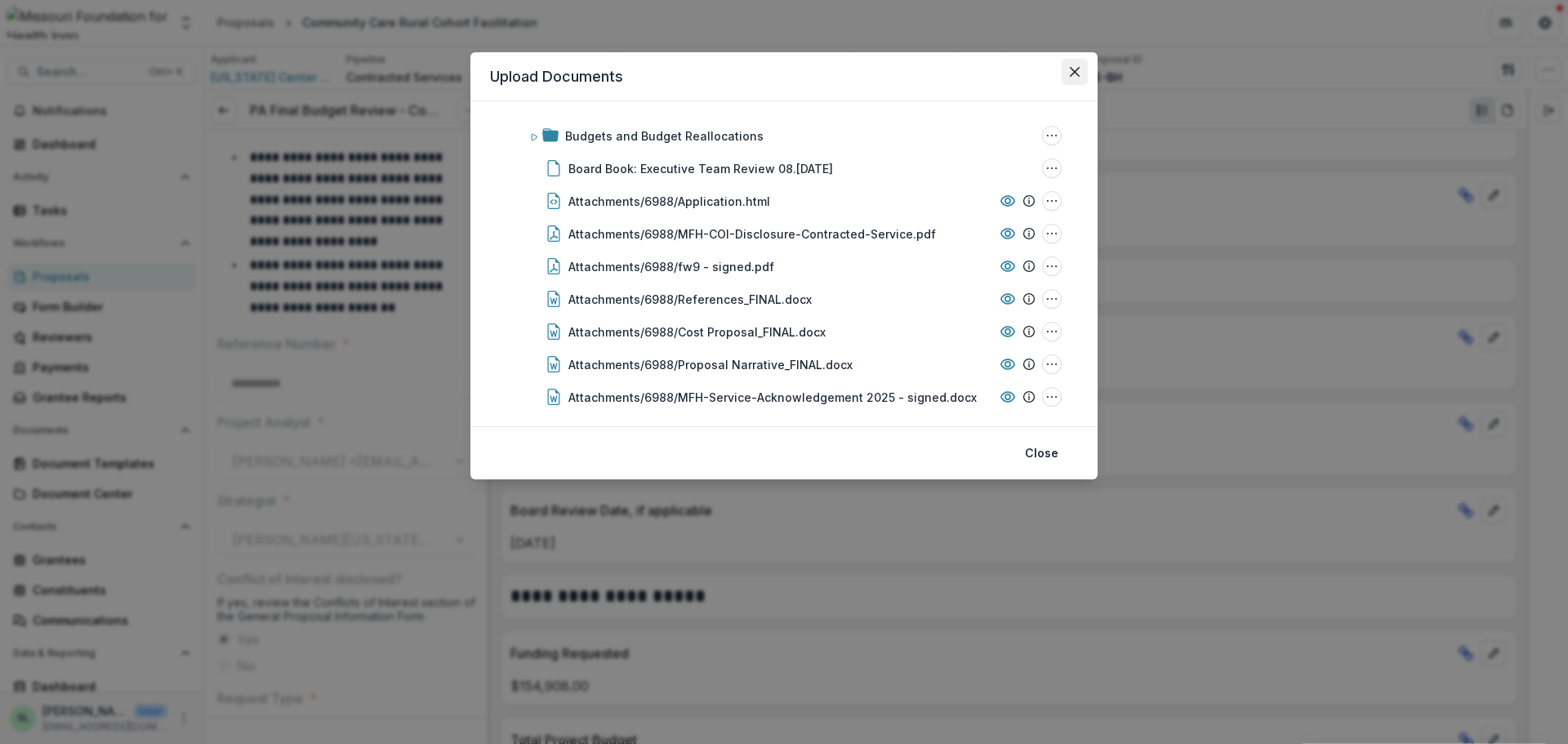
click at [1085, 79] on button "Close" at bounding box center [1075, 72] width 26 height 26
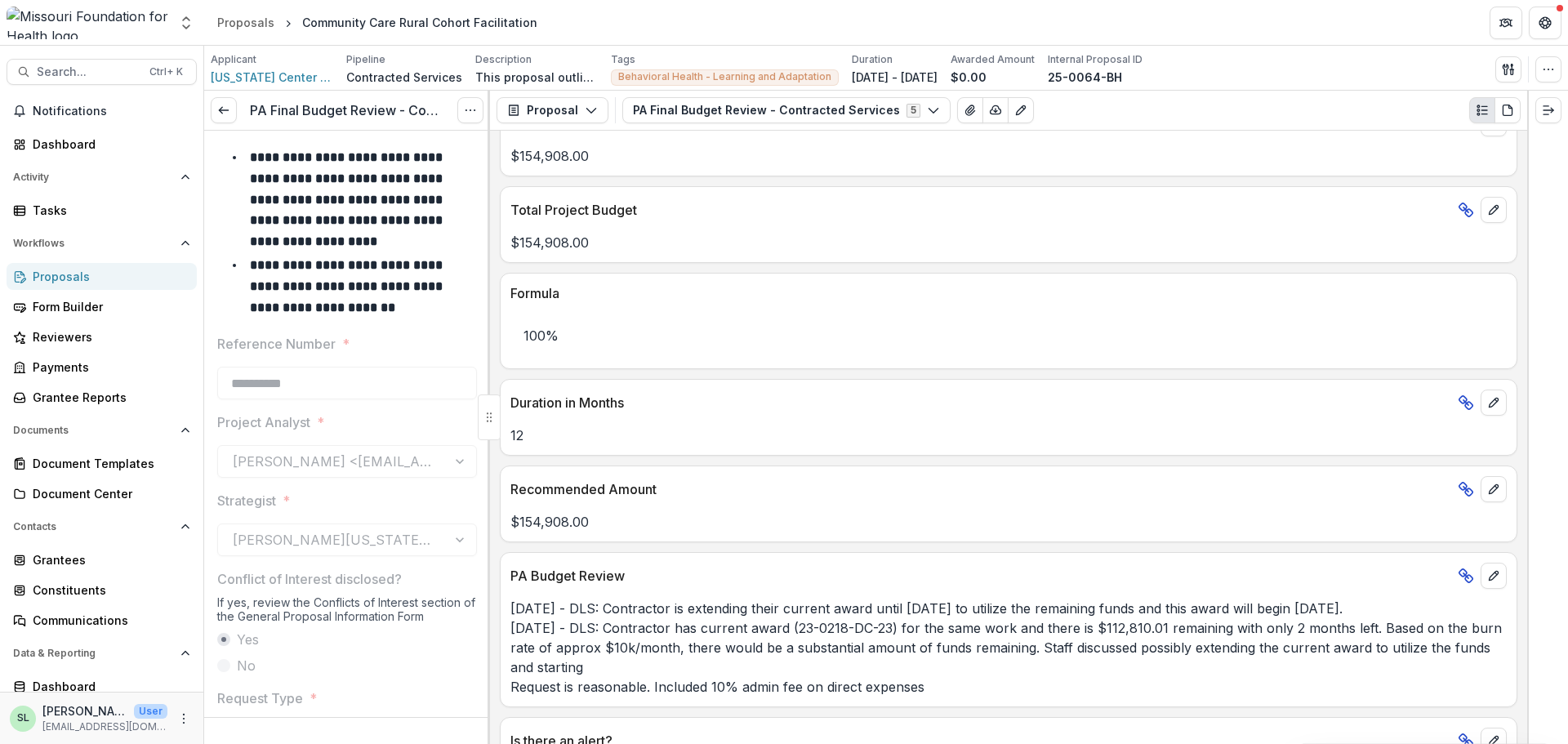
scroll to position [1144, 0]
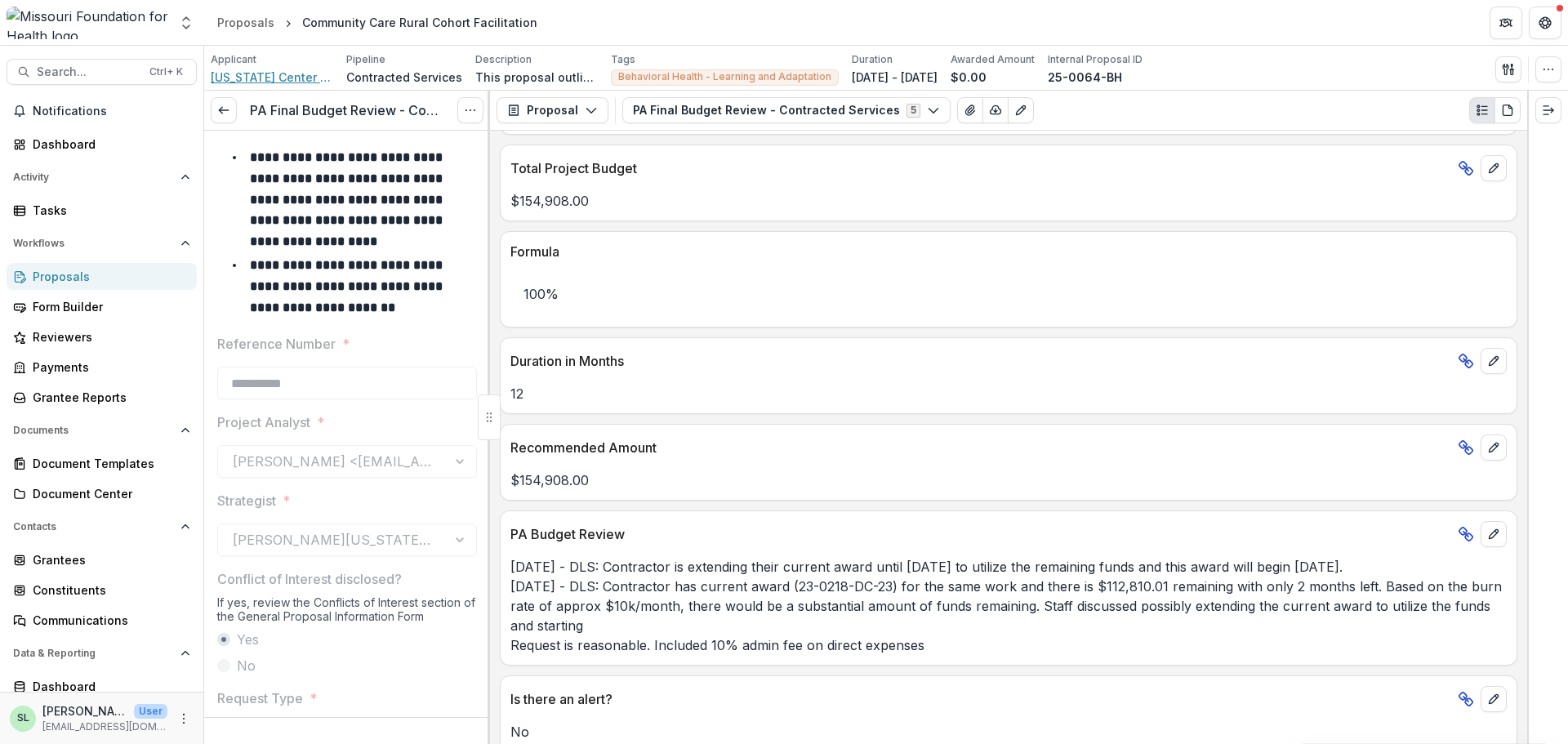
click at [246, 75] on span "Missouri Center for Public Health Excellence" at bounding box center [271, 77] width 123 height 17
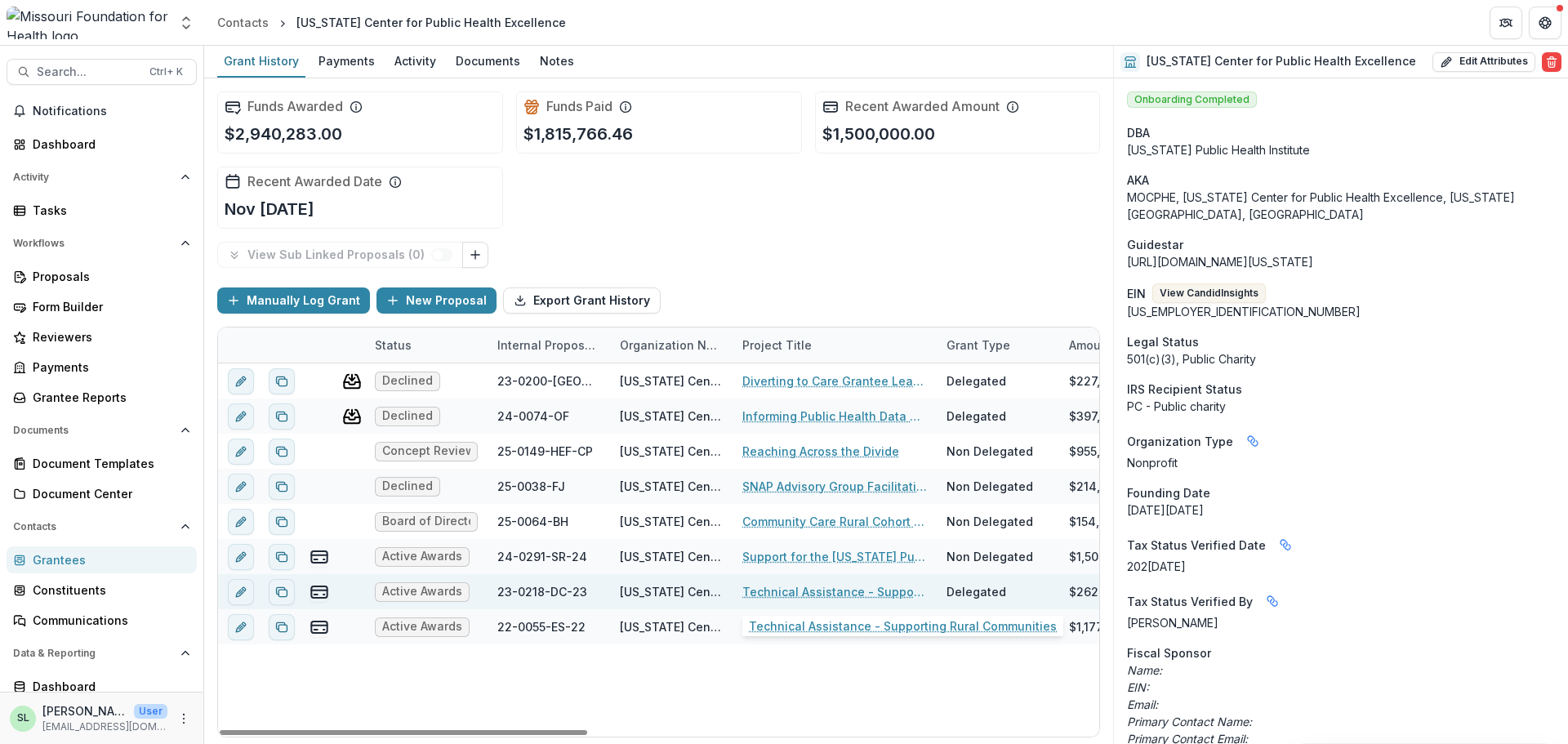
click at [802, 587] on link "Technical Assistance - Supporting Rural Communities" at bounding box center [834, 591] width 185 height 17
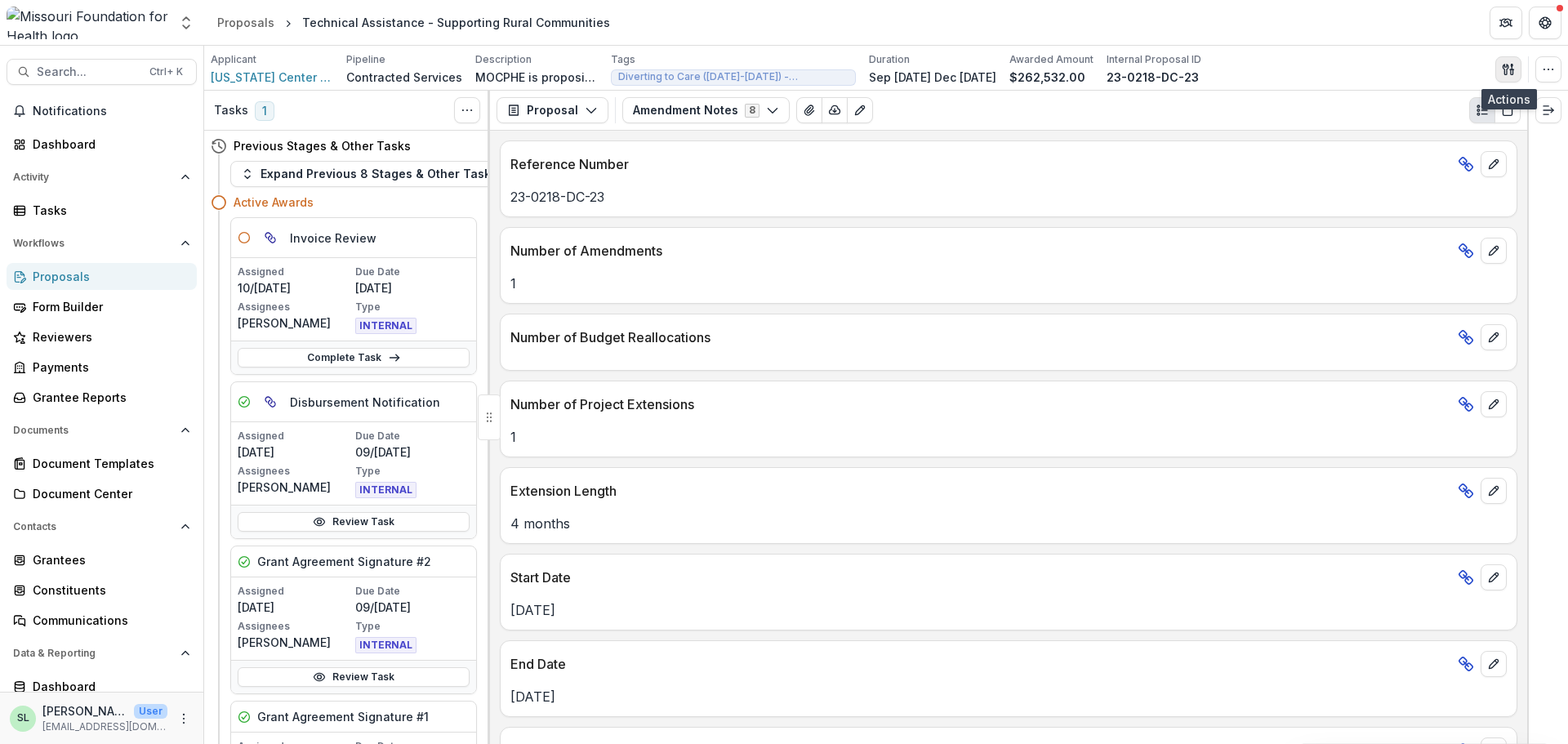
click at [1504, 67] on icon "button" at bounding box center [1506, 69] width 6 height 11
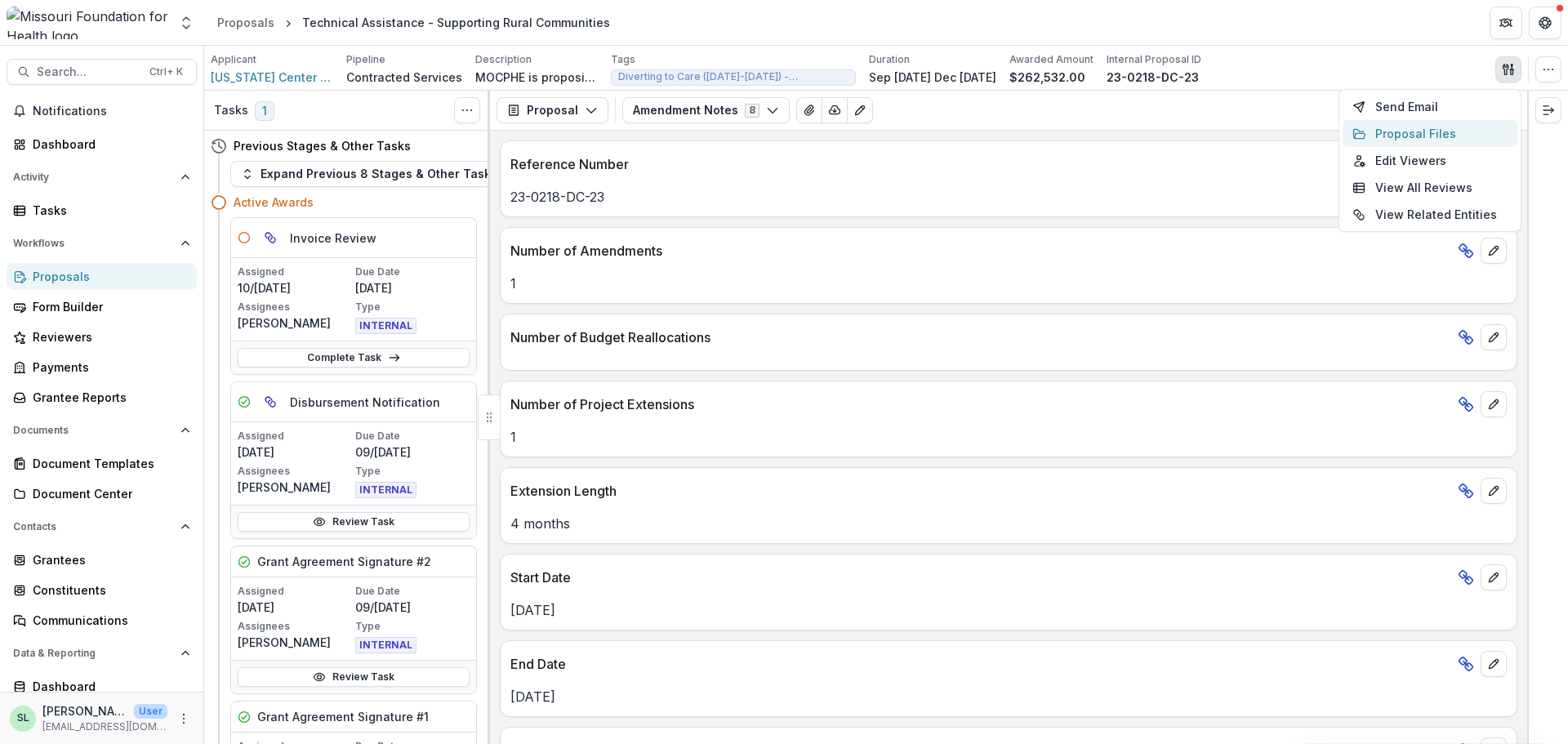
click at [1380, 137] on button "Proposal Files" at bounding box center [1429, 133] width 175 height 27
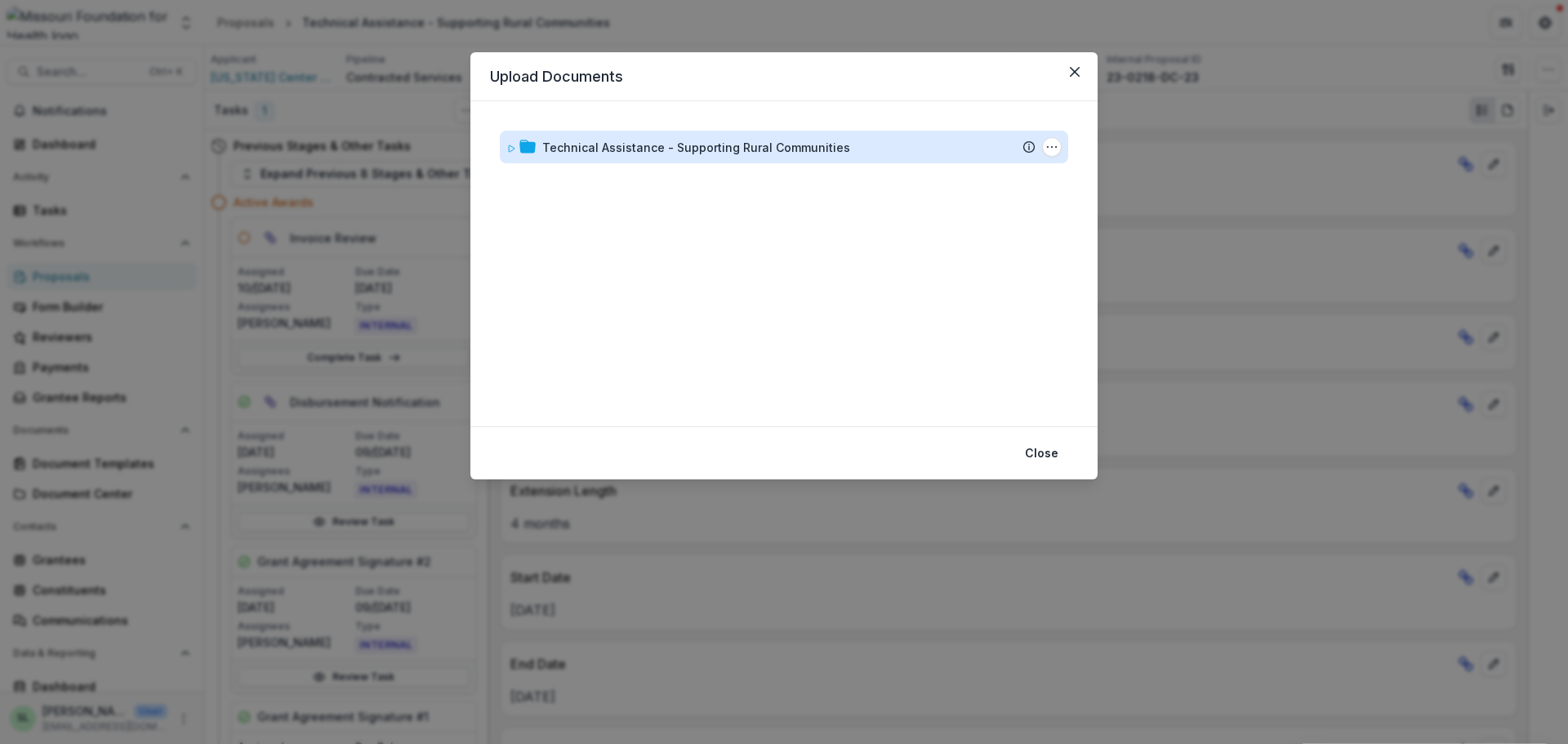
click at [700, 150] on div "Technical Assistance - Supporting Rural Communities" at bounding box center [696, 147] width 308 height 17
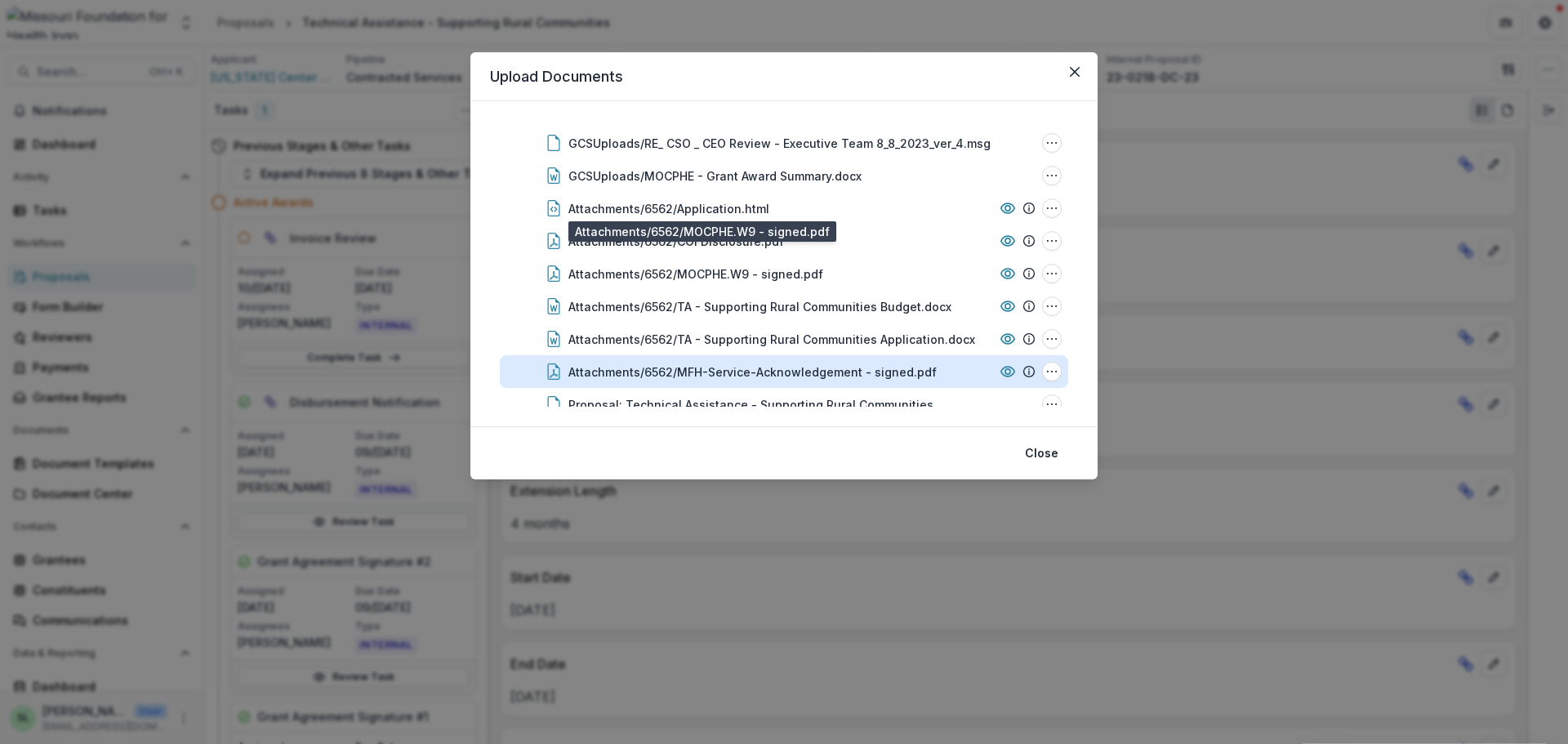
scroll to position [1890, 0]
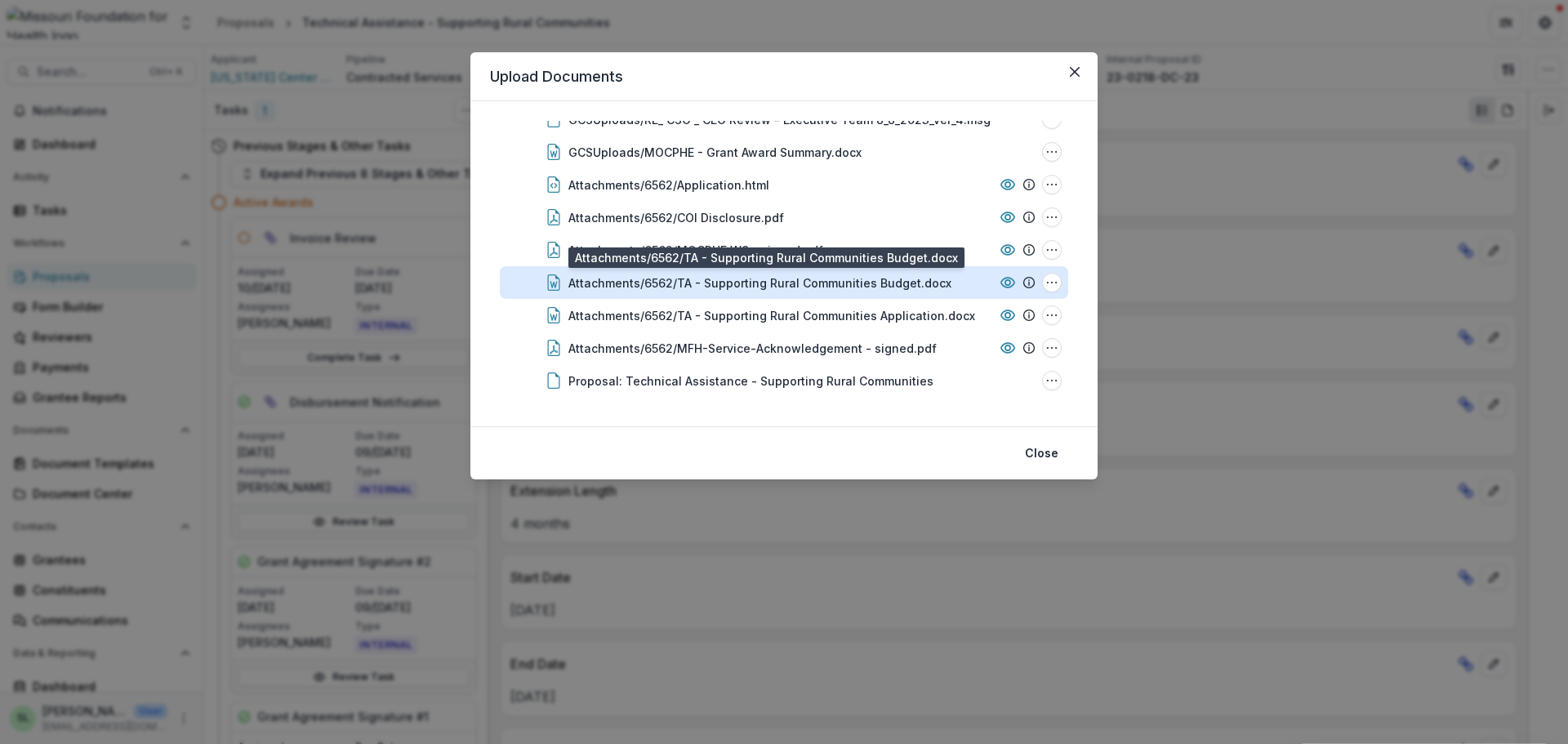
click at [789, 286] on div "Attachments/6562/TA - Supporting Rural Communities Budget.docx" at bounding box center [760, 282] width 383 height 17
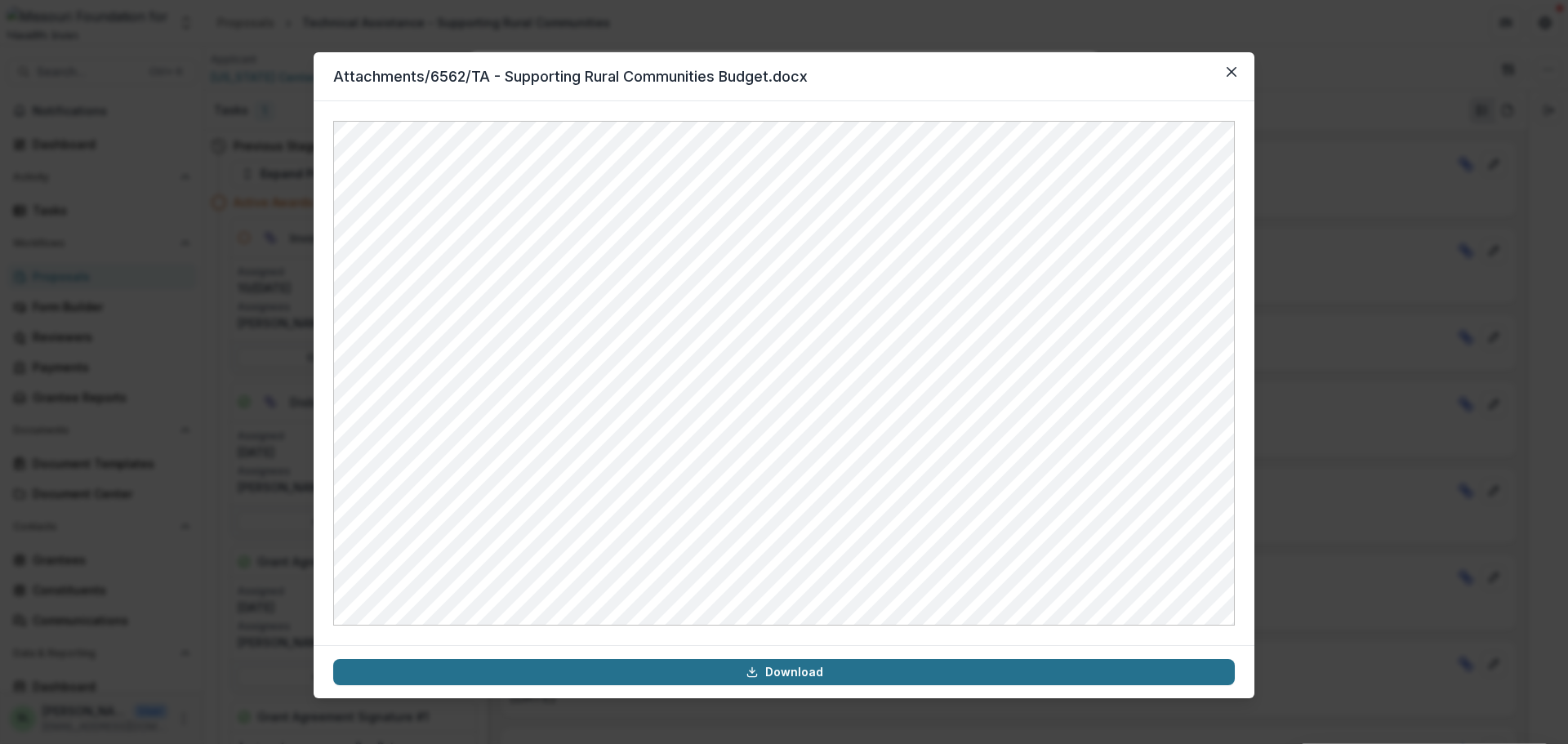
click at [806, 667] on link "Download" at bounding box center [784, 672] width 902 height 26
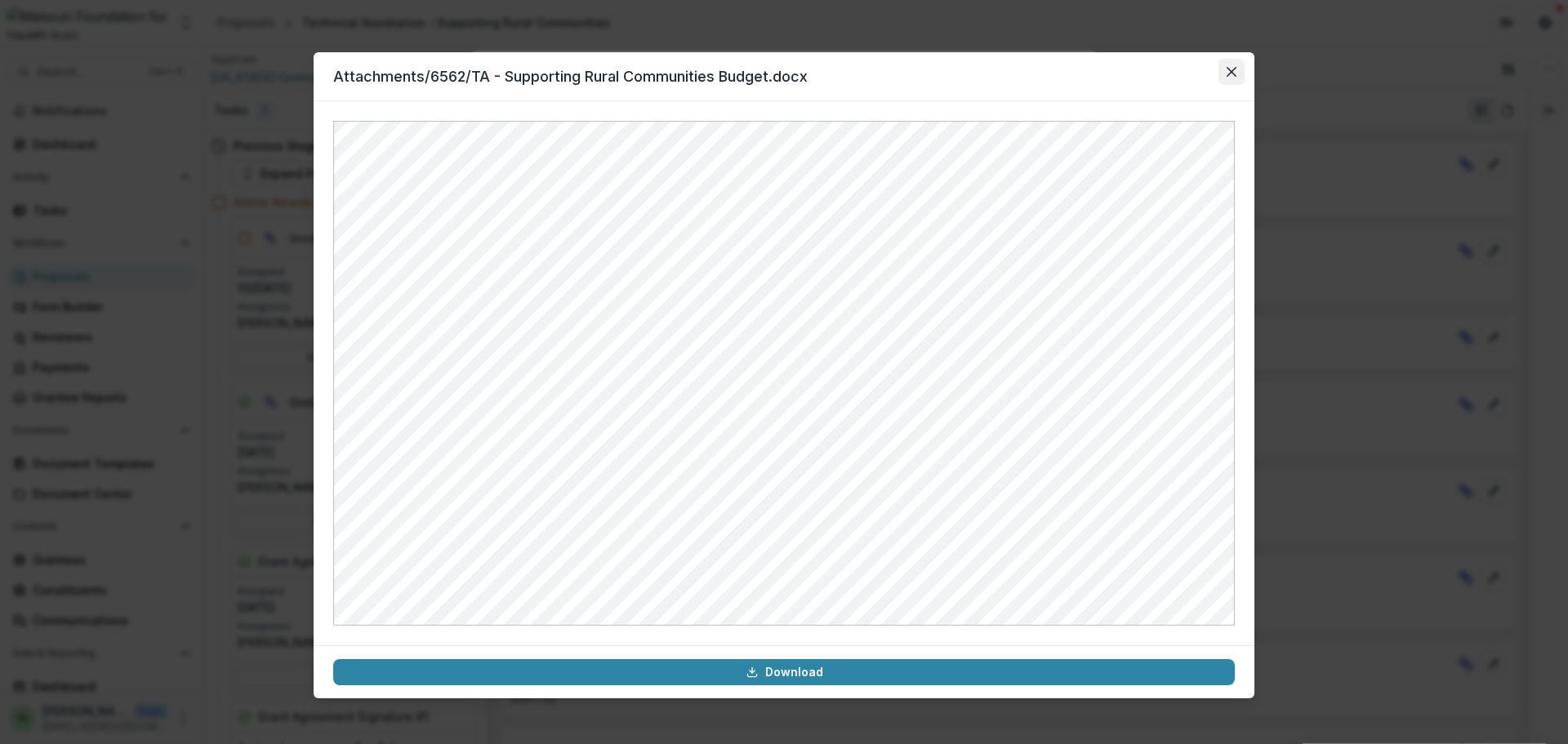
click at [1229, 70] on icon "Close" at bounding box center [1232, 72] width 10 height 10
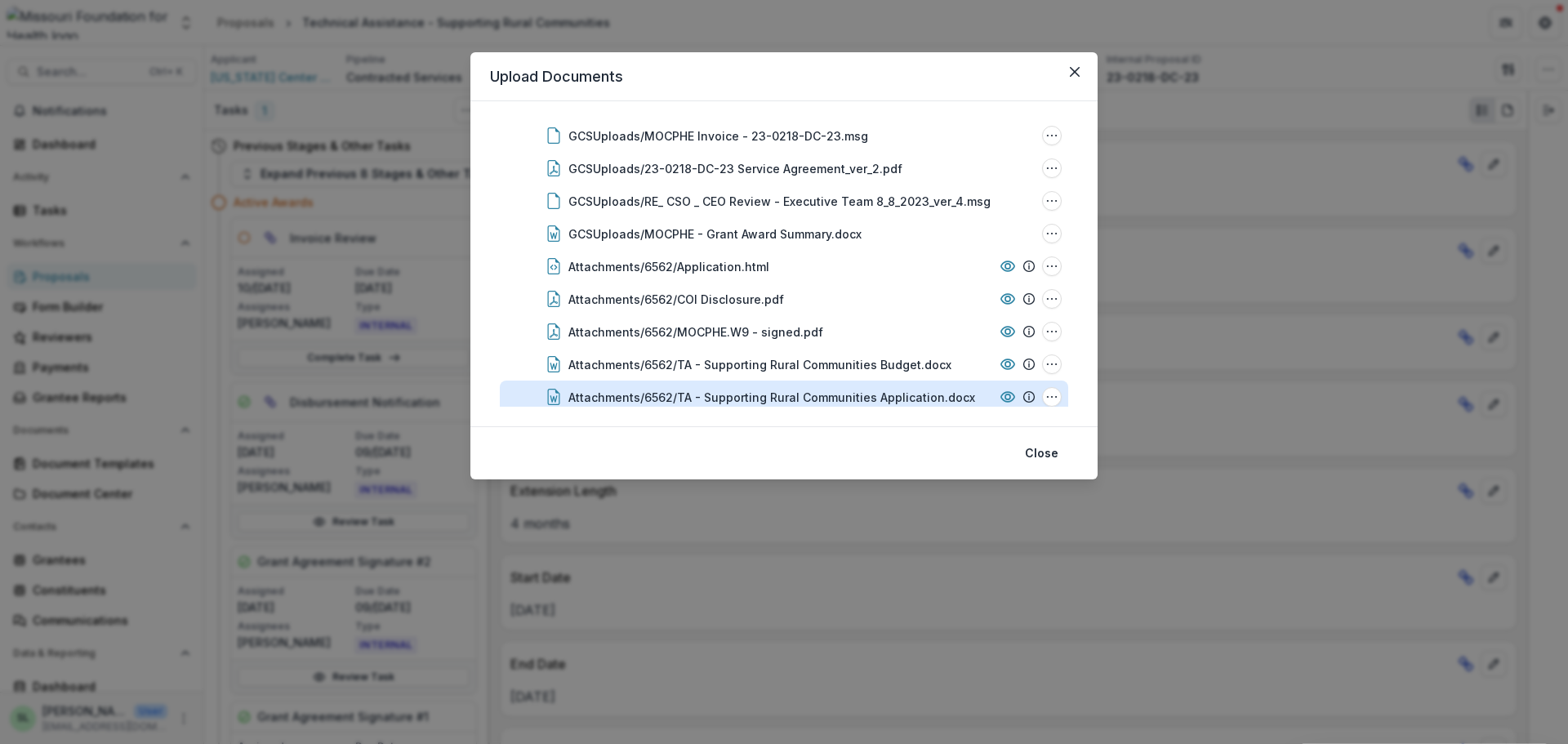
scroll to position [1726, 0]
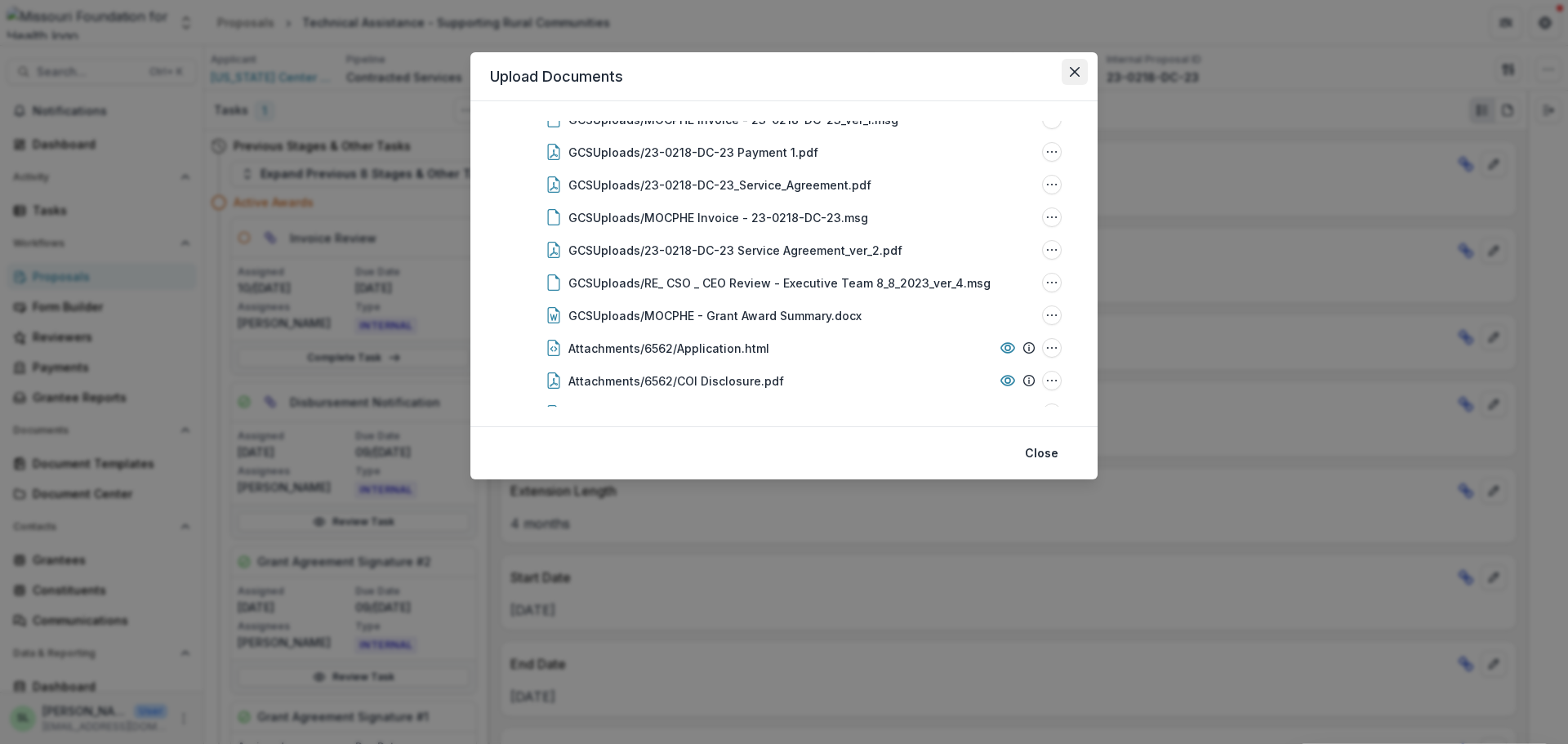
click at [1079, 70] on icon "Close" at bounding box center [1075, 72] width 10 height 10
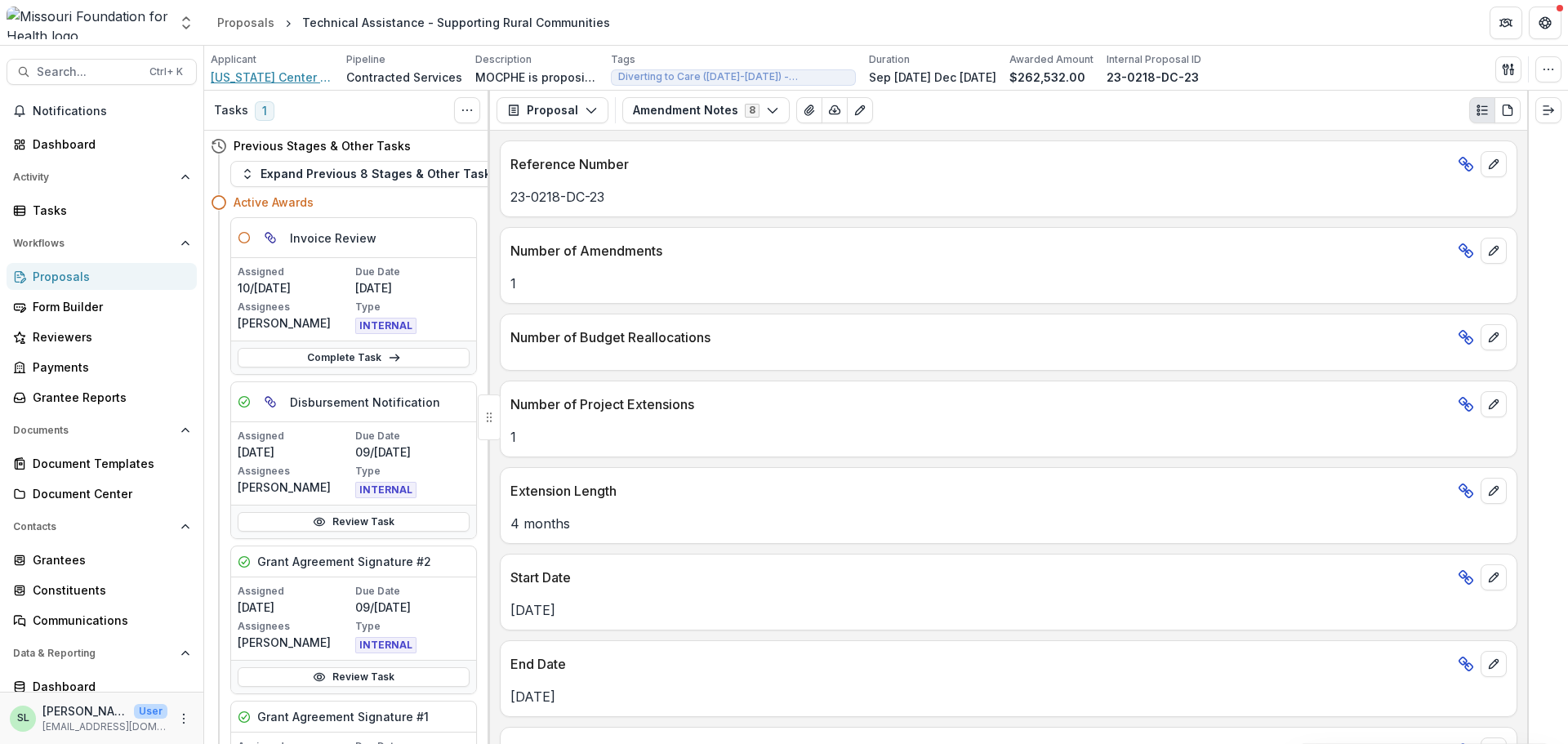
click at [258, 75] on span "Missouri Center for Public Health Excellence" at bounding box center [271, 77] width 123 height 17
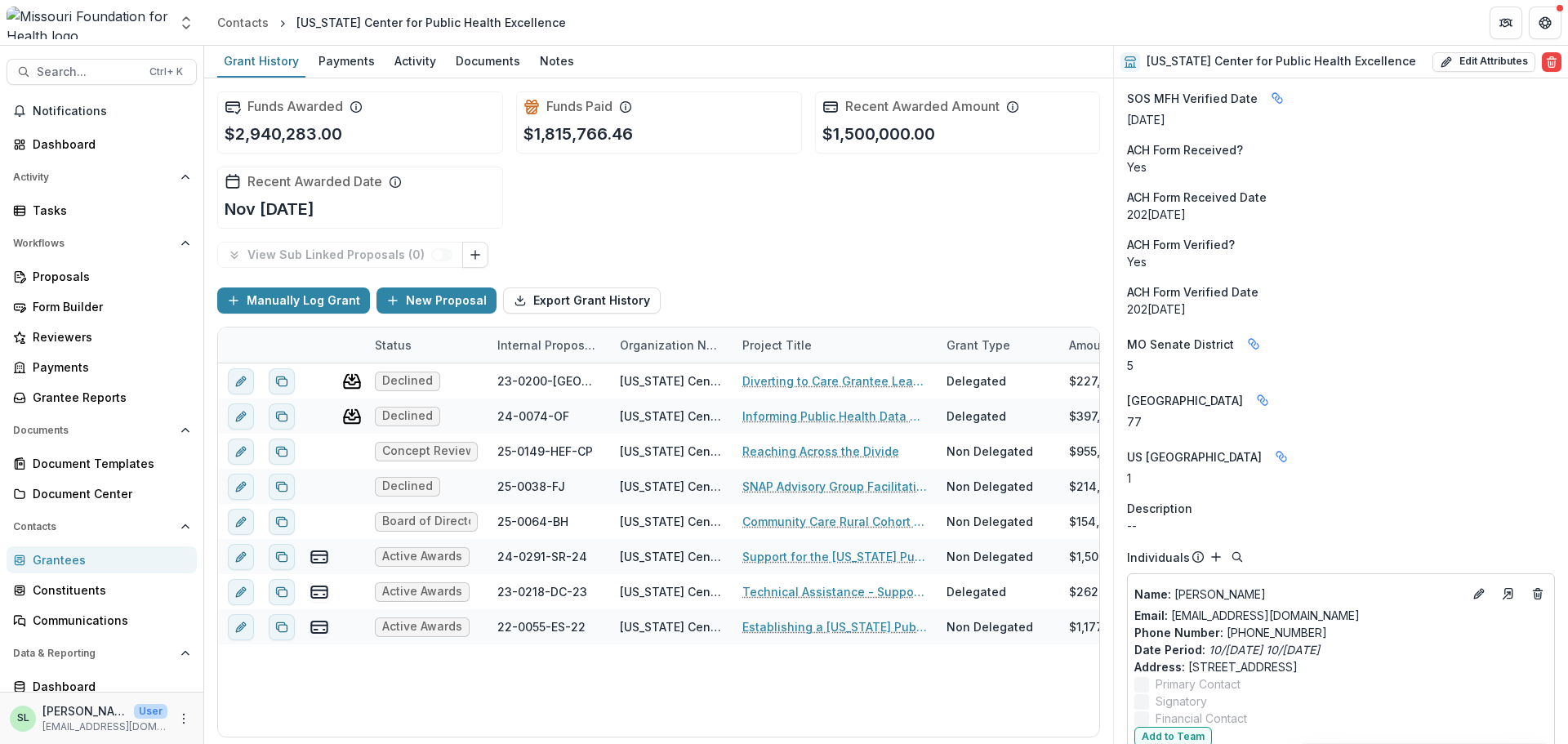
scroll to position [2780, 0]
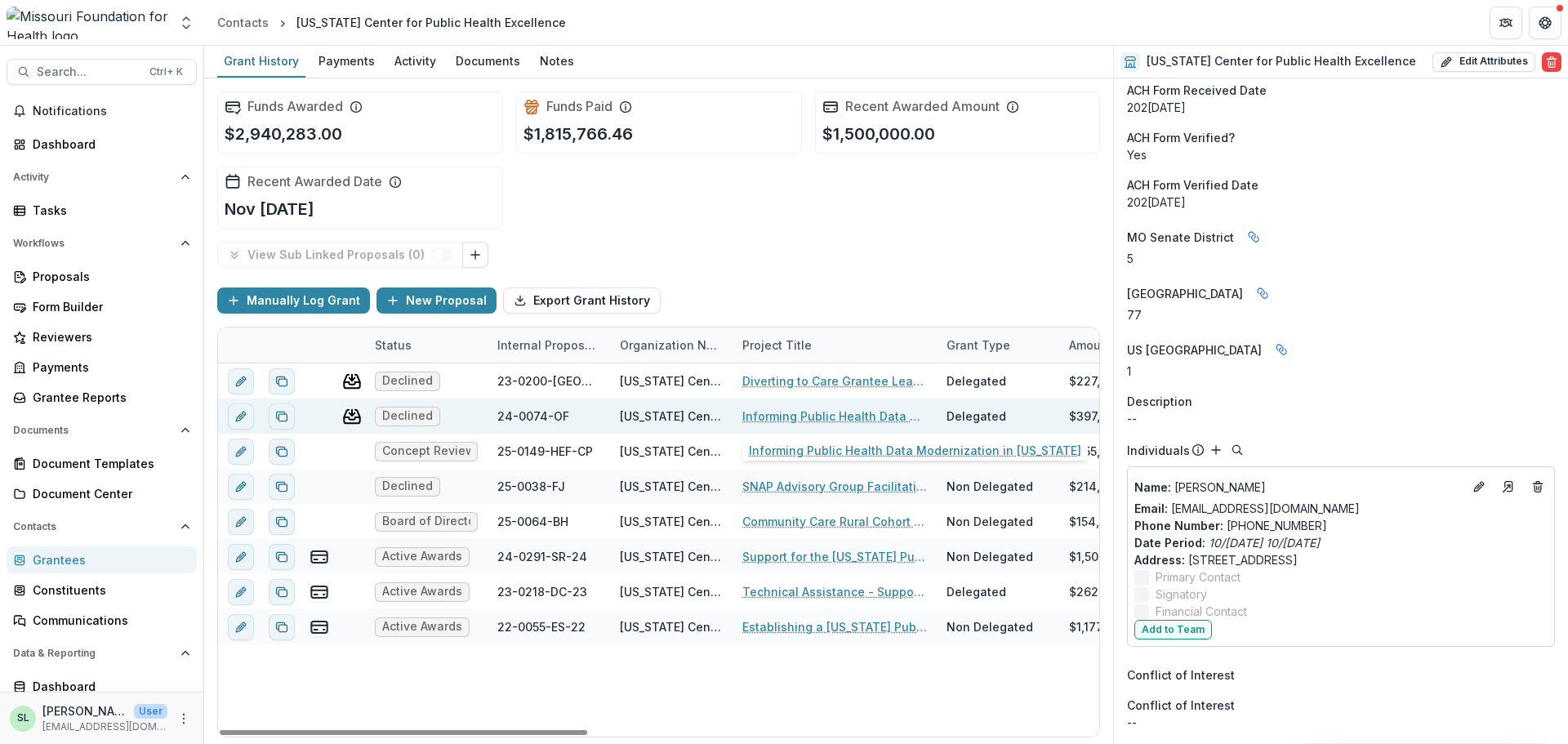
click at [832, 410] on link "Informing Public Health Data Modernization in Missouri" at bounding box center [834, 416] width 185 height 17
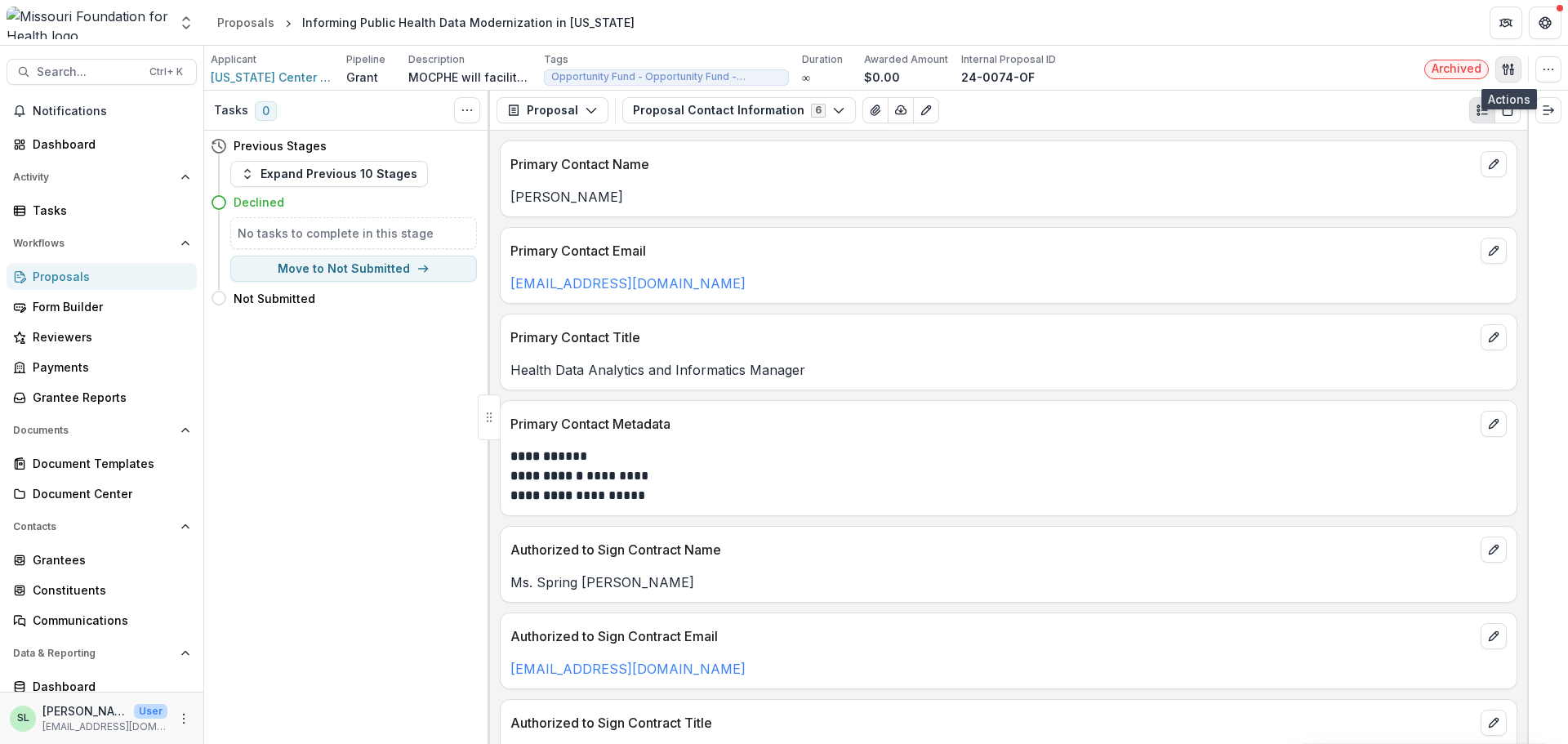
click at [1511, 63] on icon "button" at bounding box center [1508, 69] width 13 height 13
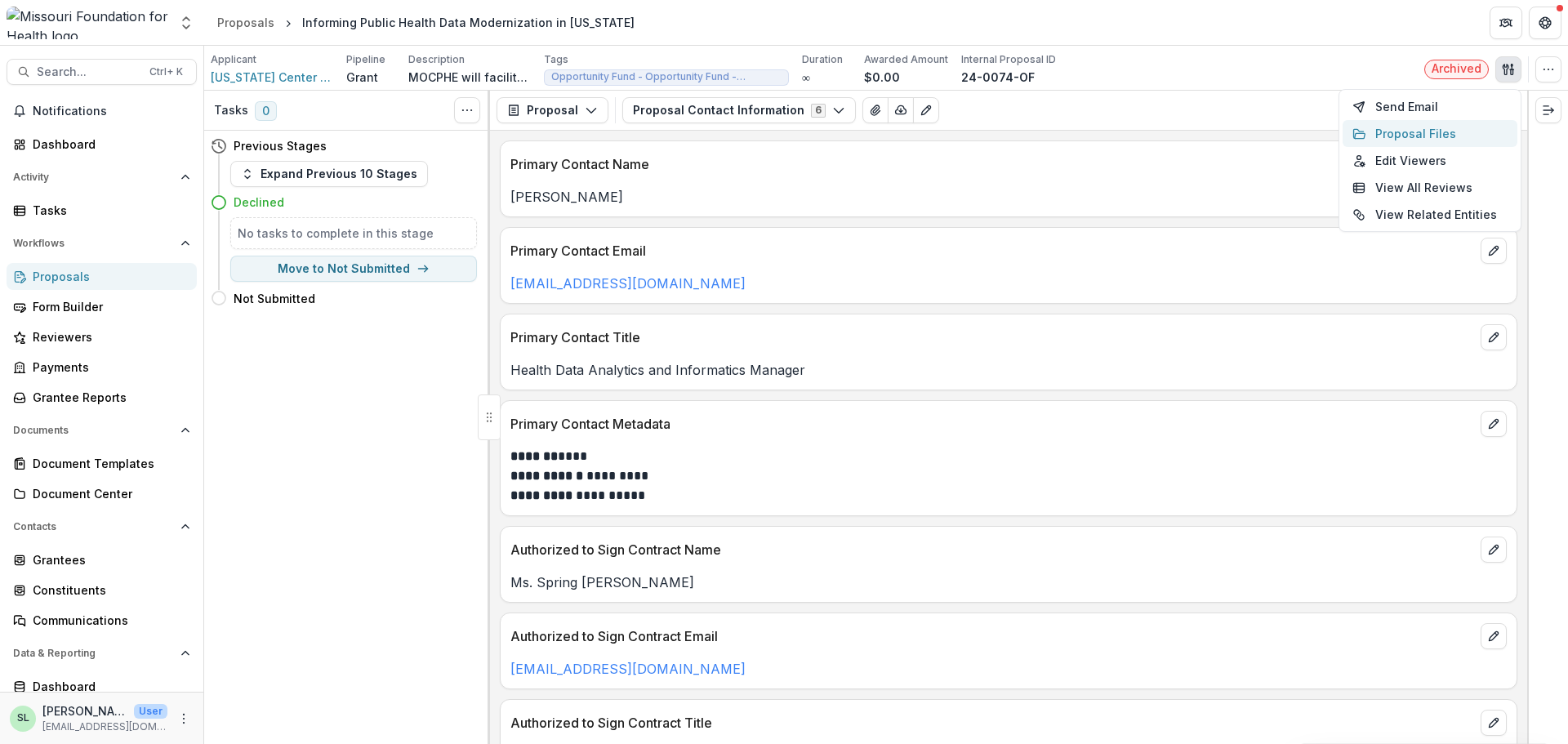
click at [1395, 131] on button "Proposal Files" at bounding box center [1429, 133] width 175 height 27
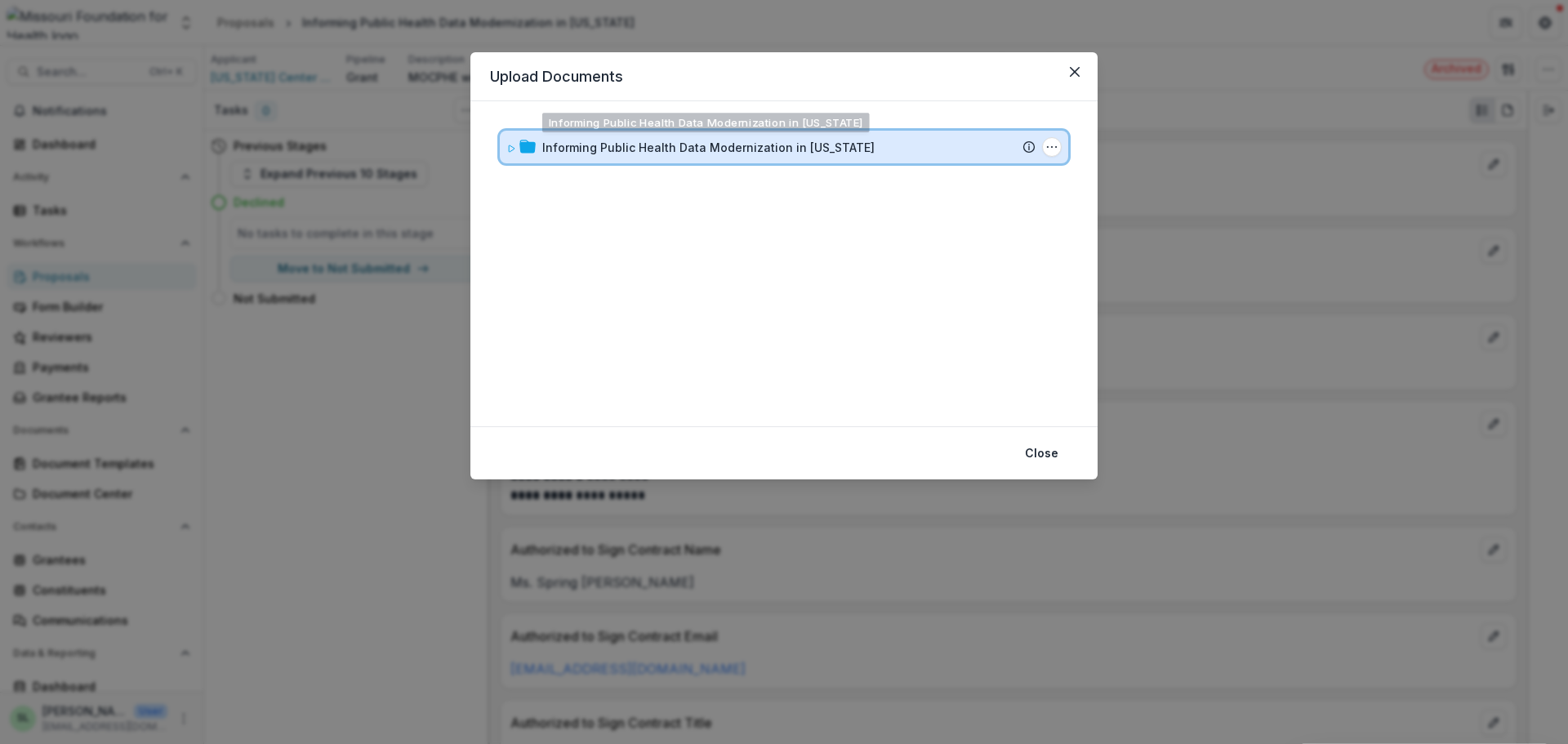
click at [722, 135] on div "Informing Public Health Data Modernization in Missouri Submission Temelio Propo…" at bounding box center [784, 147] width 569 height 33
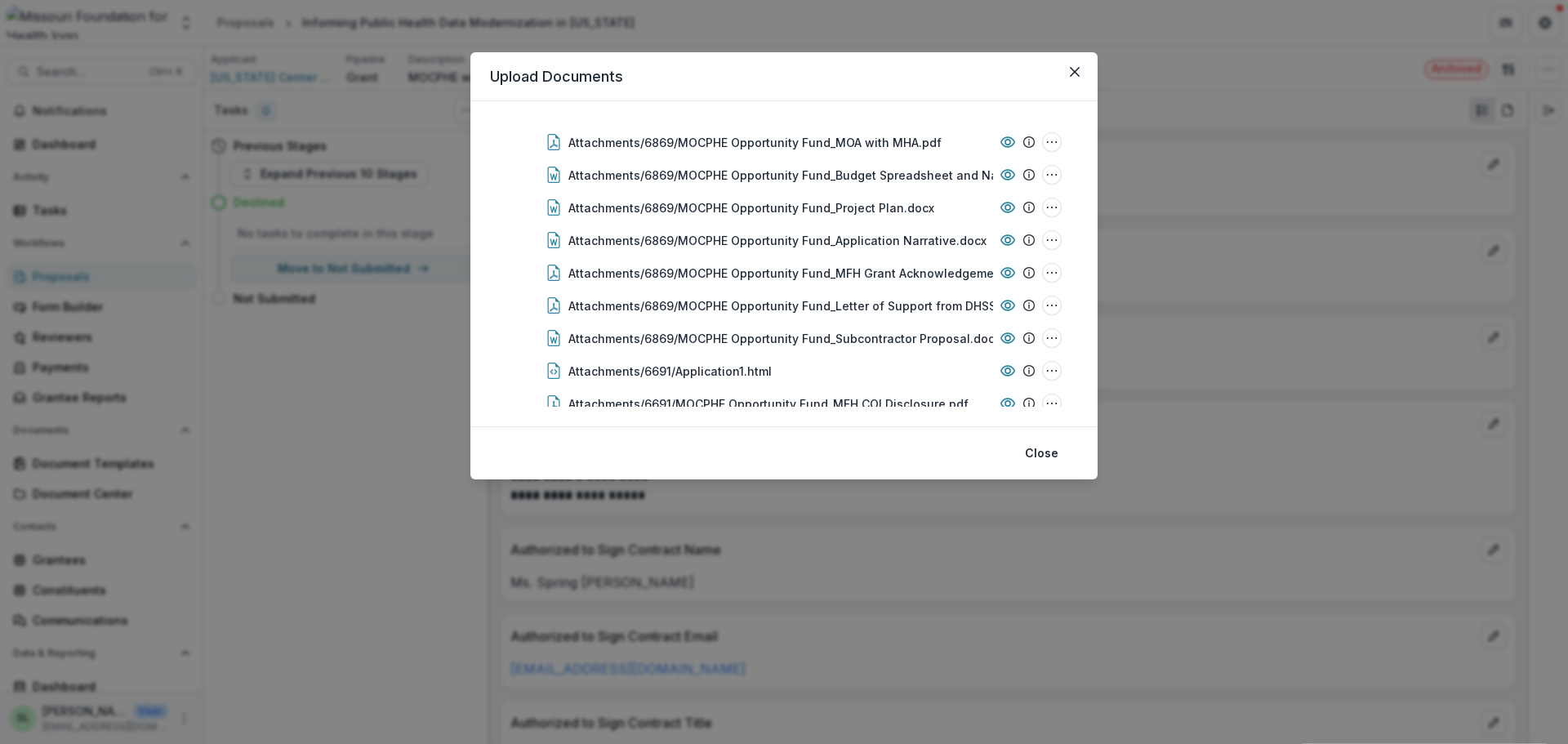
scroll to position [240, 0]
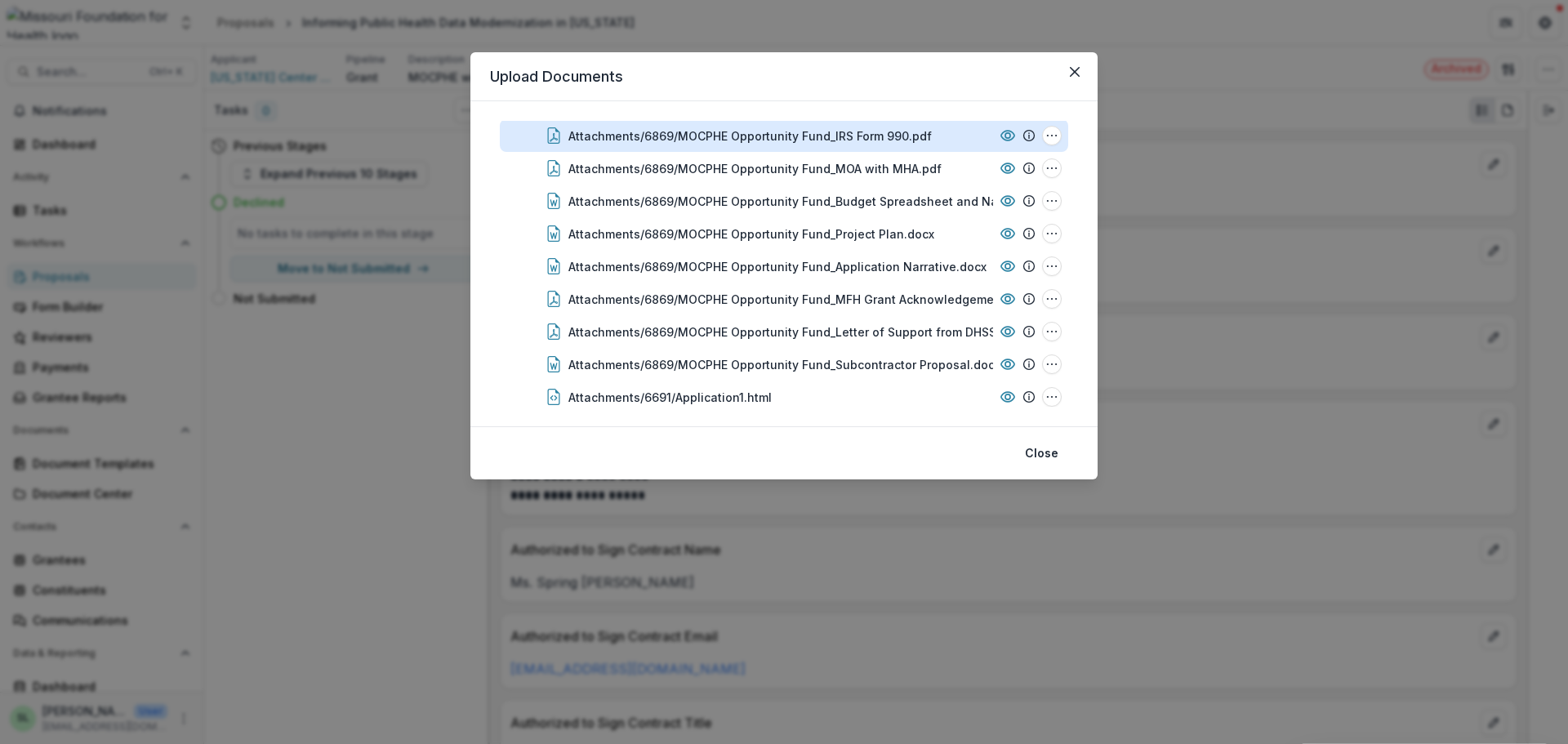
click at [798, 138] on div "Attachments/6869/MOCPHE Opportunity Fund_IRS Form 990.pdf" at bounding box center [750, 136] width 363 height 17
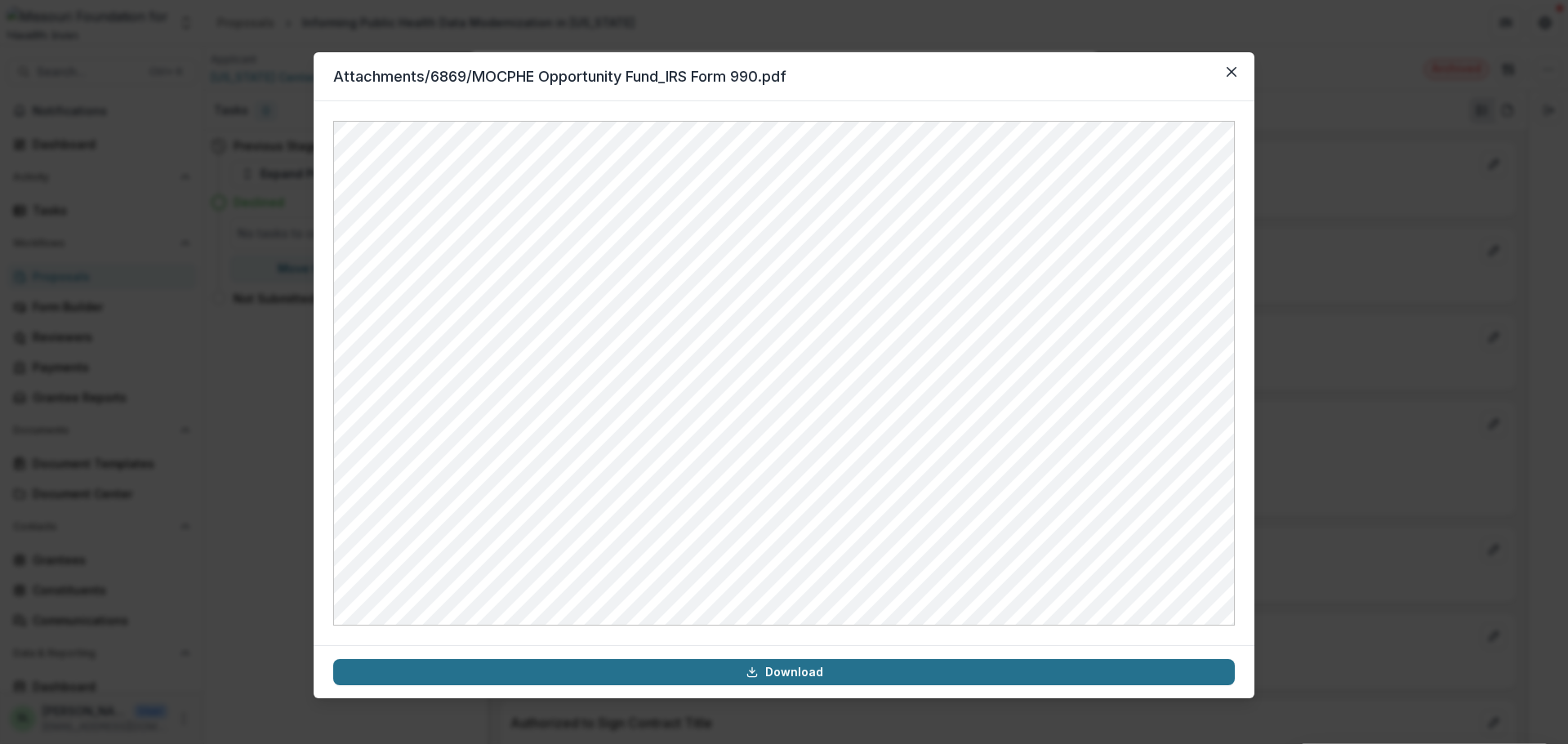
click at [797, 668] on link "Download" at bounding box center [784, 672] width 902 height 26
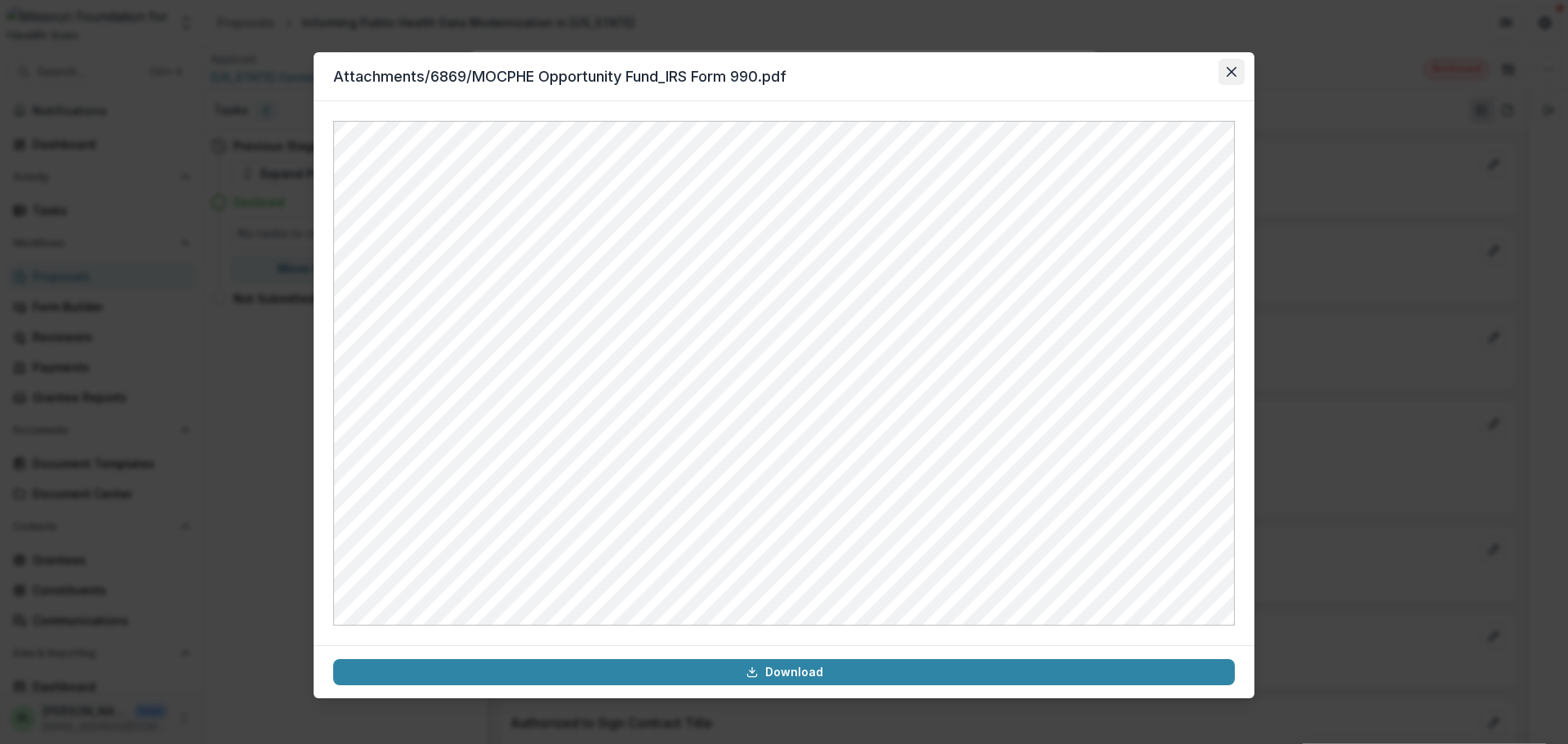
click at [1226, 66] on button "Close" at bounding box center [1232, 72] width 26 height 26
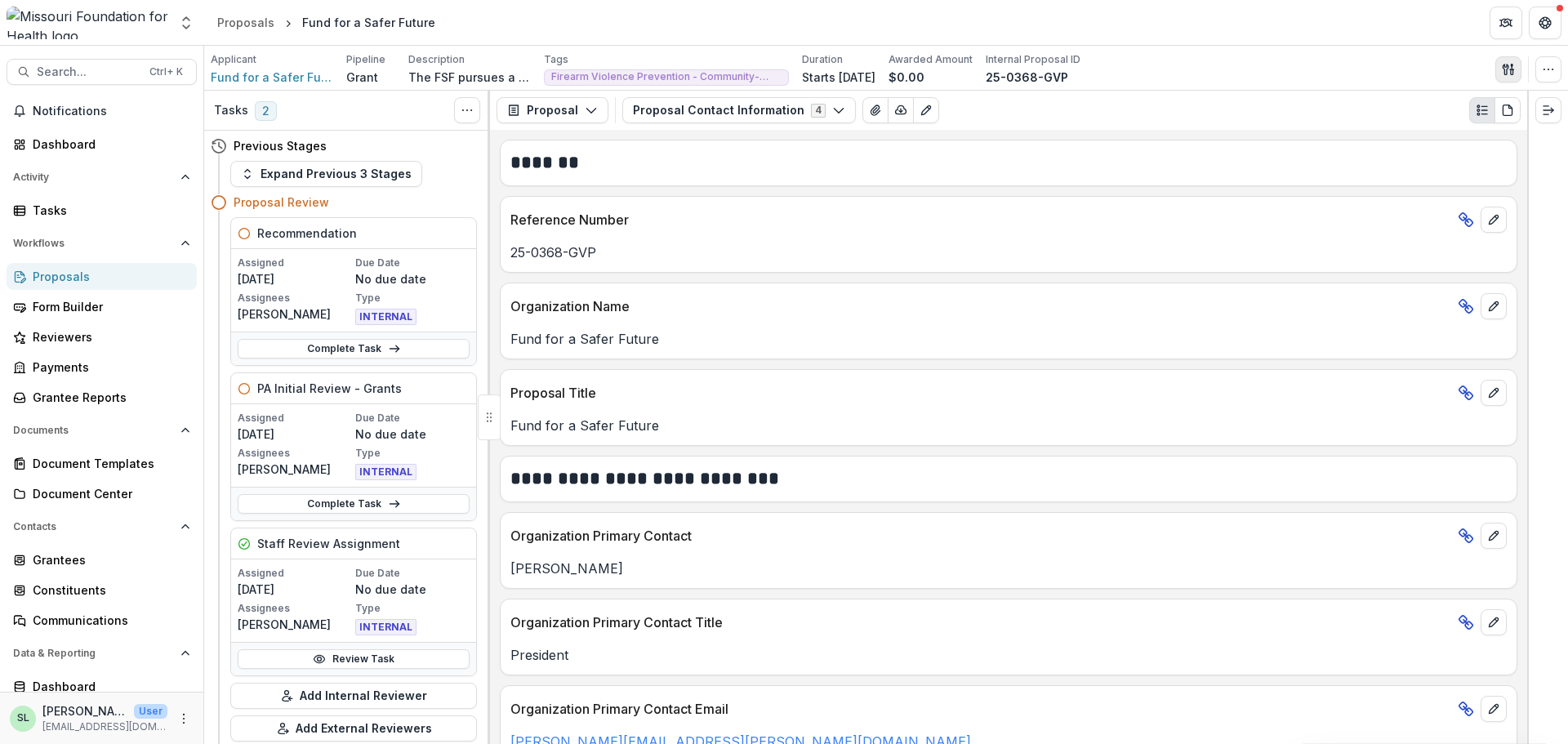
click at [1503, 73] on icon "button" at bounding box center [1508, 69] width 13 height 13
click at [1432, 134] on button "Proposal Files" at bounding box center [1429, 133] width 175 height 27
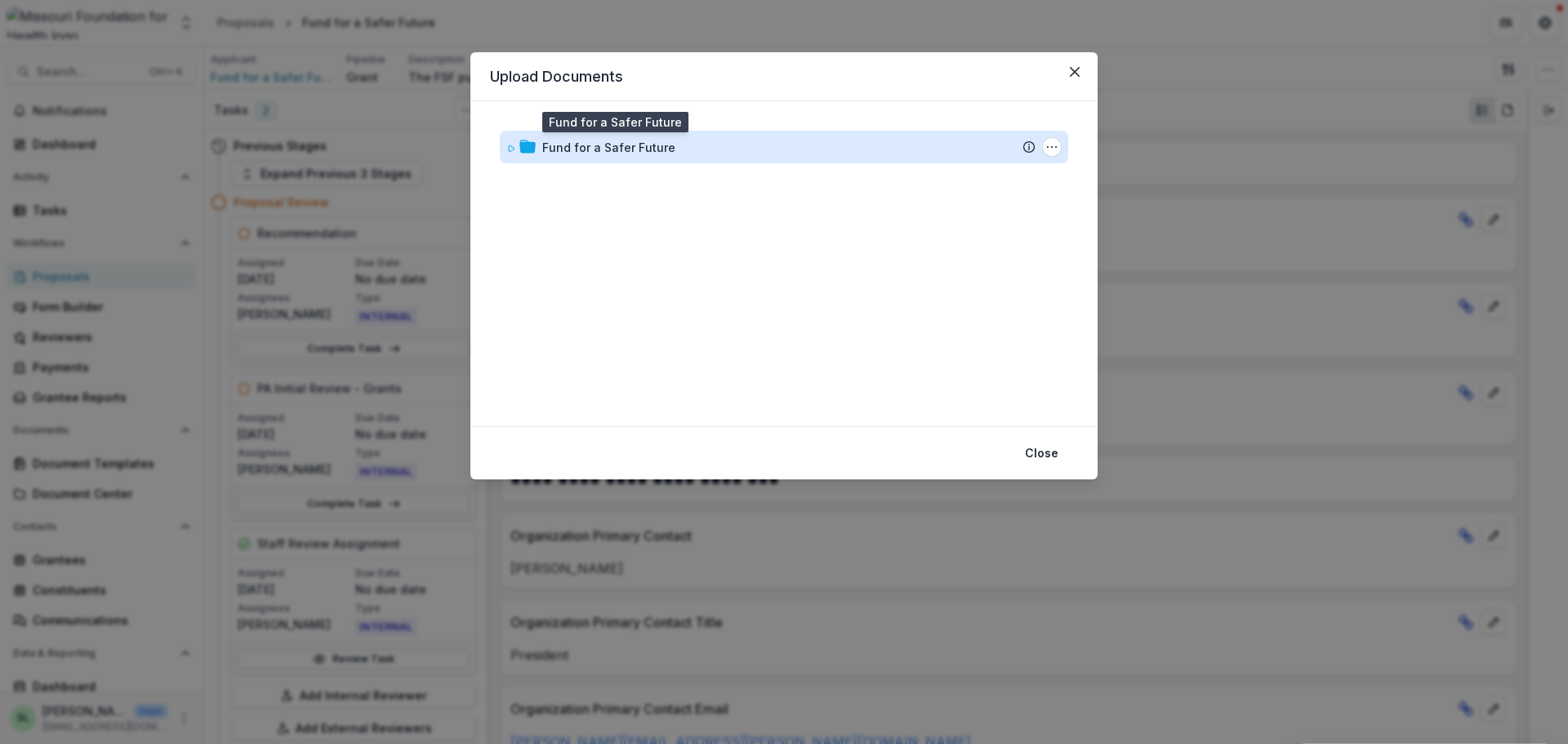
click at [646, 145] on div "Fund for a Safer Future" at bounding box center [608, 147] width 133 height 17
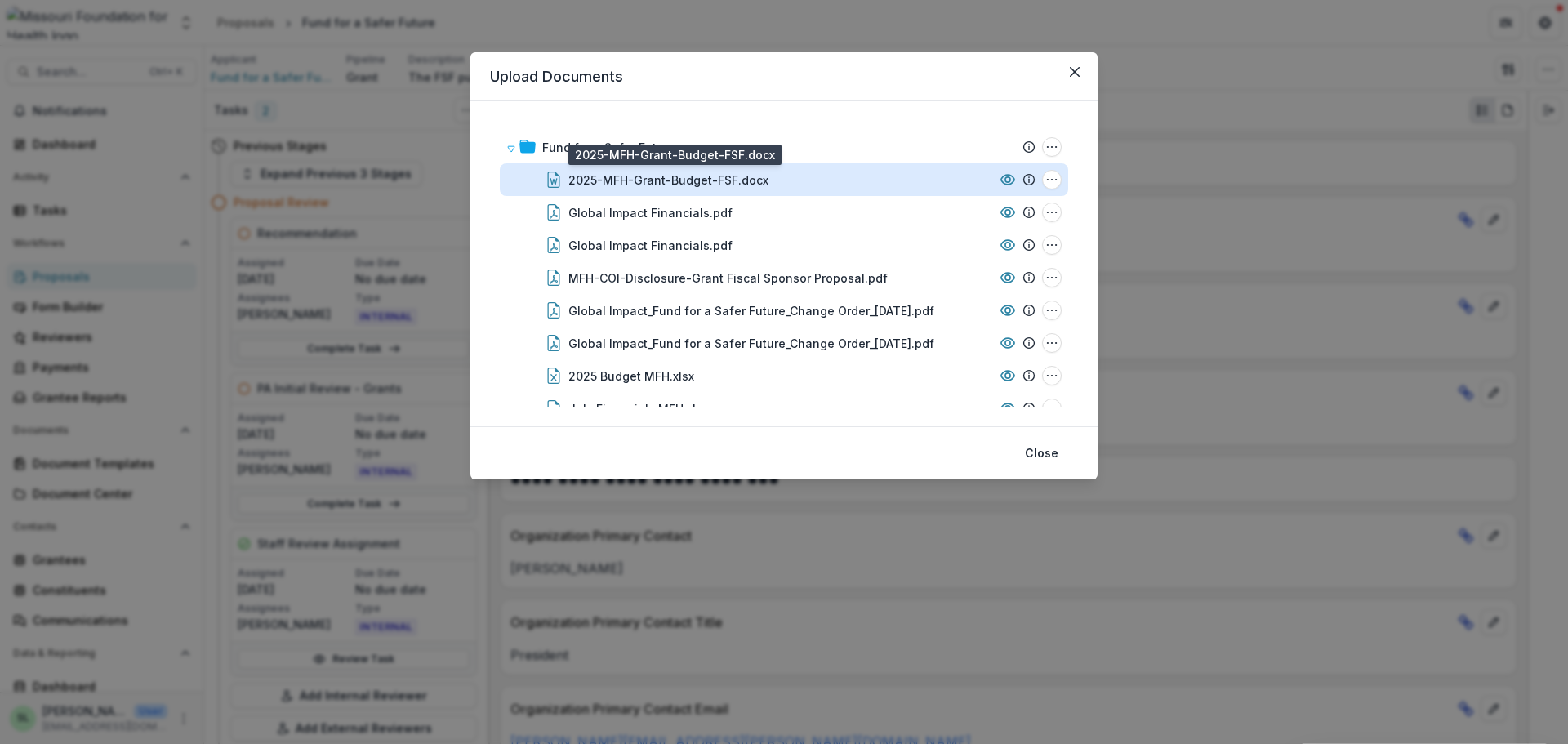
click at [642, 172] on div "2025-MFH-Grant-Budget-FSF.docx" at bounding box center [668, 180] width 200 height 17
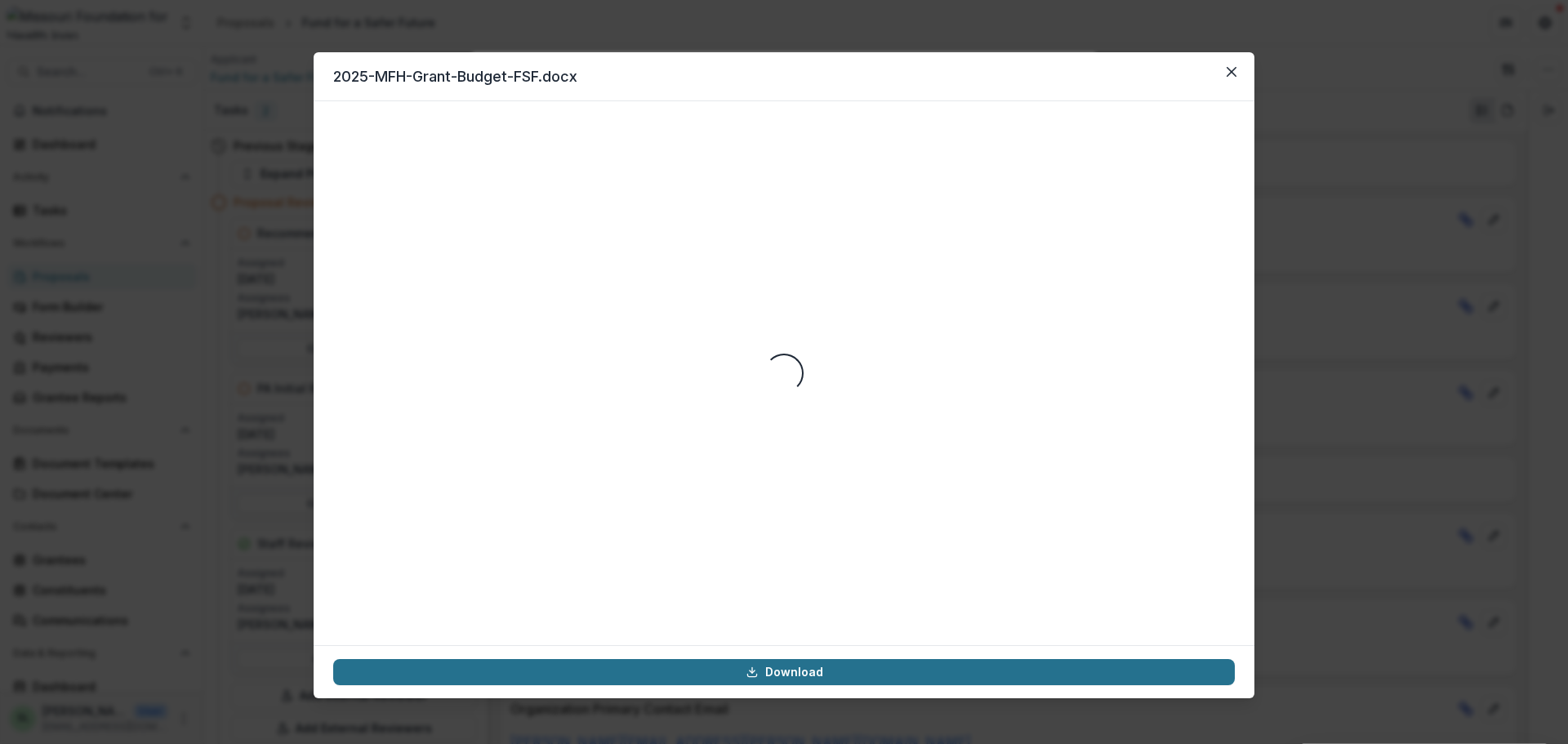
click at [748, 676] on icon at bounding box center [752, 671] width 13 height 13
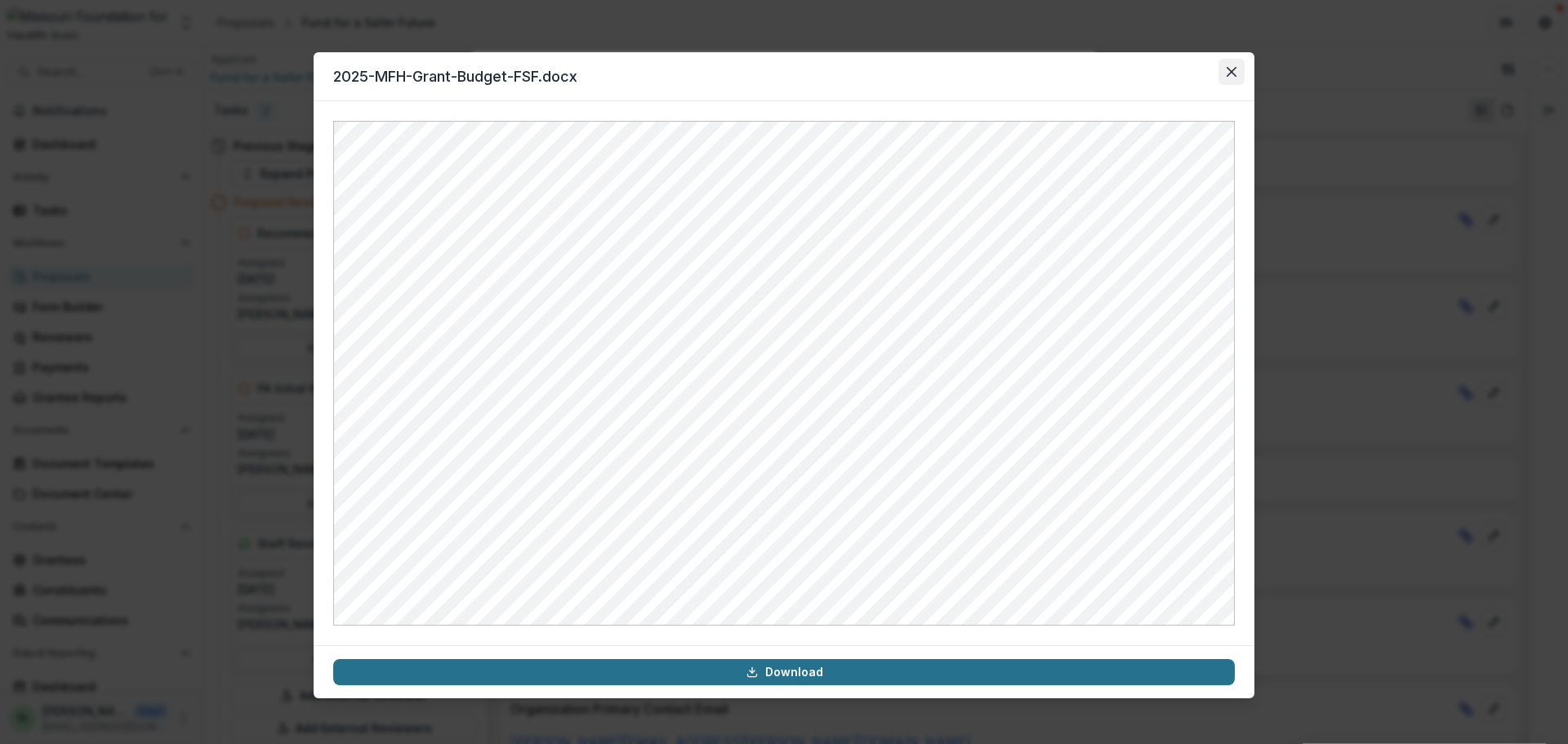
click at [1238, 75] on button "Close" at bounding box center [1232, 72] width 26 height 26
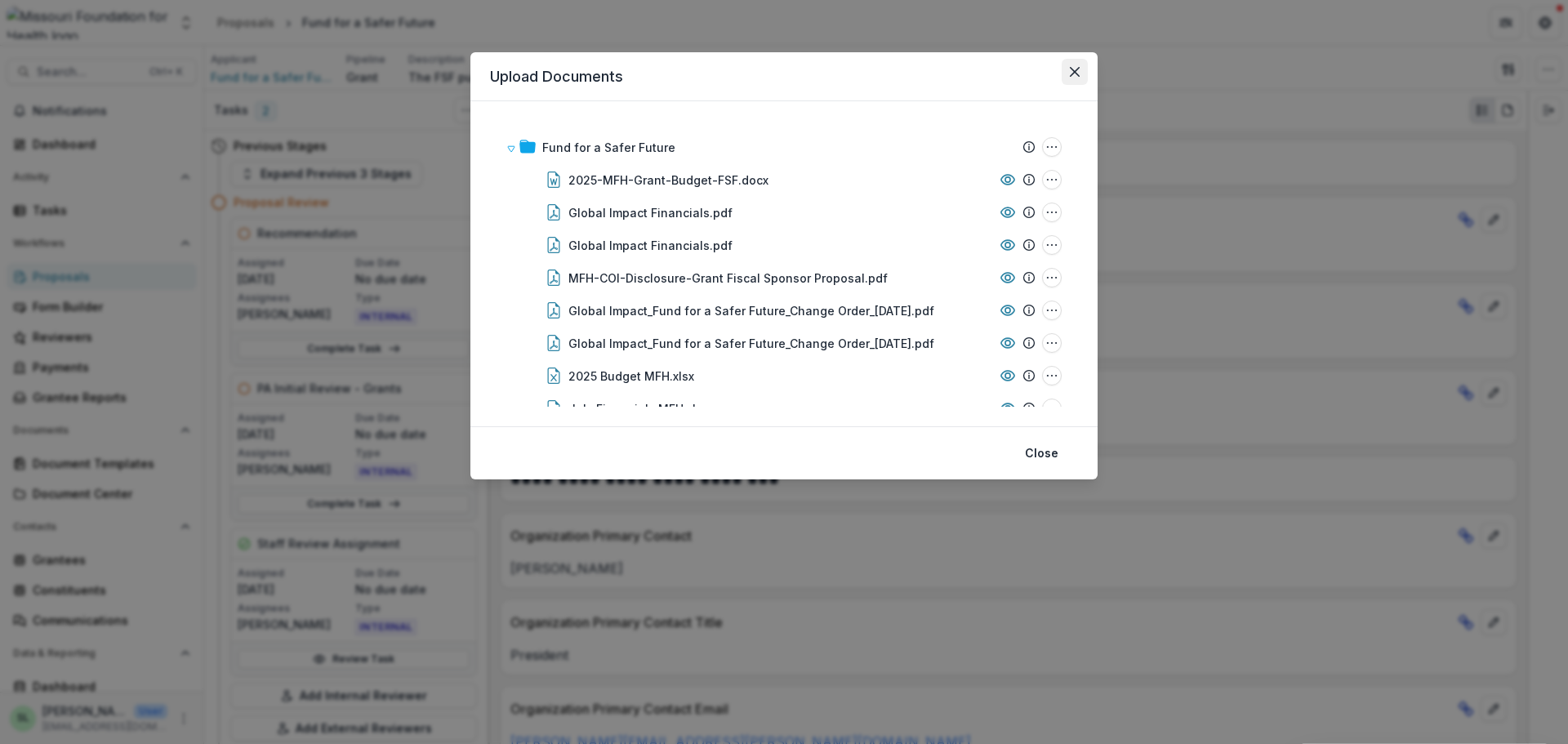
click at [1071, 72] on icon "Close" at bounding box center [1075, 72] width 10 height 10
